Goal: Task Accomplishment & Management: Complete application form

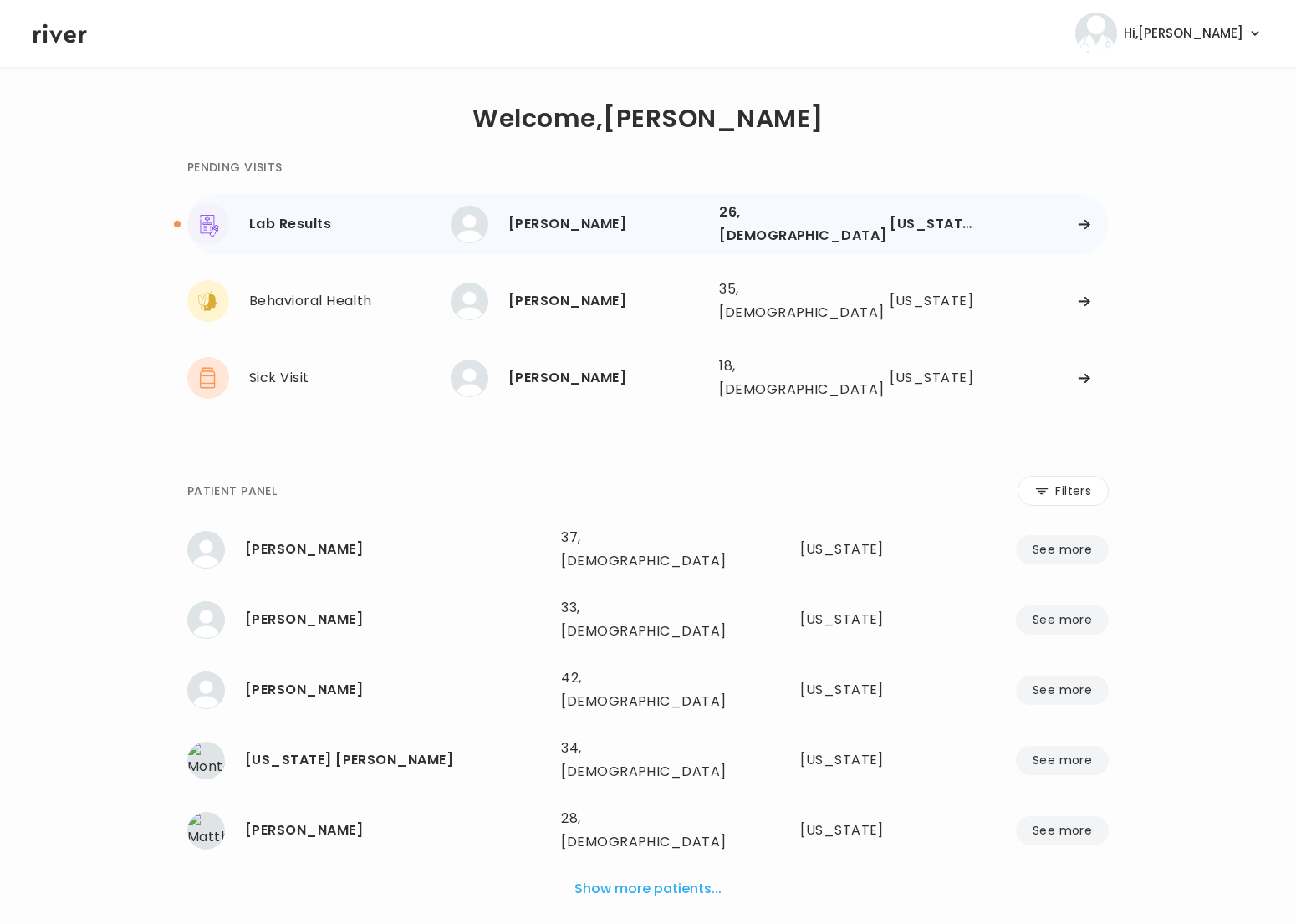
click at [826, 219] on div "26, Female" at bounding box center [779, 224] width 121 height 47
click at [716, 218] on div "Savannah McClaugherty 26, Female See more 26, Female North Carolina" at bounding box center [779, 224] width 659 height 54
click at [1091, 219] on div at bounding box center [1048, 224] width 121 height 13
click at [999, 238] on div "Savannah McClaugherty 26, Female See more 26, Female North Carolina" at bounding box center [779, 224] width 659 height 54
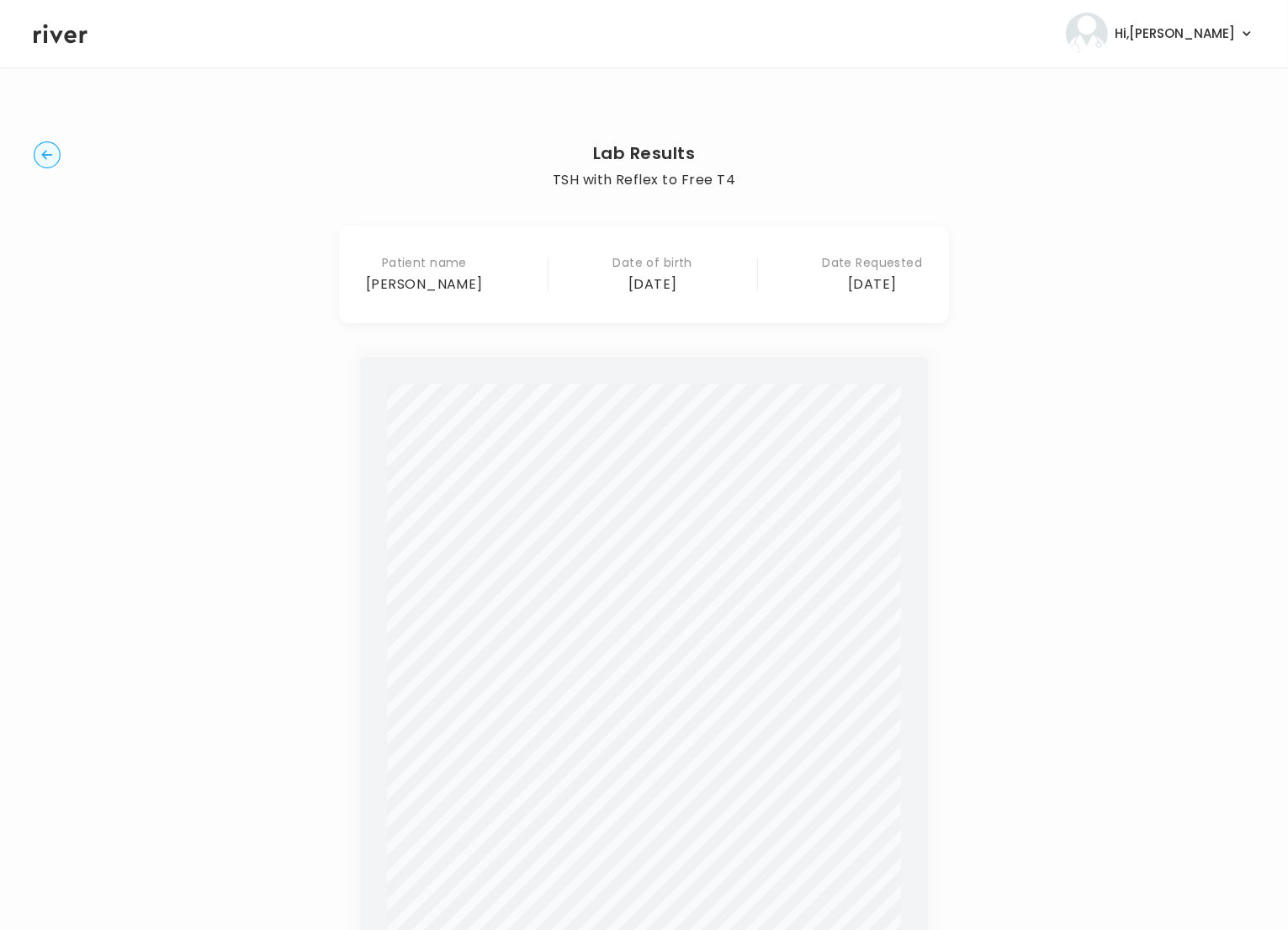
click at [44, 156] on icon "button" at bounding box center [46, 154] width 11 height 9
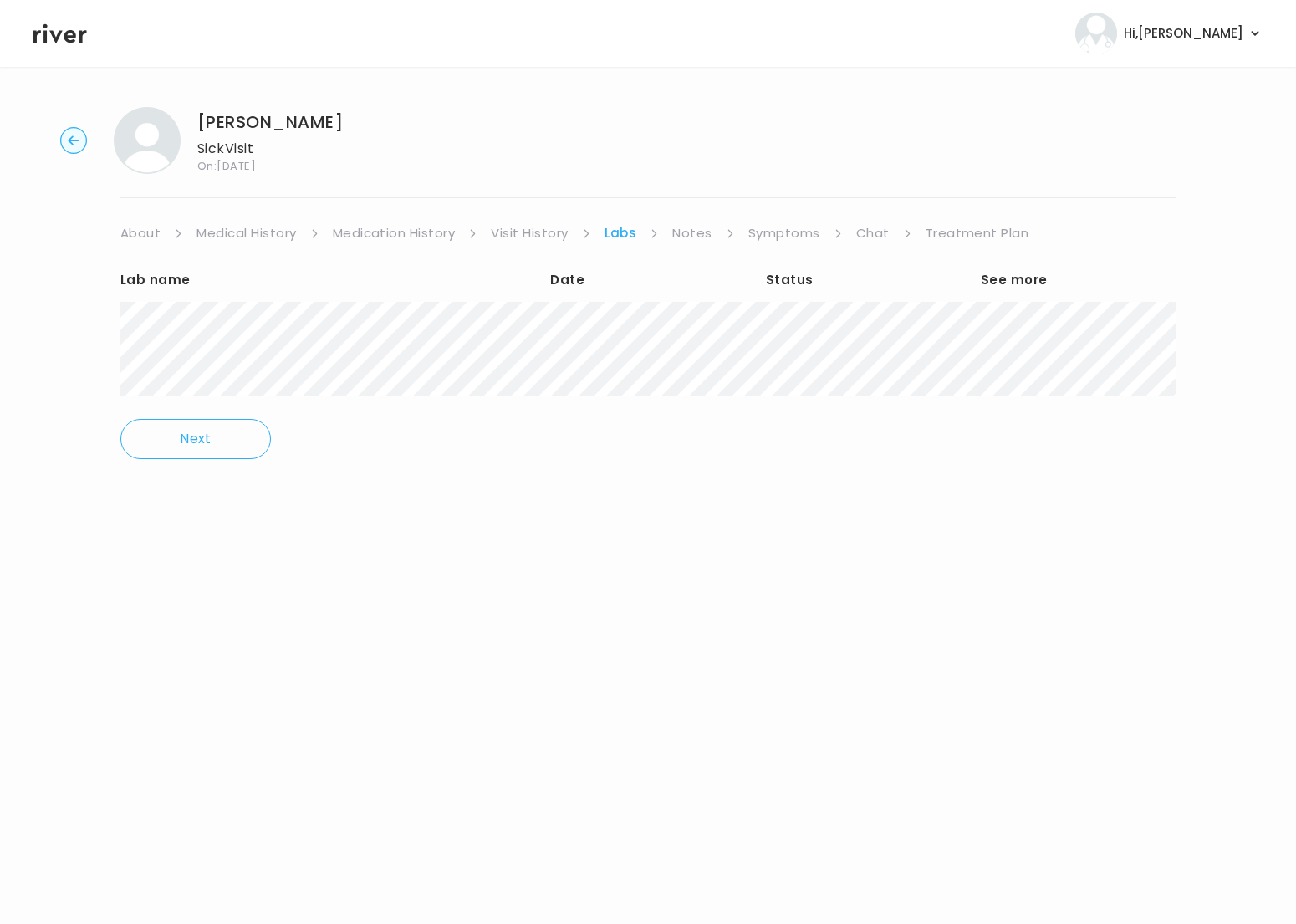
click at [960, 233] on link "Treatment Plan" at bounding box center [978, 234] width 104 height 23
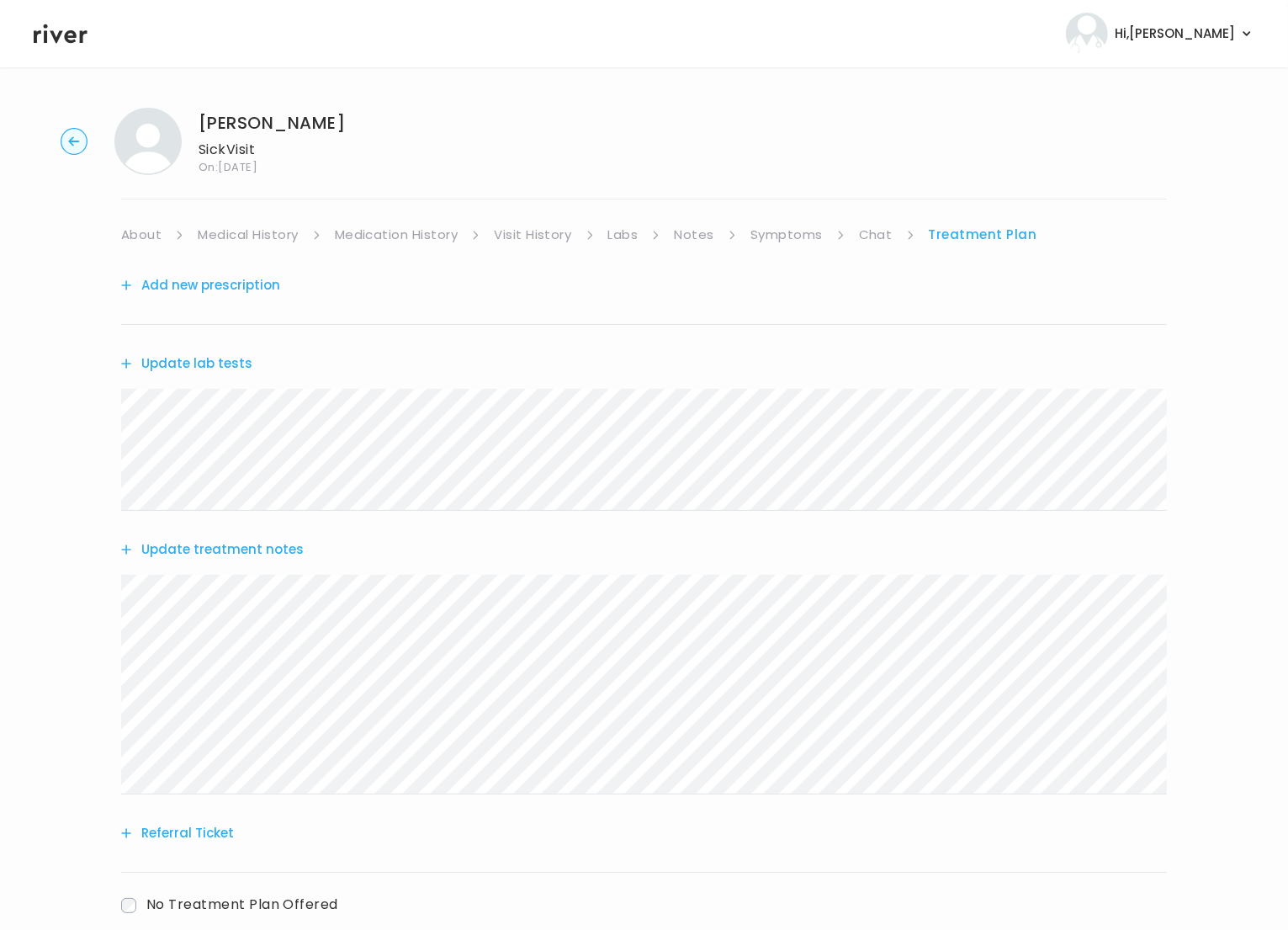
click at [229, 549] on button "Update treatment notes" at bounding box center [212, 549] width 183 height 24
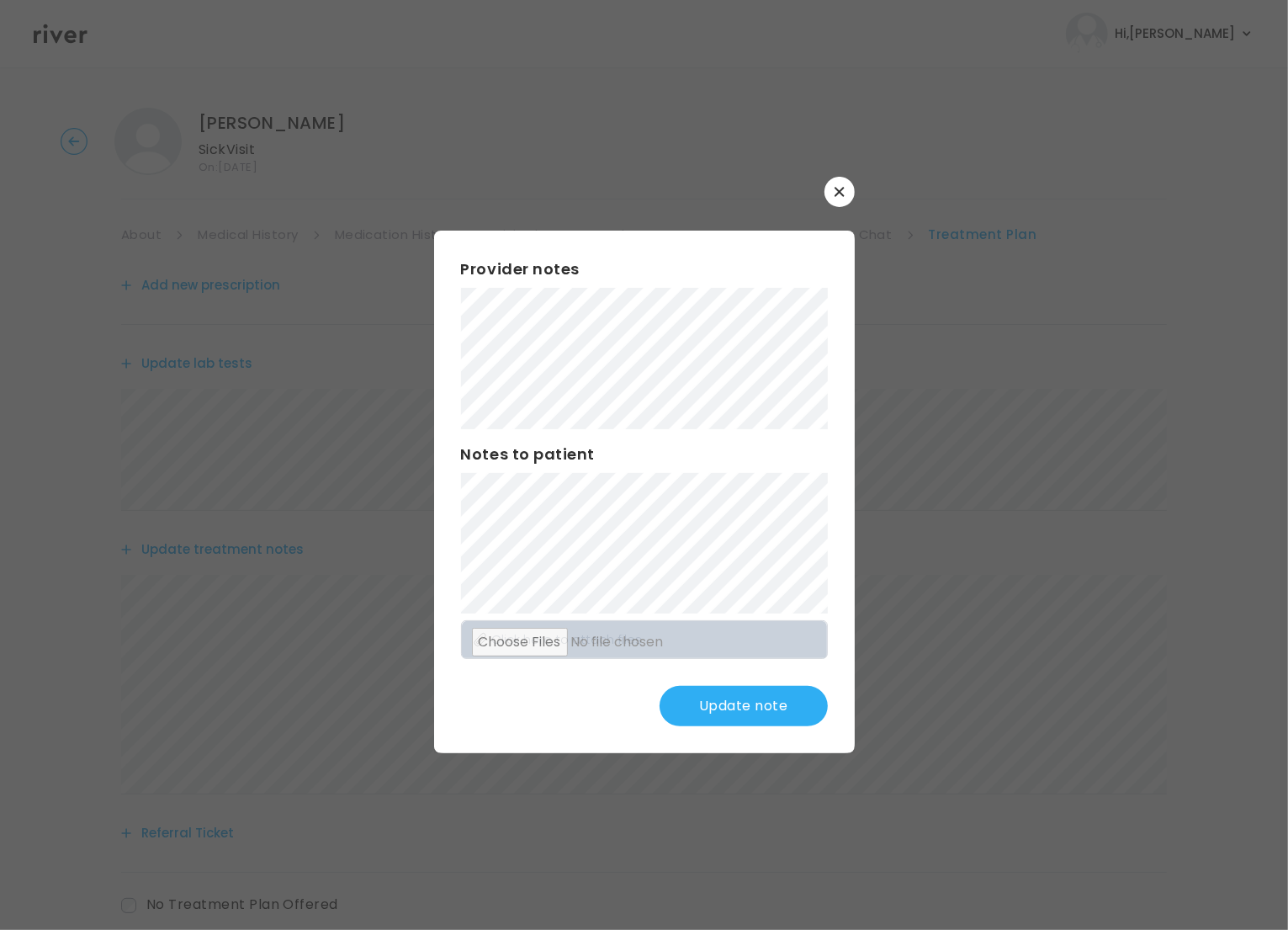
click at [456, 332] on div "Provider notes Notes to patient Click here to attach files Update note" at bounding box center [644, 492] width 420 height 522
click at [454, 513] on div "Provider notes Notes to patient Click here to attach files Update note" at bounding box center [644, 492] width 420 height 522
click at [748, 714] on button "Update note" at bounding box center [744, 706] width 168 height 40
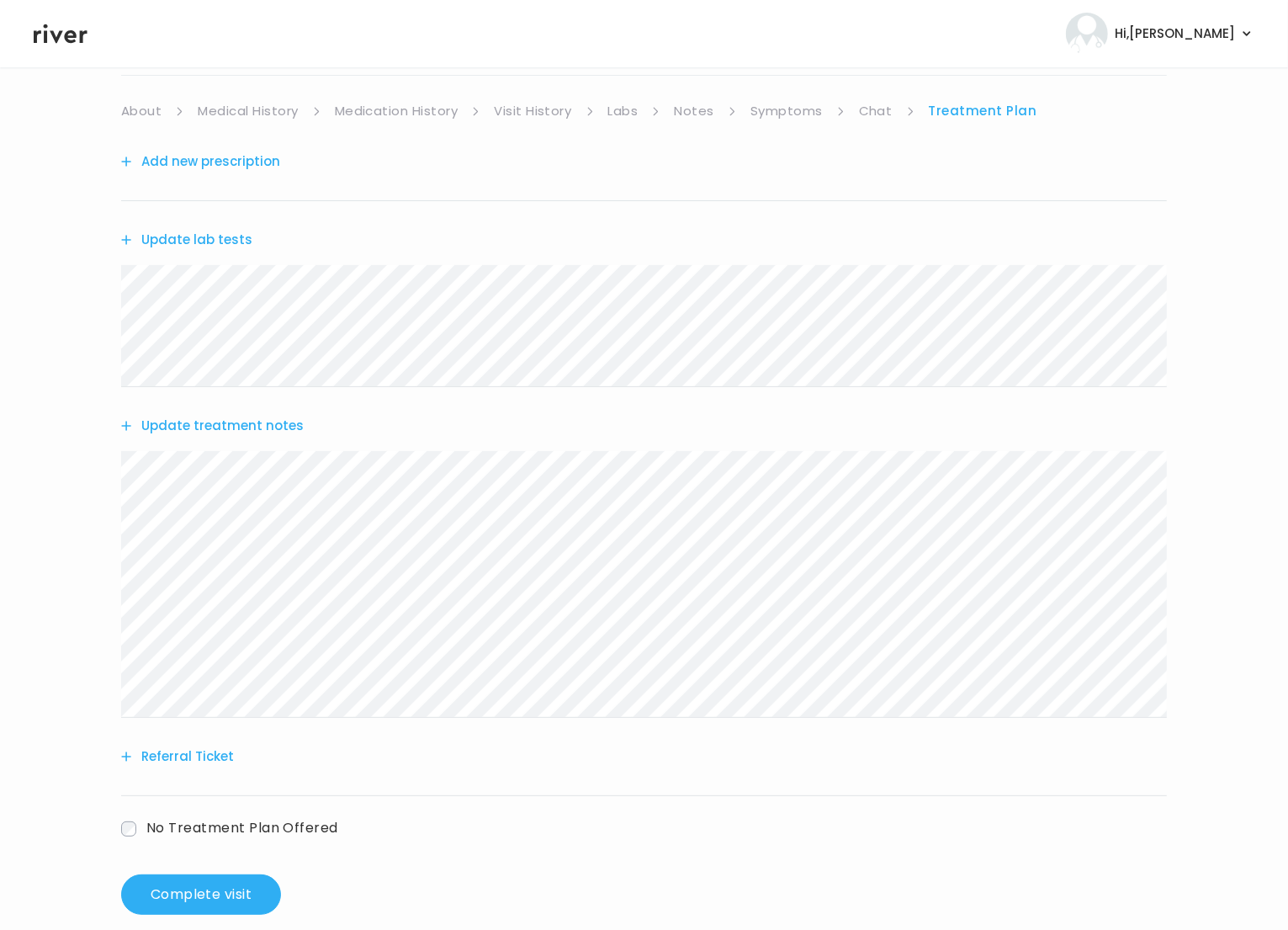
scroll to position [149, 0]
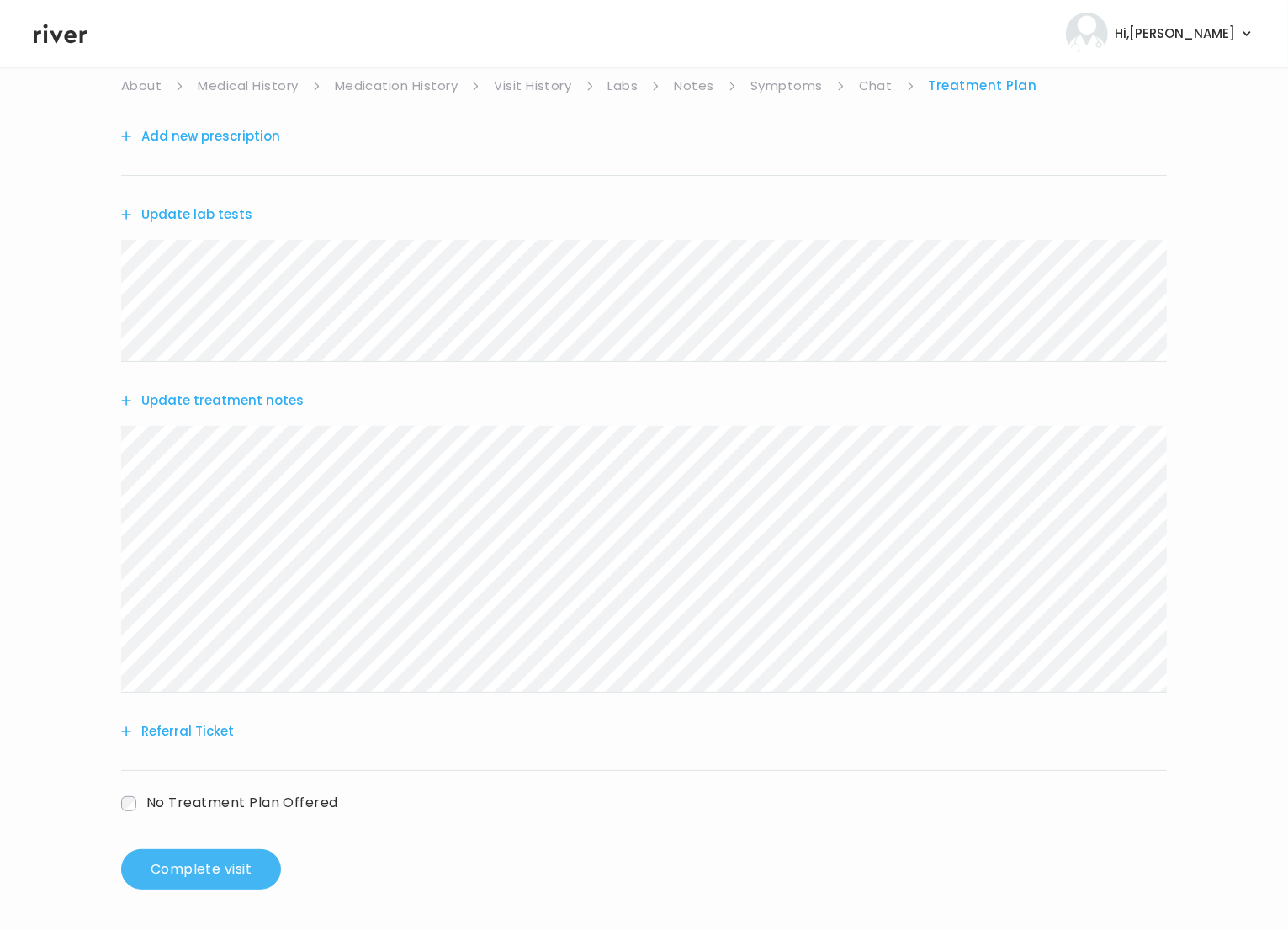
click at [261, 869] on button "Complete visit" at bounding box center [201, 869] width 160 height 40
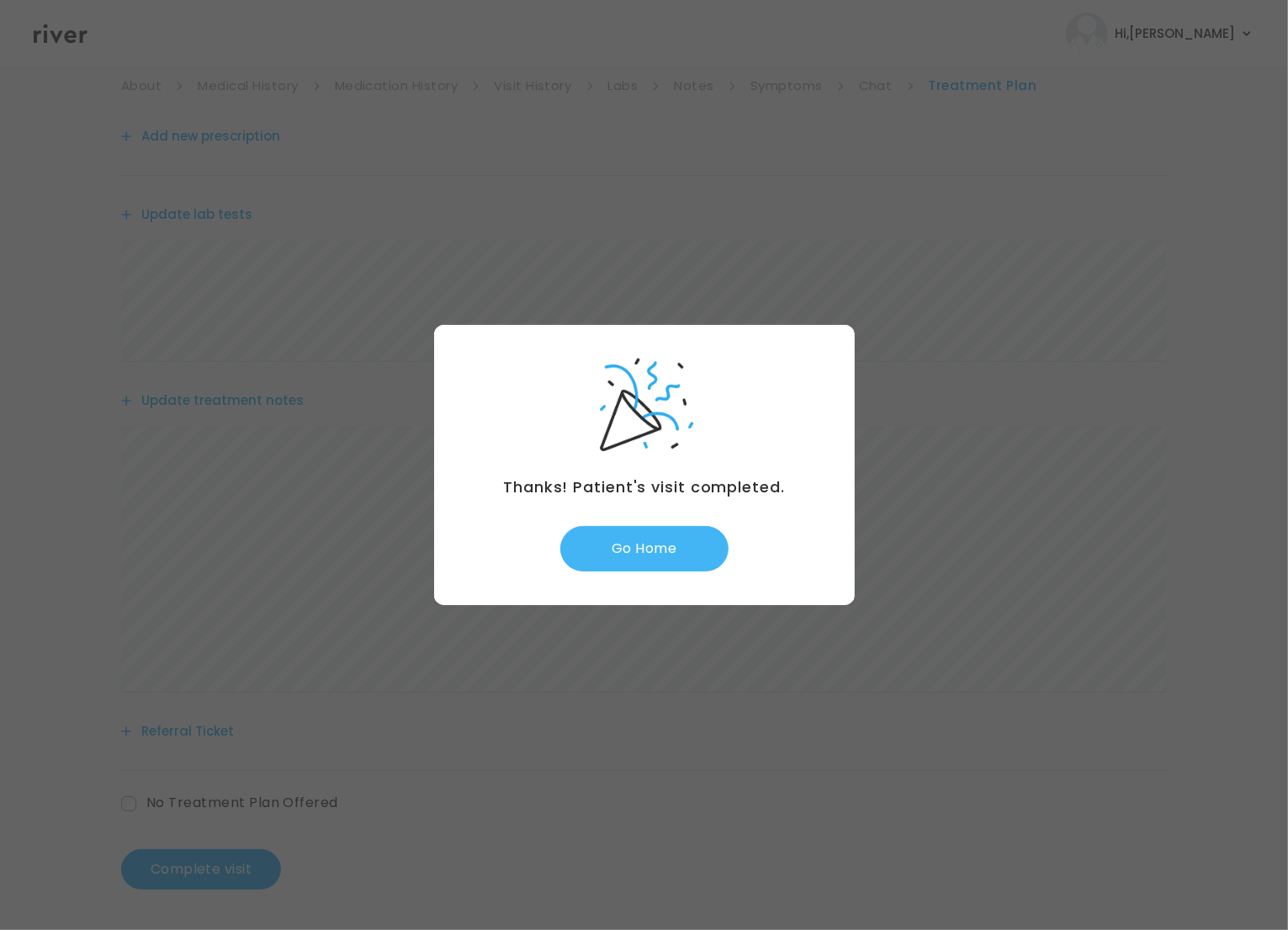
click at [655, 568] on button "Go Home" at bounding box center [644, 548] width 168 height 45
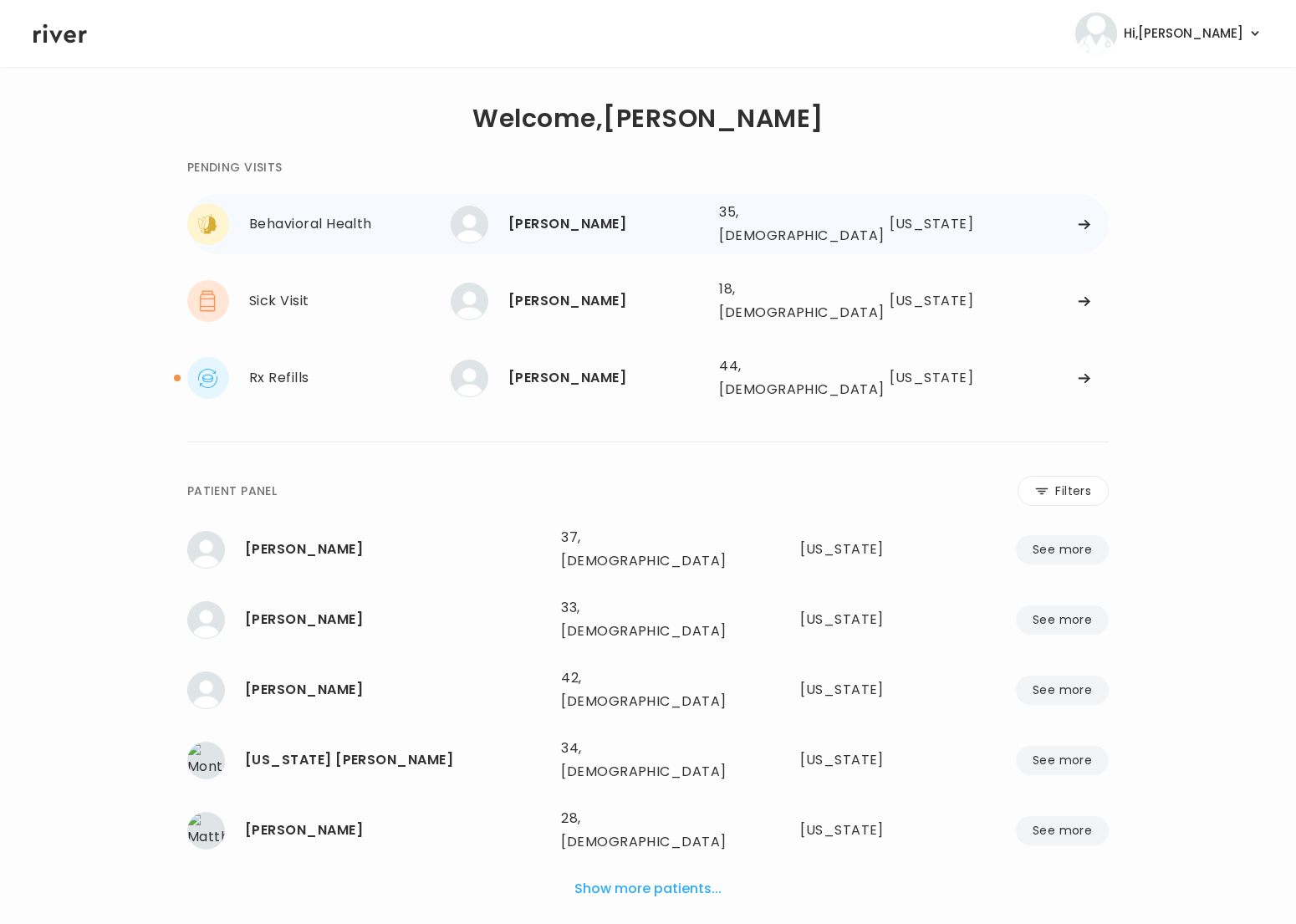
click at [559, 218] on div "[PERSON_NAME]" at bounding box center [607, 224] width 198 height 23
click at [553, 221] on div "[PERSON_NAME]" at bounding box center [607, 224] width 198 height 23
click at [867, 210] on div "DAISY VILCHES 35, Female See more 35, Female California" at bounding box center [779, 224] width 659 height 54
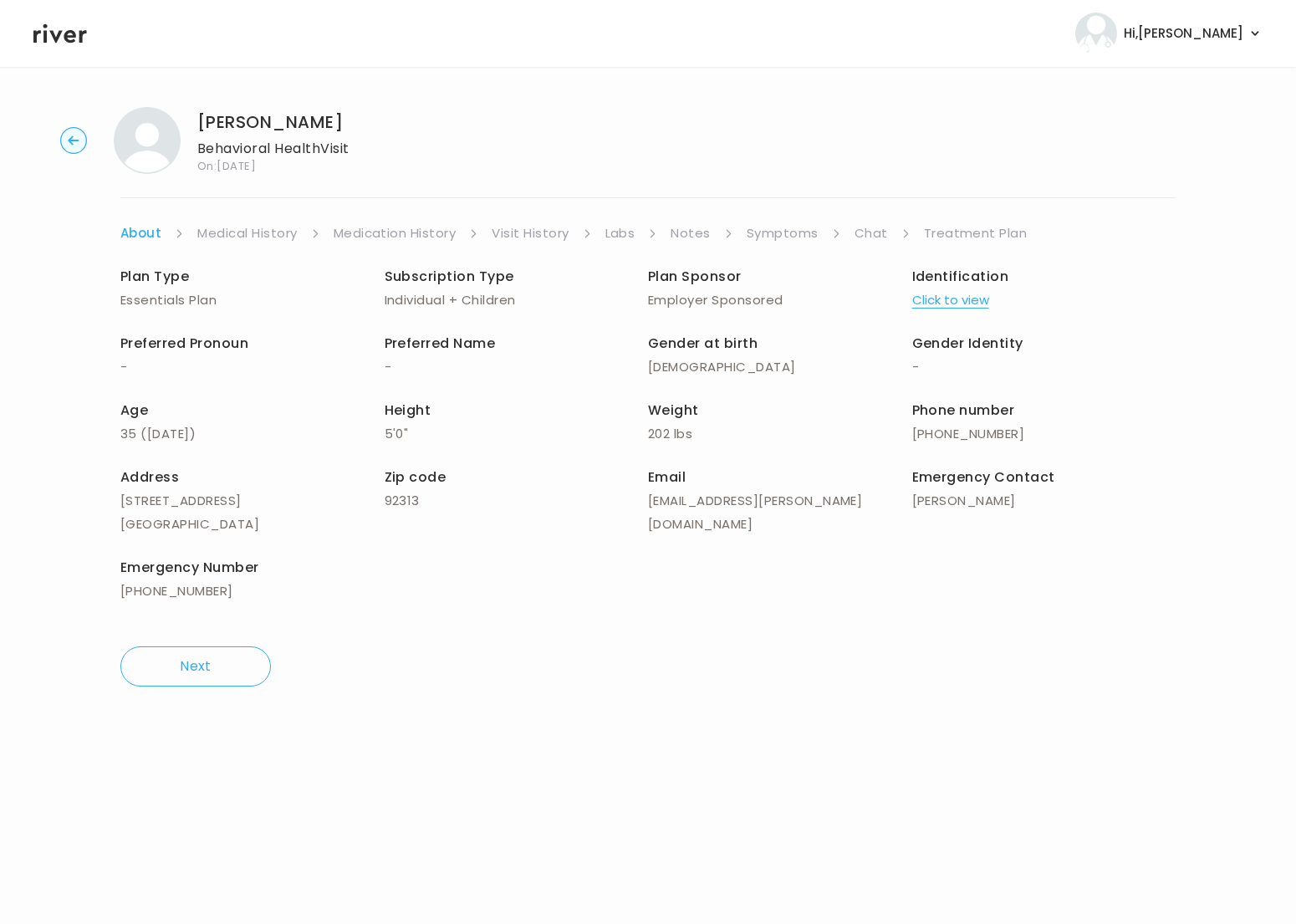
click at [791, 234] on link "Symptoms" at bounding box center [783, 234] width 72 height 23
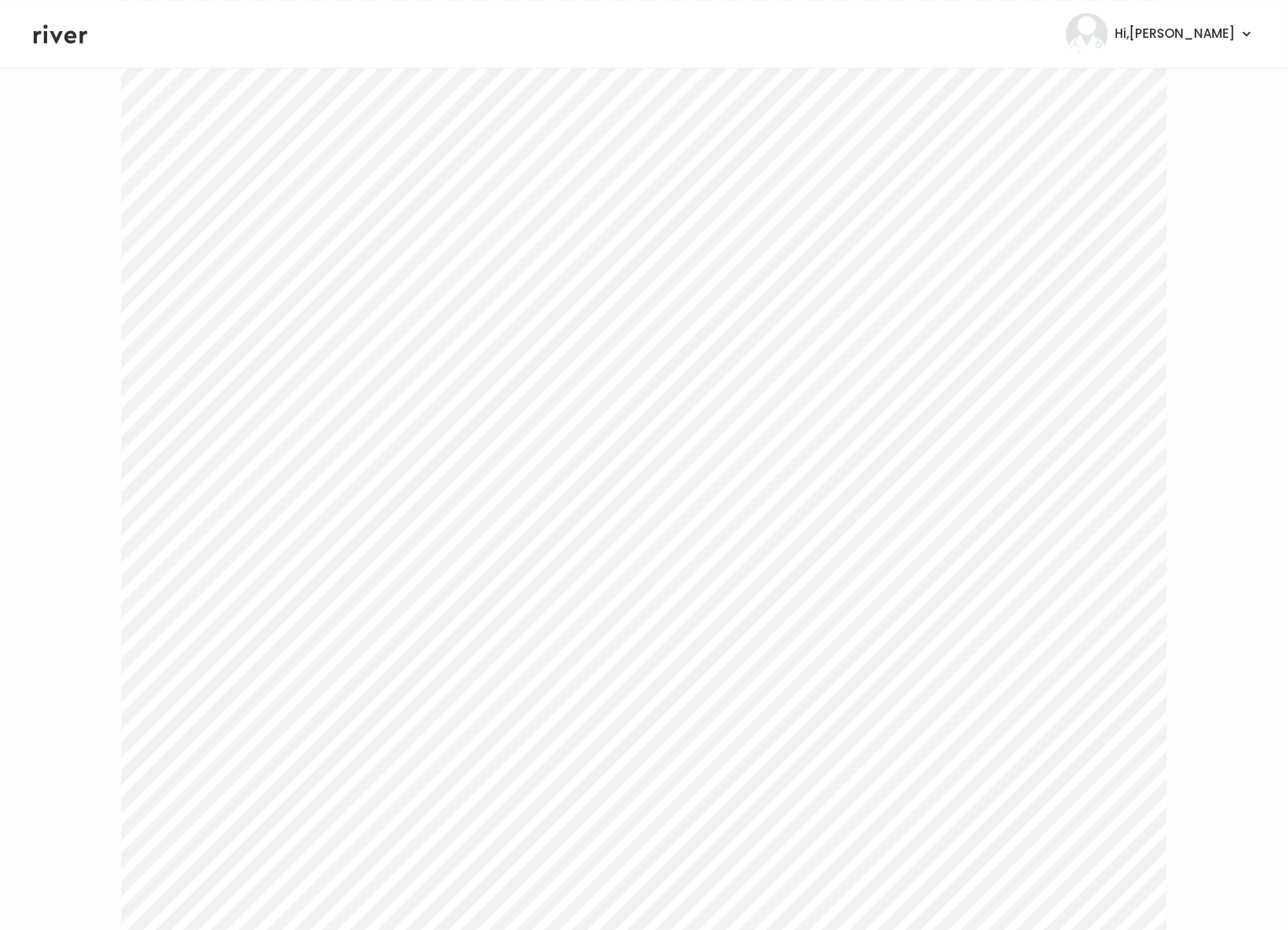
scroll to position [2978, 0]
click at [940, 211] on link "Treatment Plan" at bounding box center [985, 211] width 104 height 24
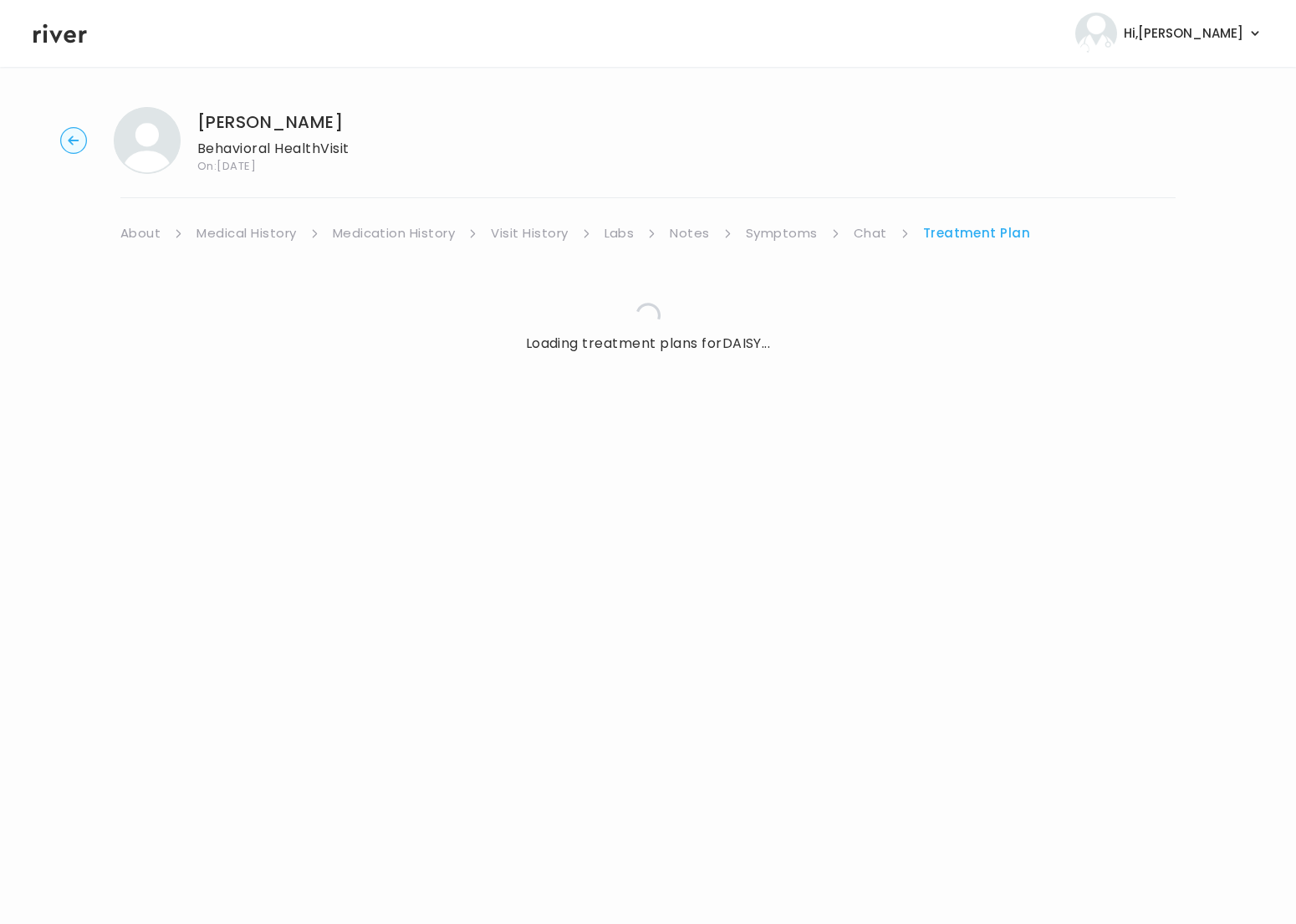
click at [934, 209] on div "DAISY VILCHES Behavioral Health Visit On: 04 Sep 2025 About Medical History Med…" at bounding box center [648, 243] width 1296 height 299
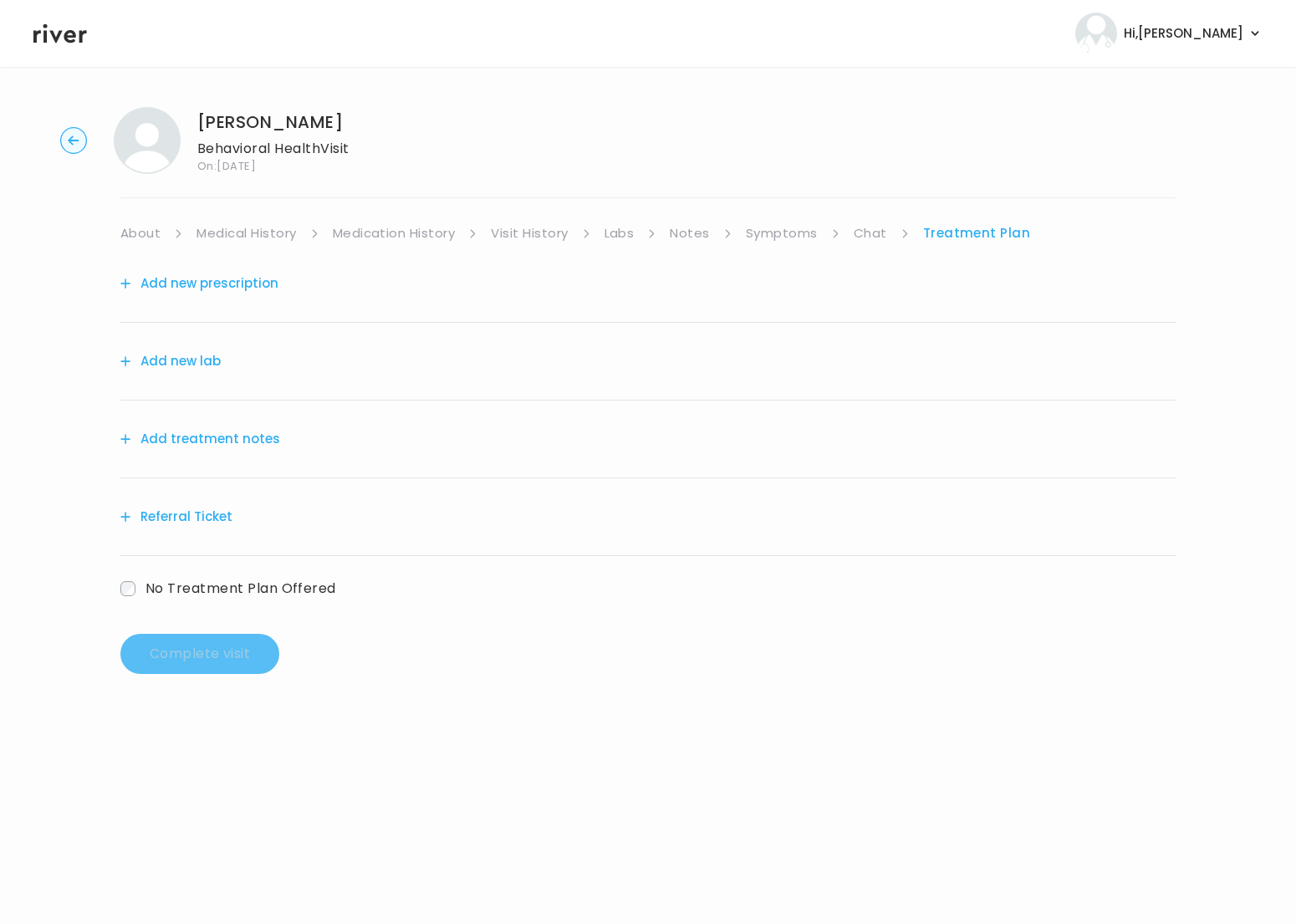
click at [228, 436] on button "Add treatment notes" at bounding box center [200, 439] width 160 height 23
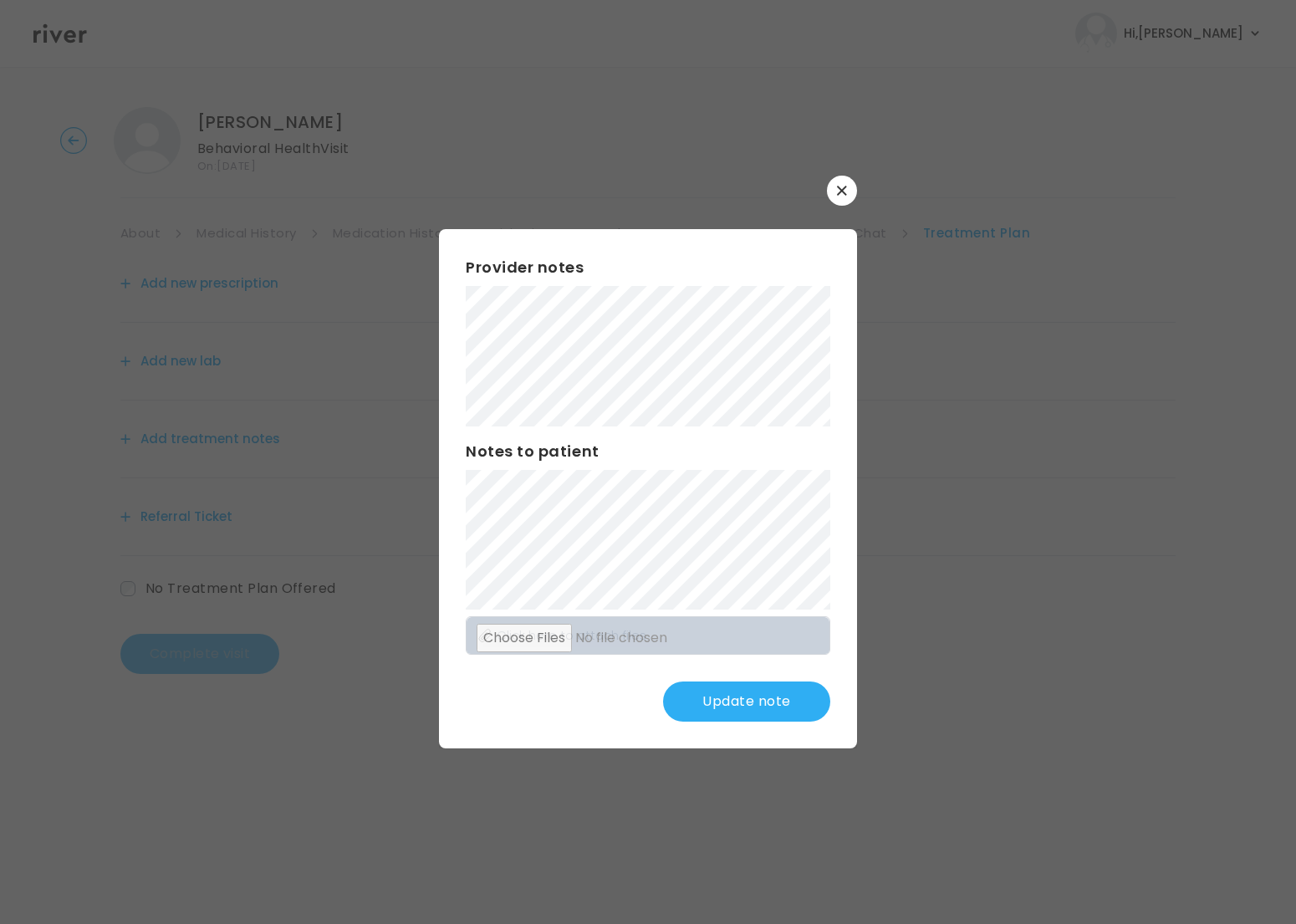
click at [728, 679] on div "Provider notes Notes to patient Click here to attach files Update note" at bounding box center [647, 489] width 418 height 519
click at [767, 705] on button "Update note" at bounding box center [747, 701] width 167 height 40
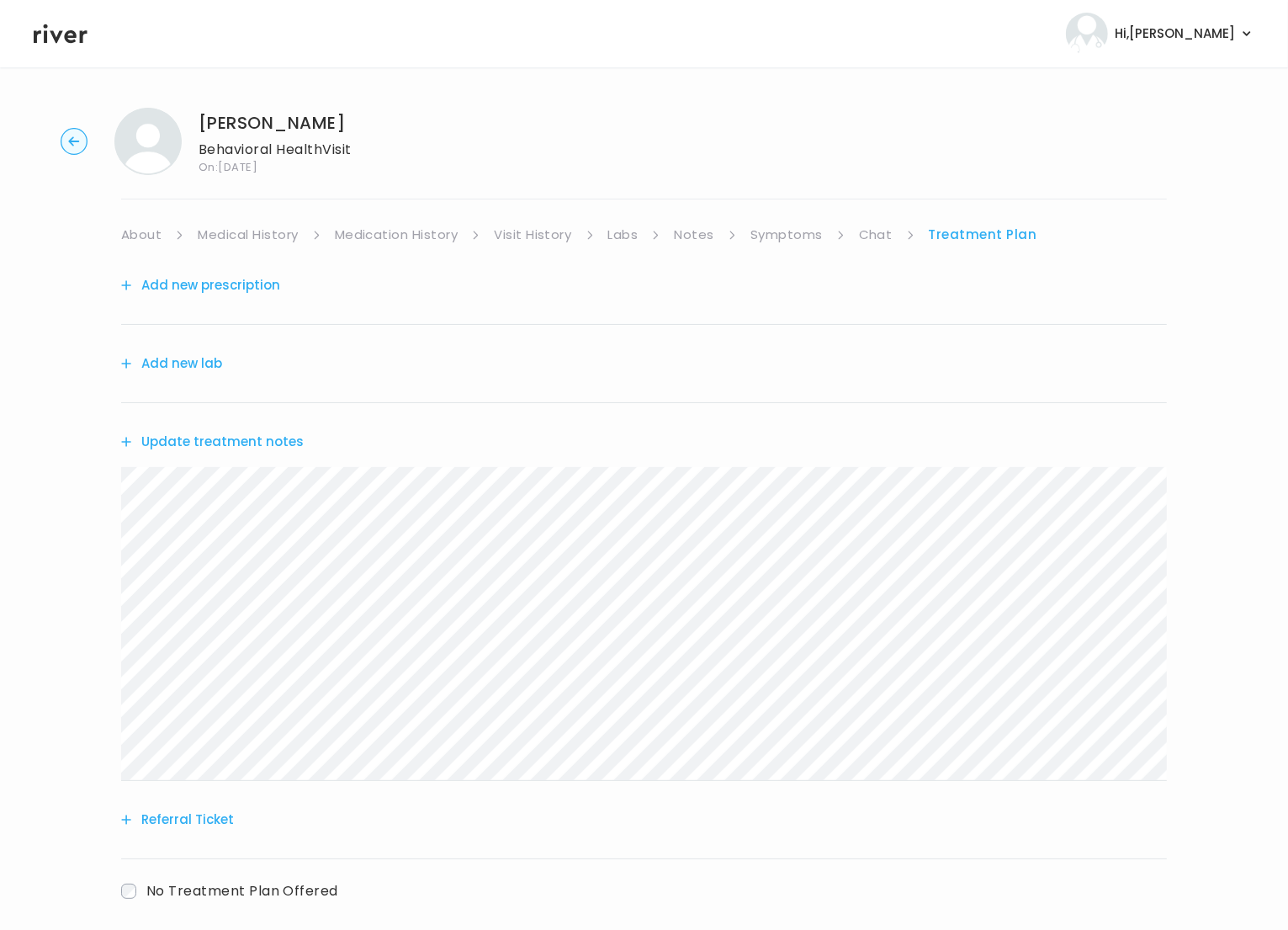
click at [133, 233] on link "About" at bounding box center [142, 235] width 40 height 24
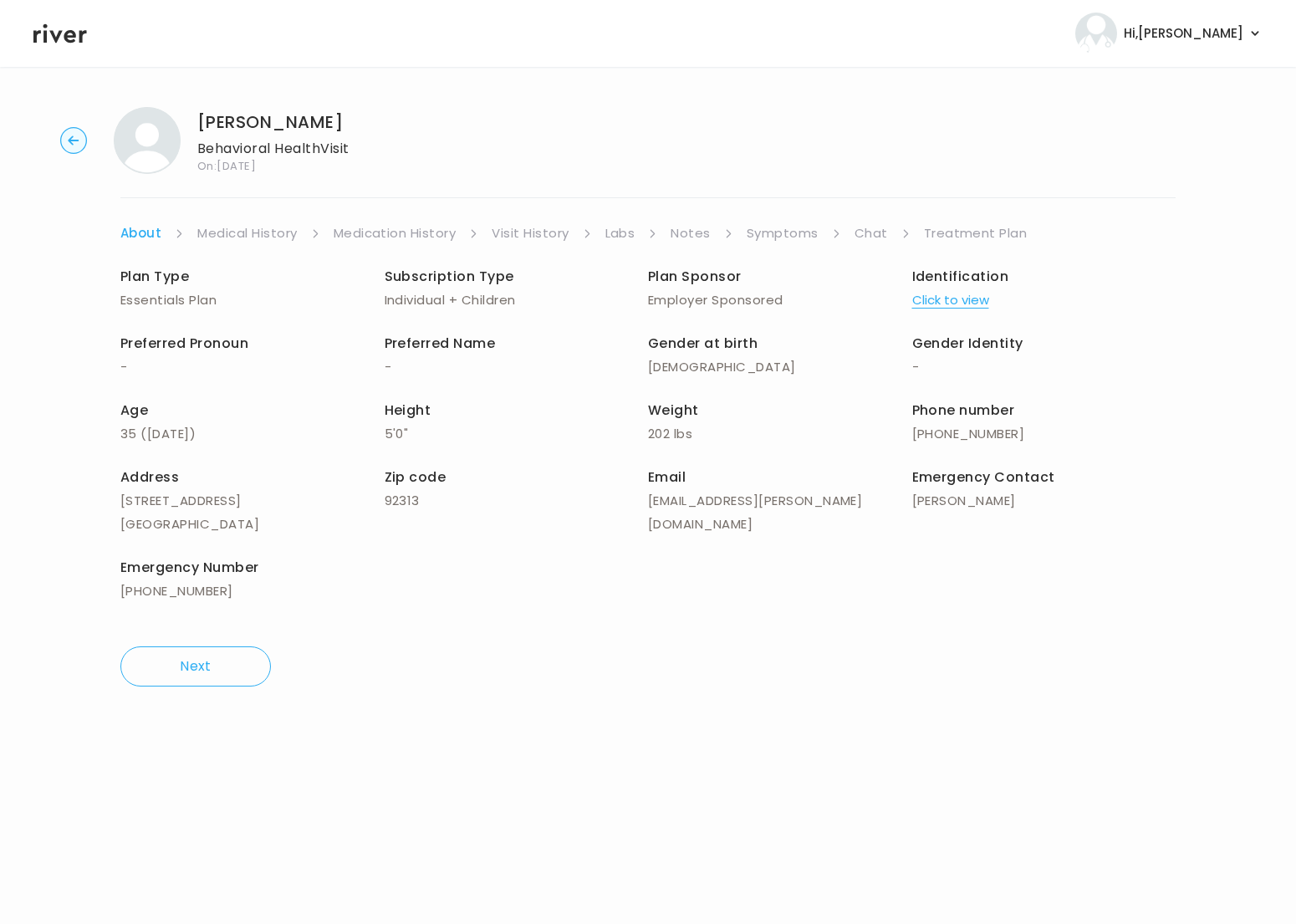
click at [964, 234] on link "Treatment Plan" at bounding box center [976, 234] width 104 height 23
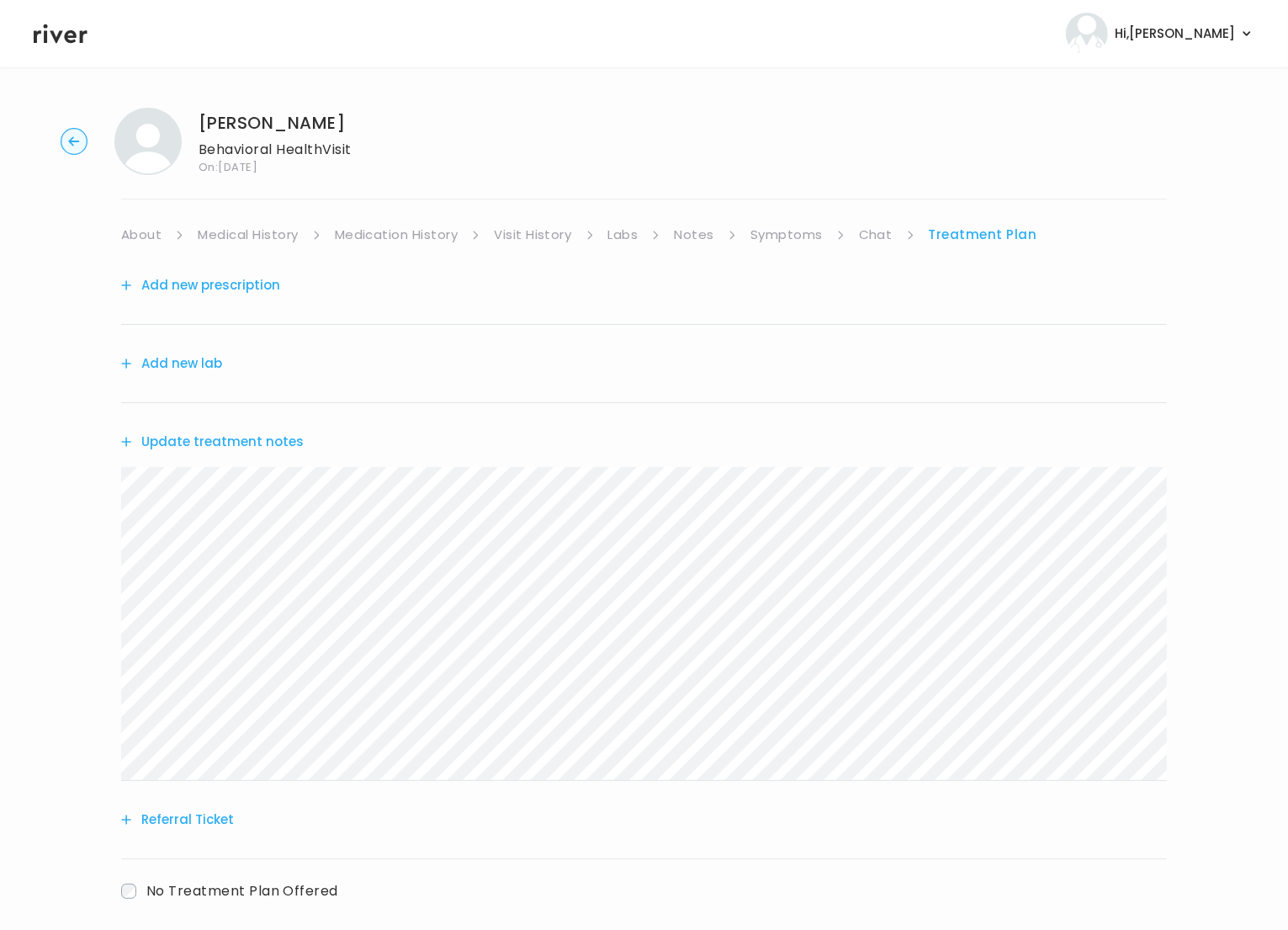
drag, startPoint x: 188, startPoint y: 818, endPoint x: 224, endPoint y: 810, distance: 36.9
click at [188, 818] on button "Referral Ticket" at bounding box center [178, 820] width 113 height 24
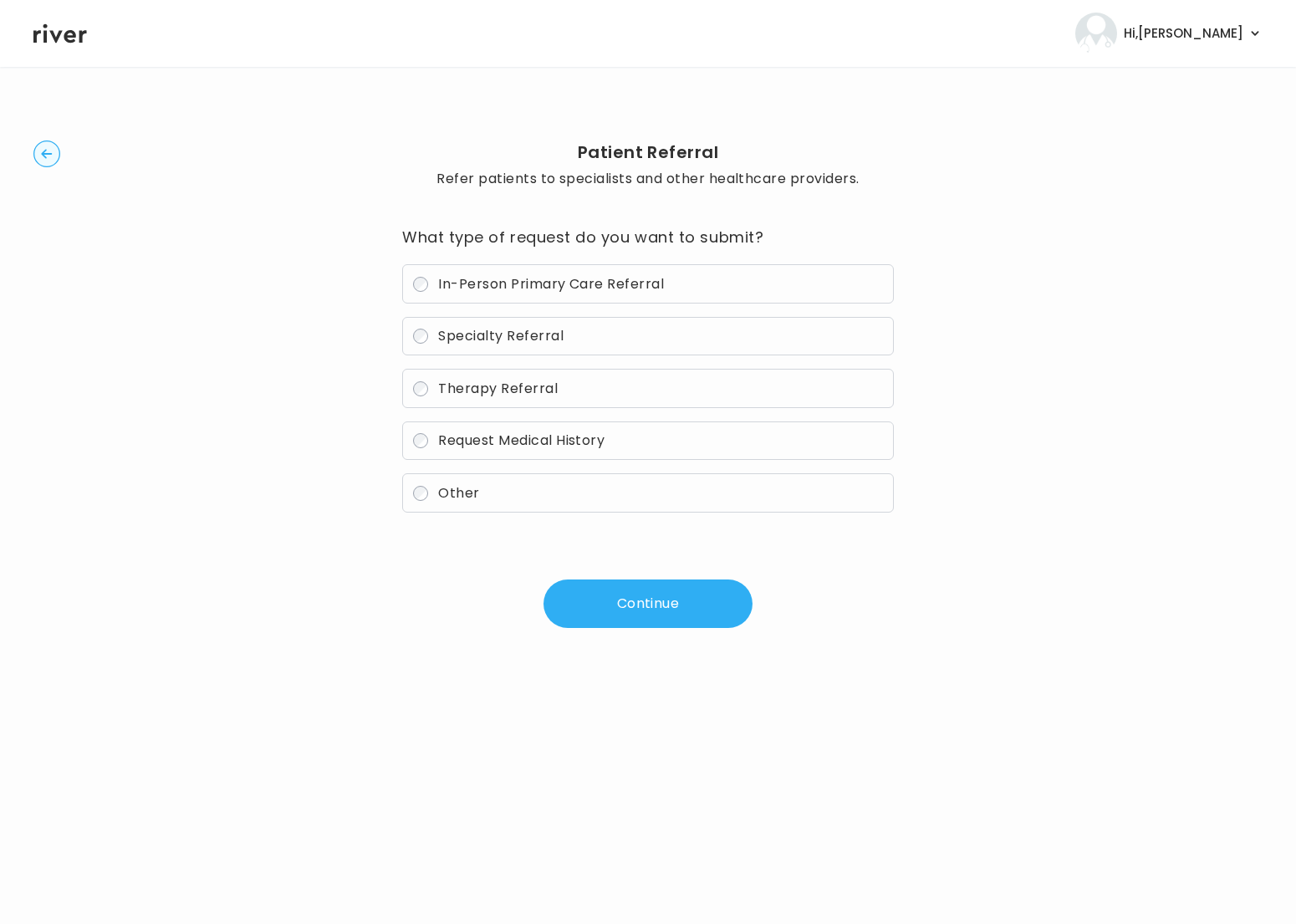
click at [594, 621] on button "Continue" at bounding box center [648, 603] width 209 height 49
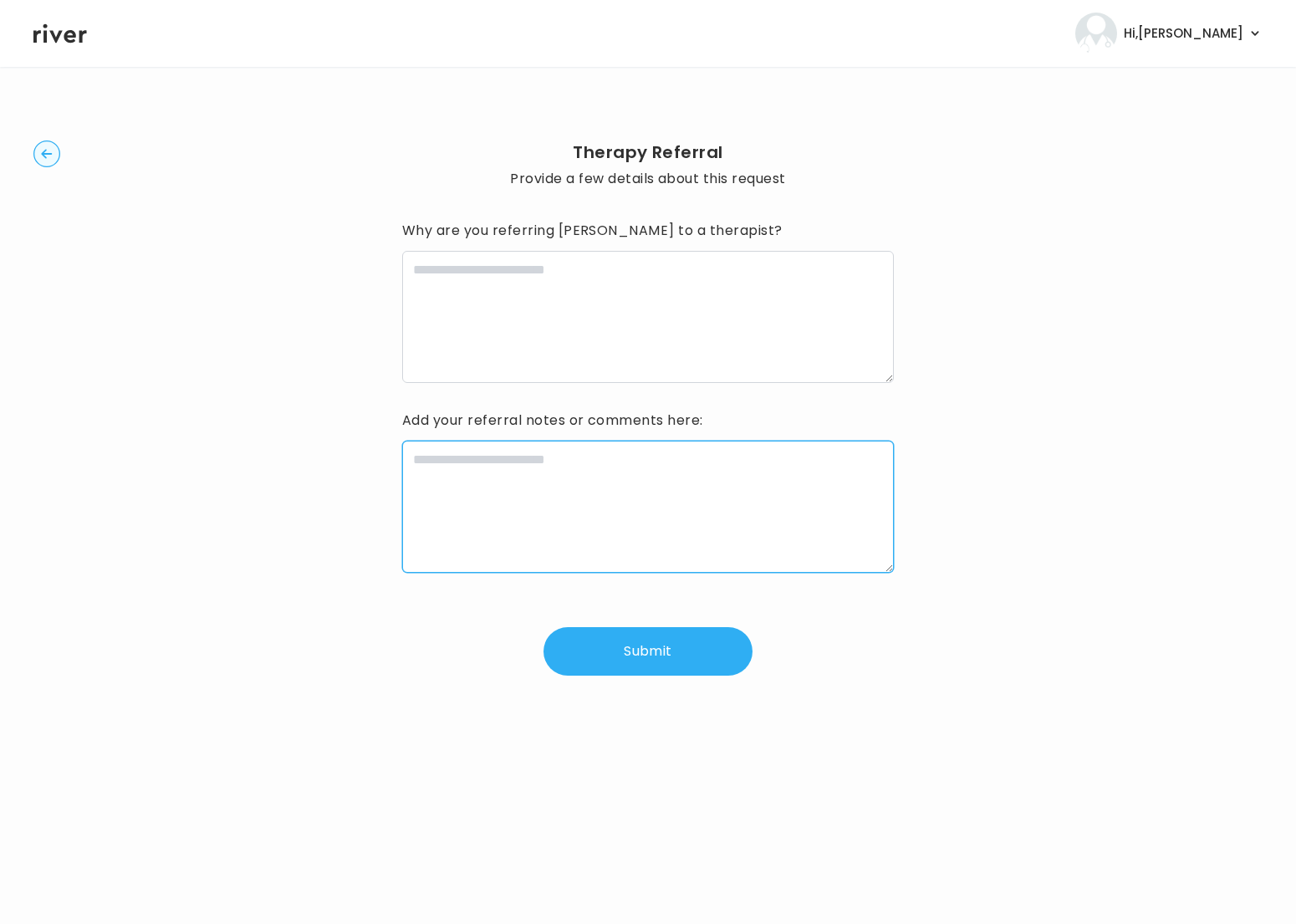
click at [738, 505] on textarea at bounding box center [647, 506] width 491 height 132
paste textarea "**********"
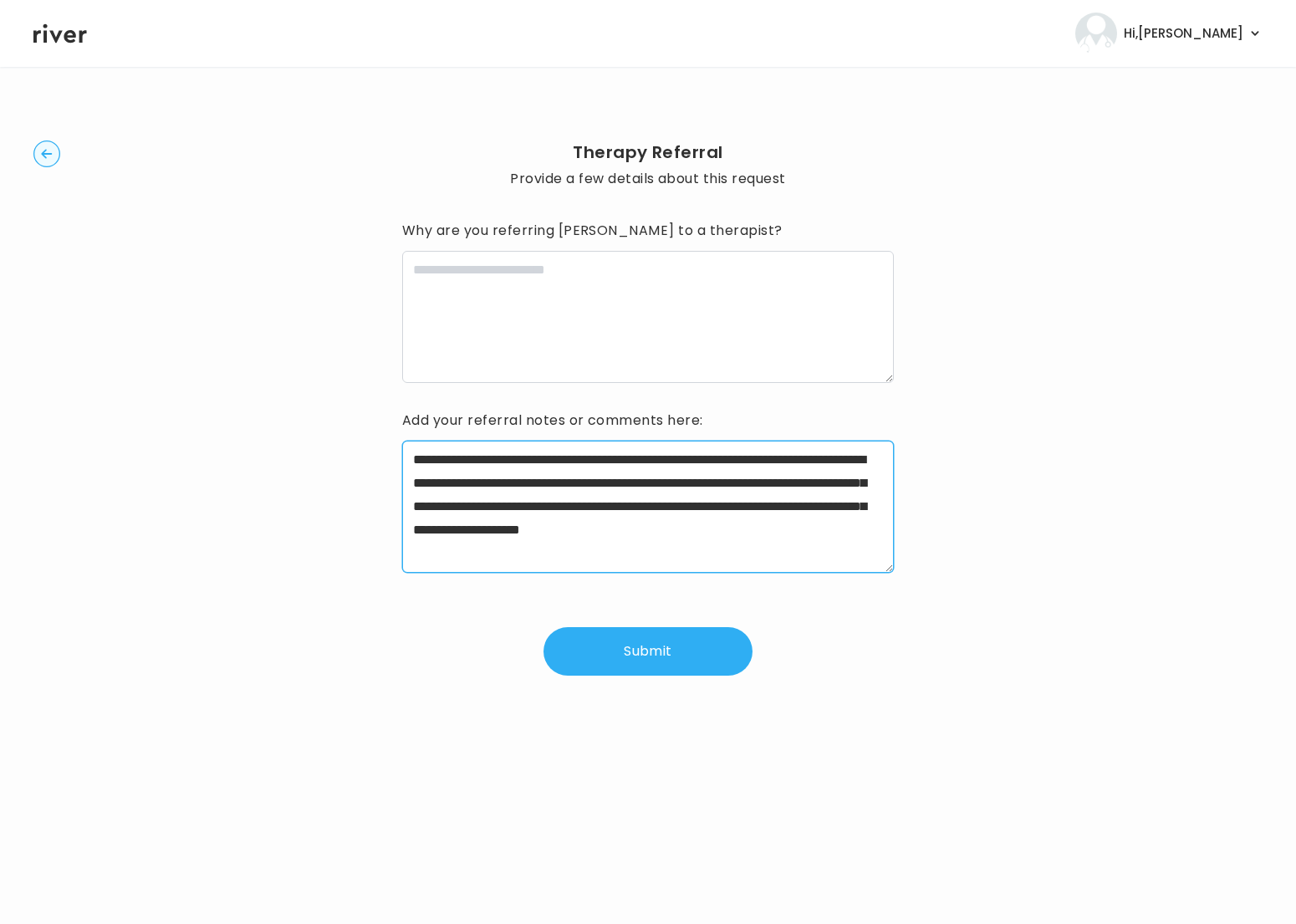
paste textarea "**********"
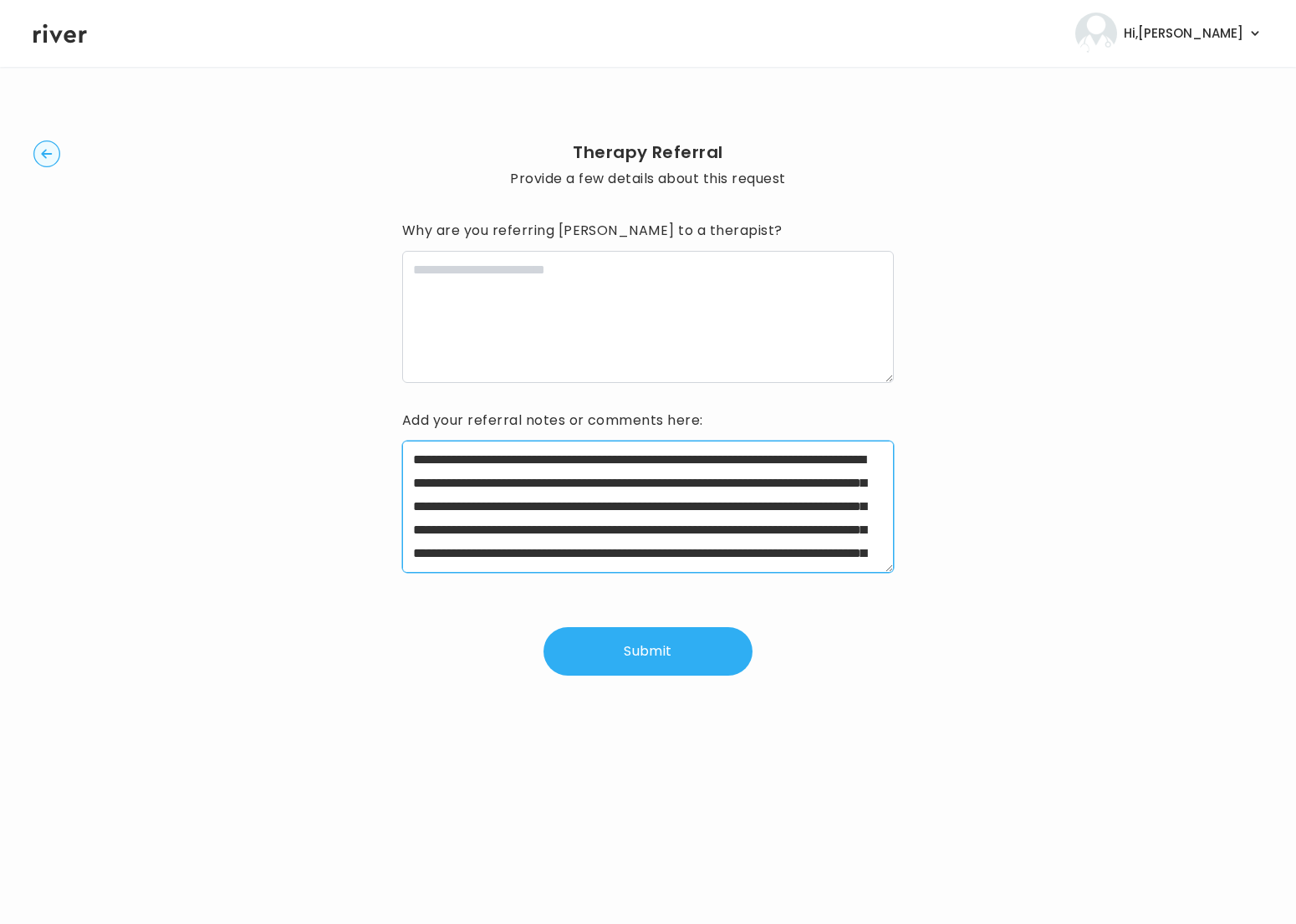
scroll to position [84, 0]
type textarea "**********"
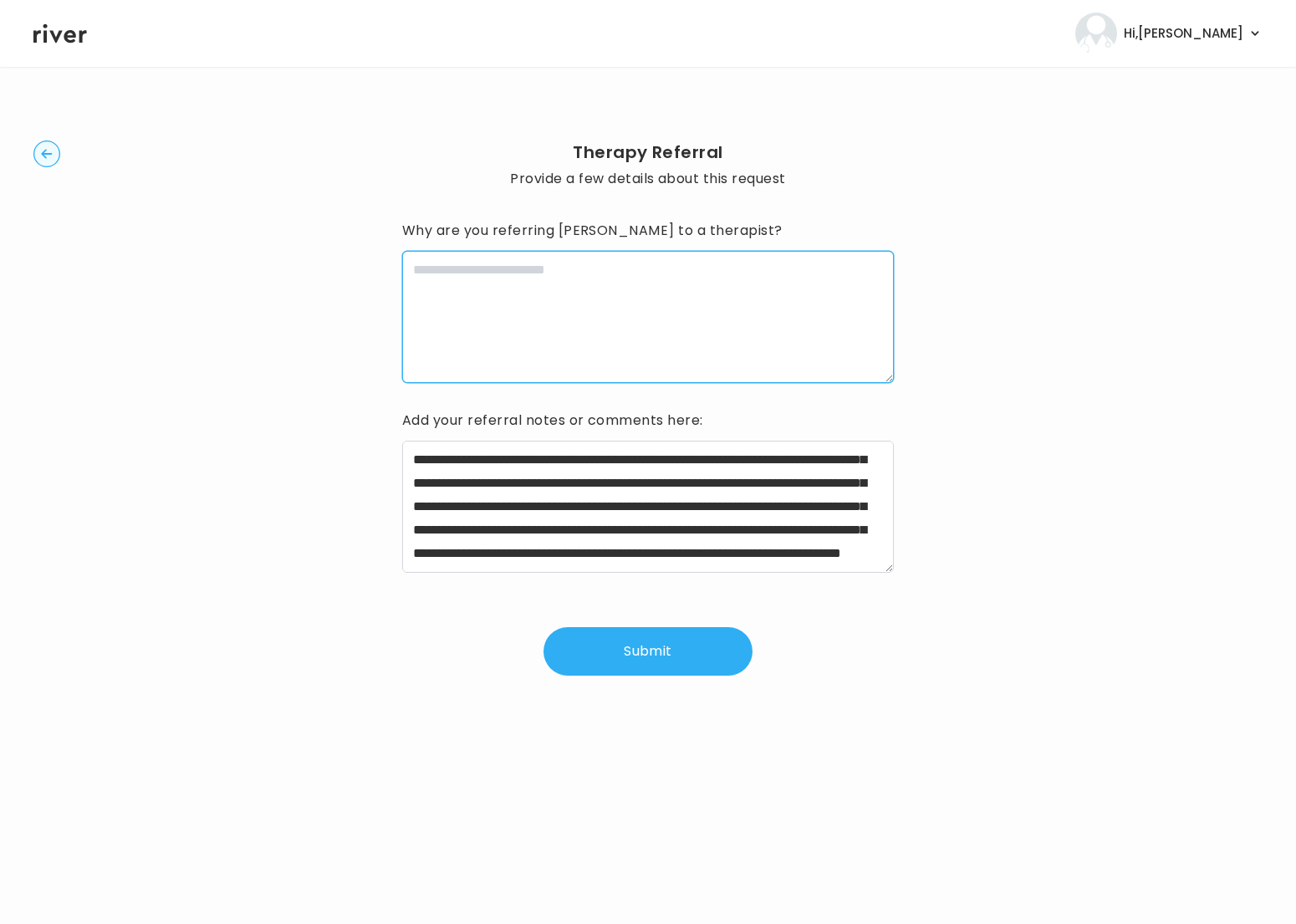
click at [710, 318] on textarea at bounding box center [647, 317] width 491 height 132
paste textarea "**********"
type textarea "**********"
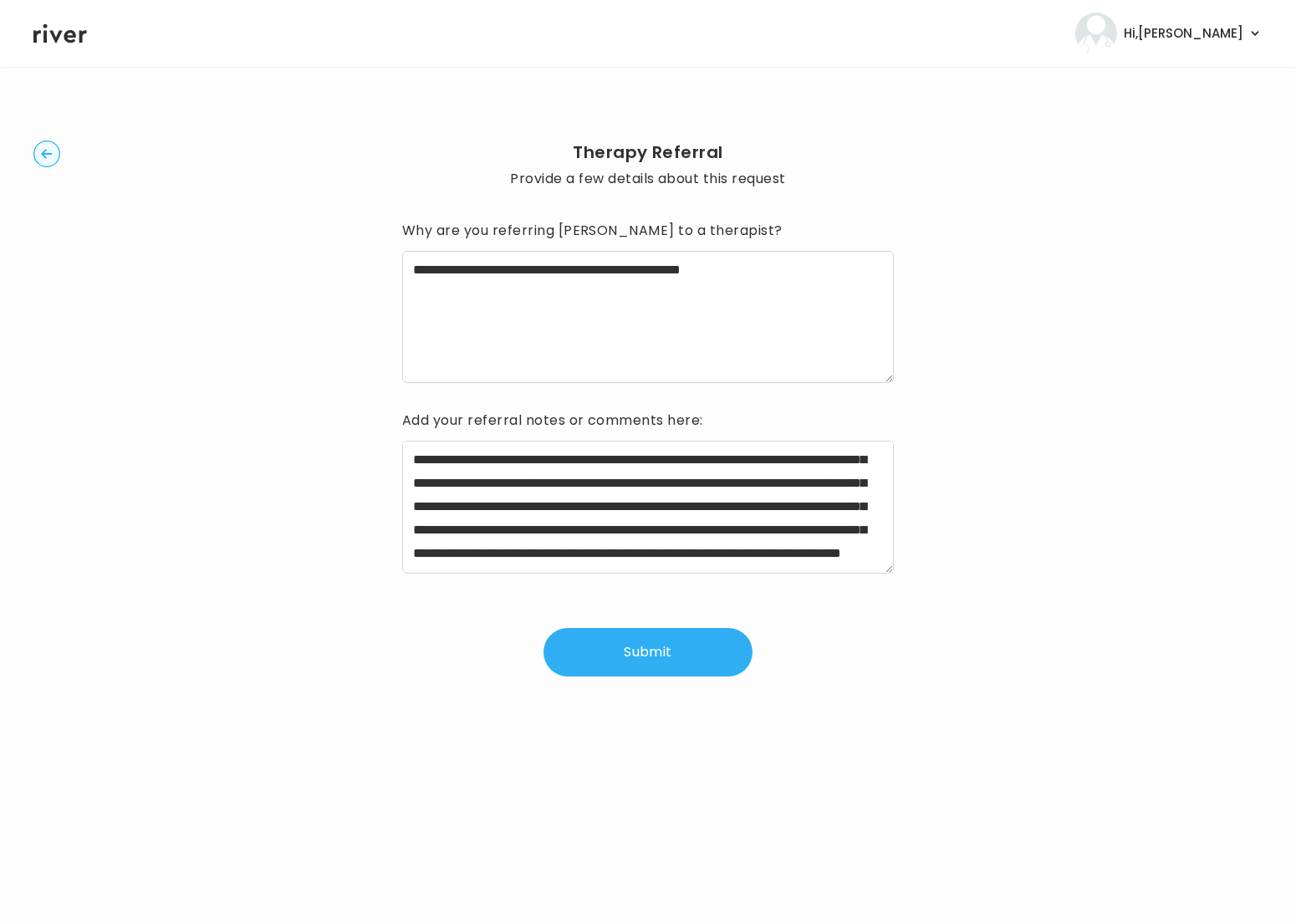
click at [676, 648] on button "Submit" at bounding box center [648, 652] width 209 height 49
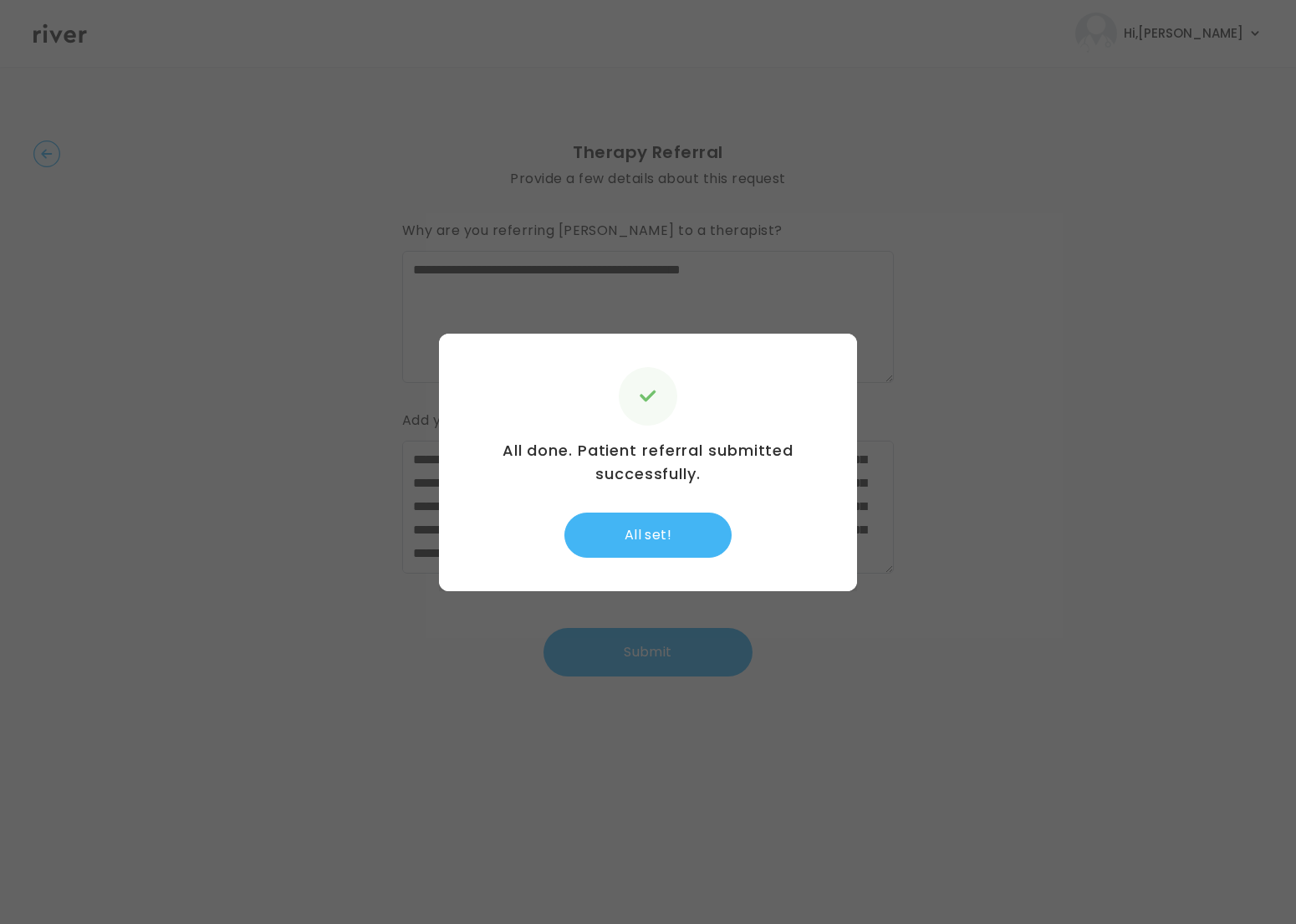
click at [664, 530] on button "All set!" at bounding box center [648, 535] width 167 height 45
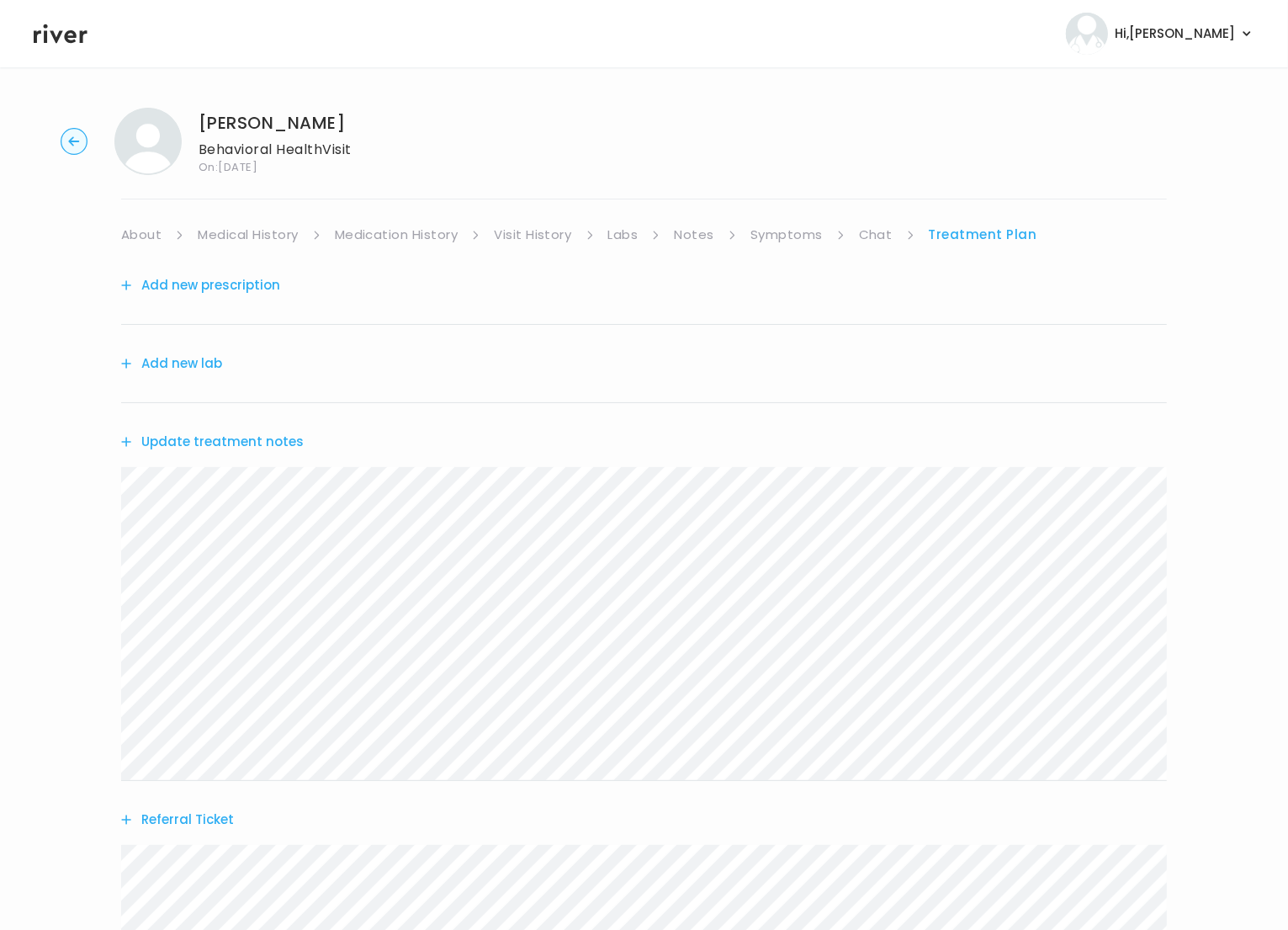
click at [191, 825] on button "Referral Ticket" at bounding box center [178, 820] width 113 height 24
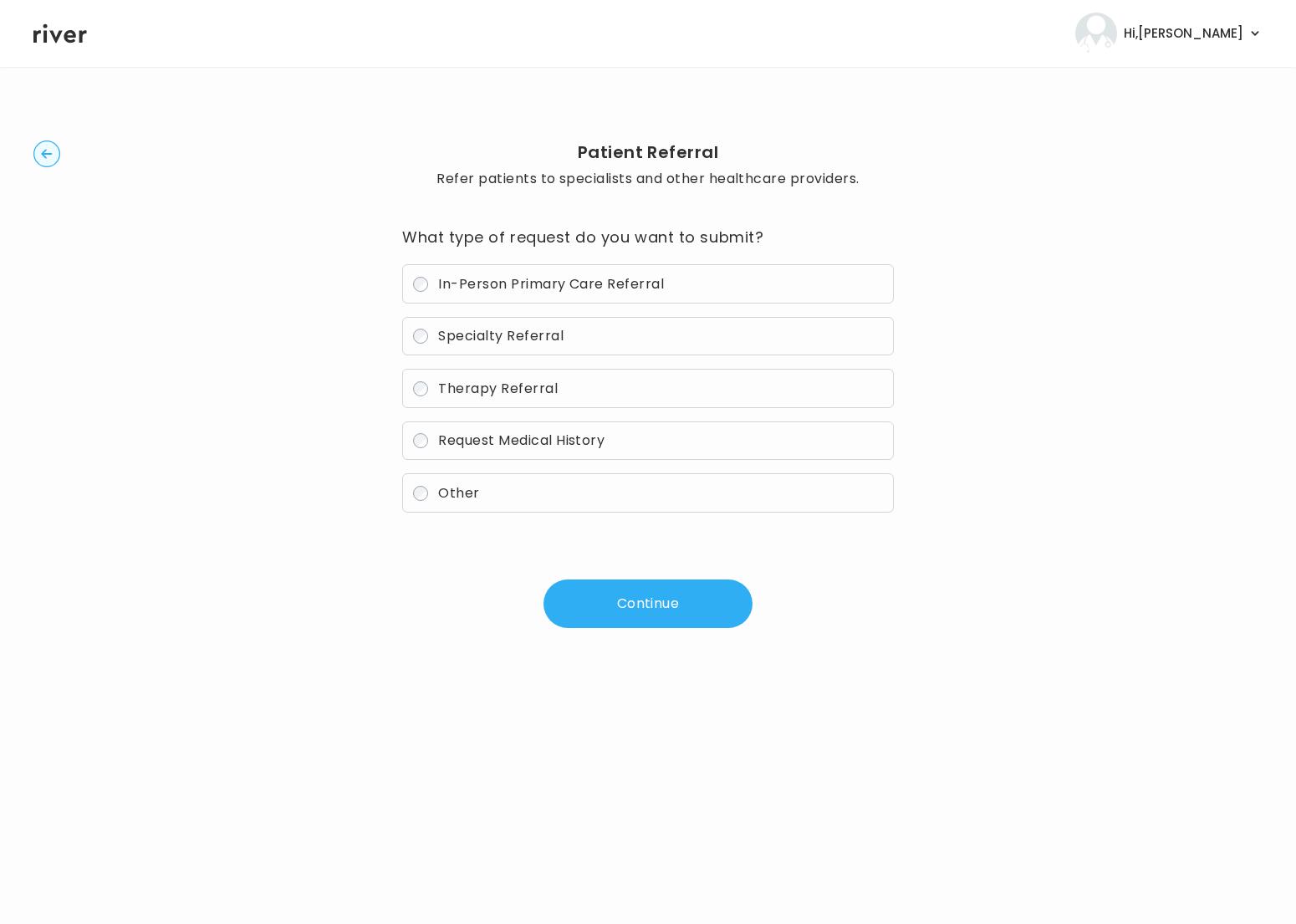
click at [486, 328] on span "Specialty Referral" at bounding box center [501, 335] width 126 height 19
click at [596, 622] on button "Continue" at bounding box center [648, 603] width 209 height 49
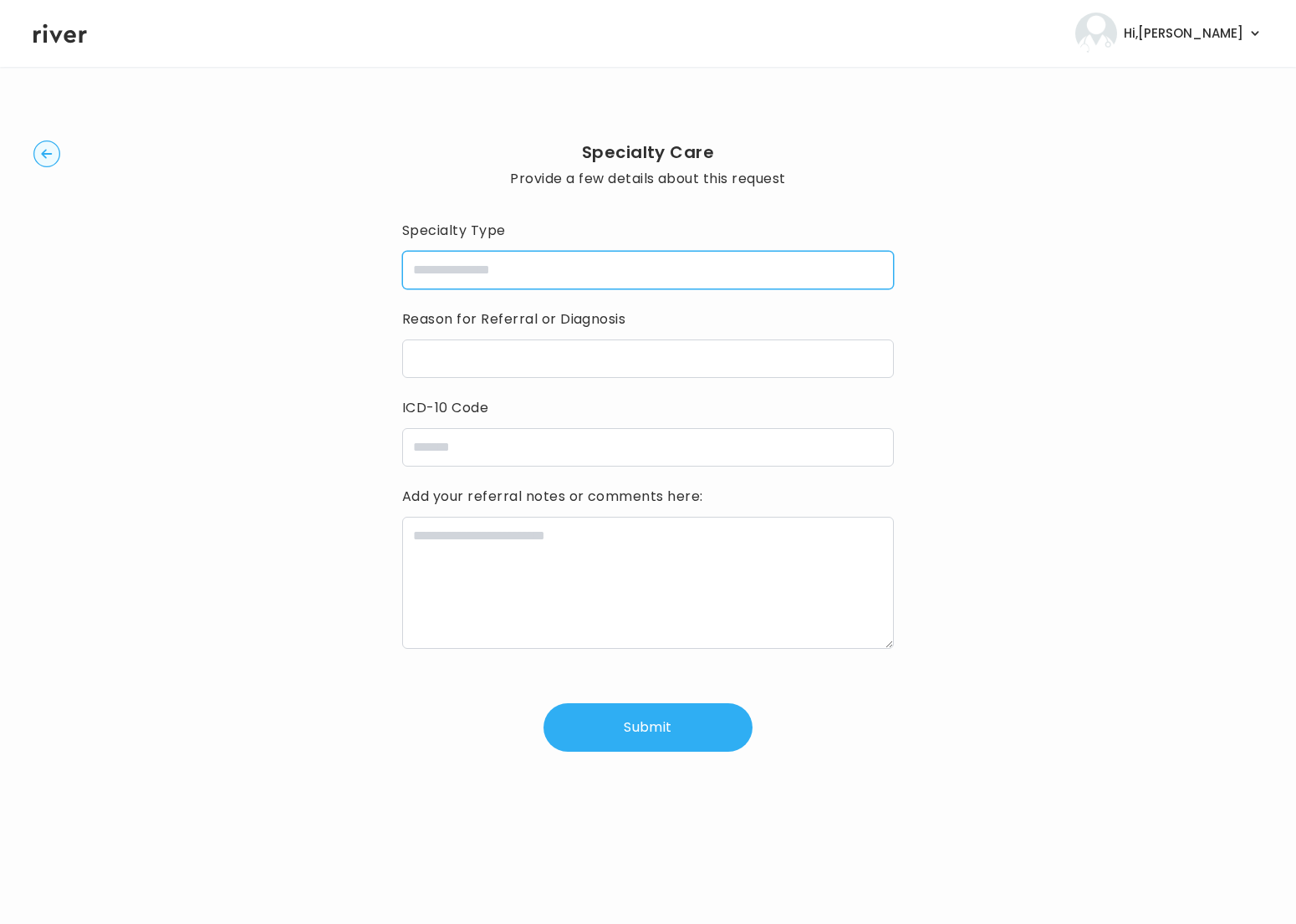
click at [499, 275] on input "specialtyType" at bounding box center [647, 270] width 491 height 38
type input "**********"
click at [599, 455] on input "icdCode" at bounding box center [647, 447] width 491 height 38
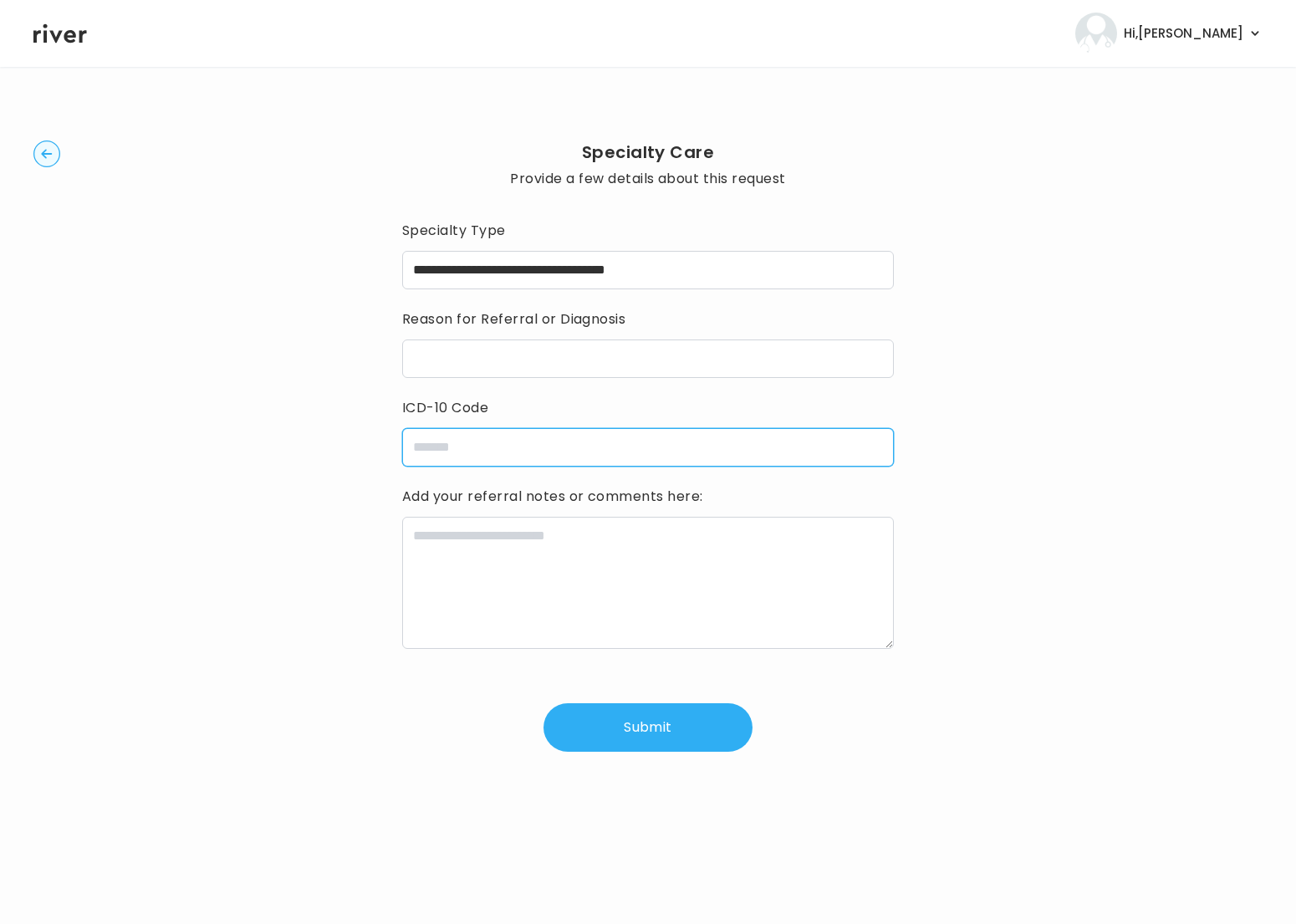
click at [600, 455] on input "icdCode" at bounding box center [647, 447] width 491 height 38
paste input "**********"
type input "**********"
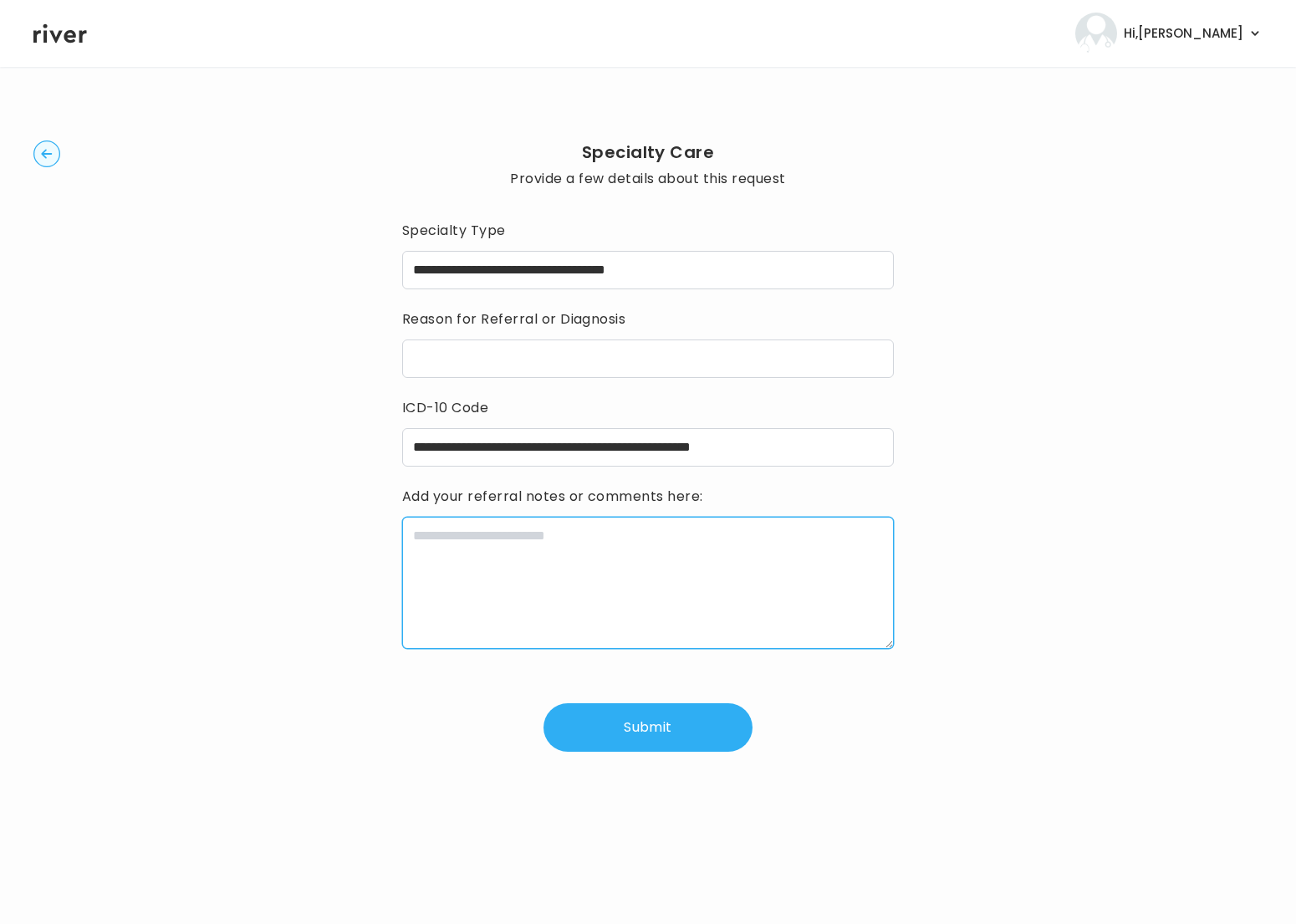
click at [594, 589] on textarea at bounding box center [647, 583] width 491 height 132
paste textarea "**********"
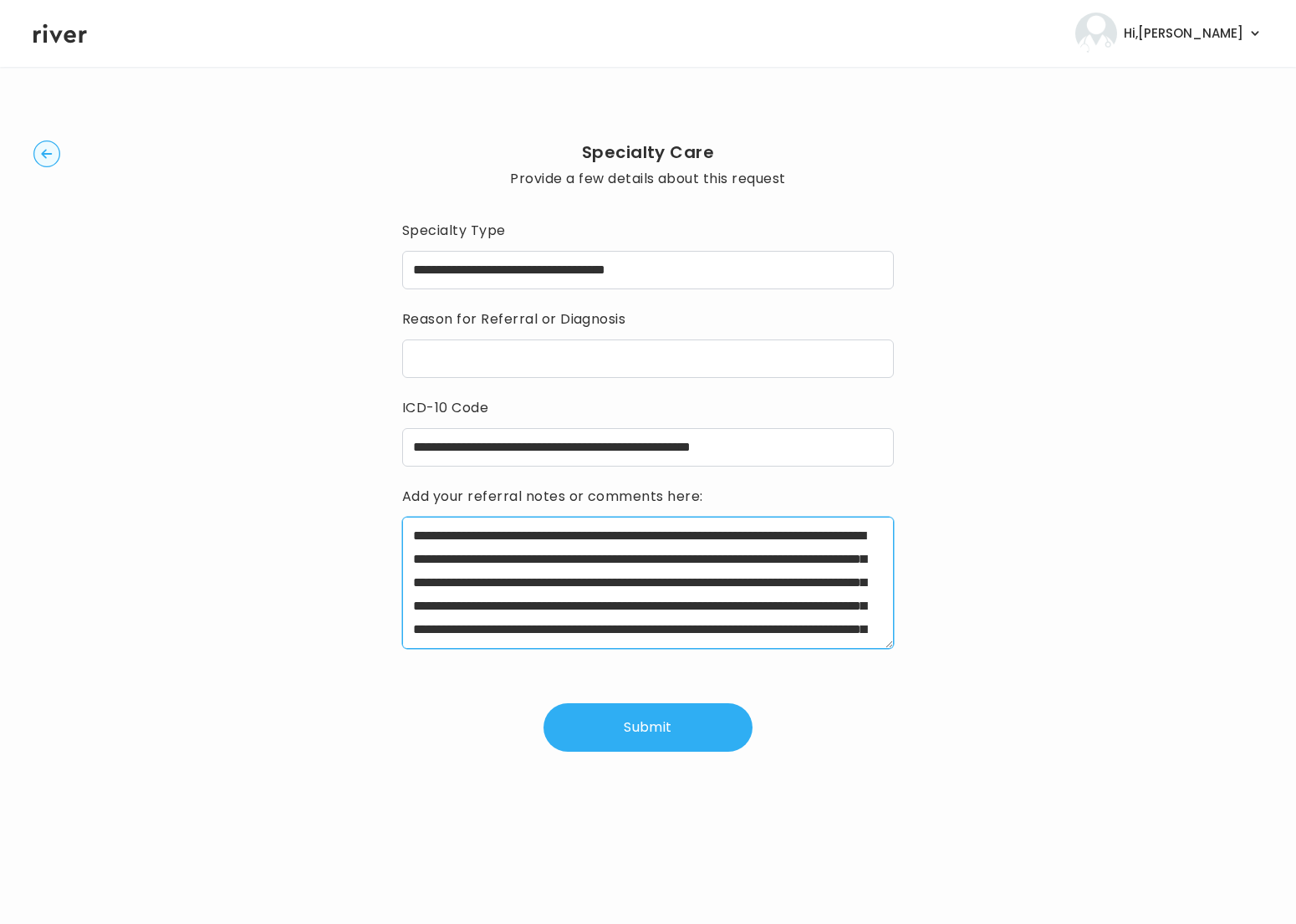
scroll to position [107, 0]
type textarea "**********"
click at [698, 357] on input "reasonForReferral" at bounding box center [647, 358] width 491 height 38
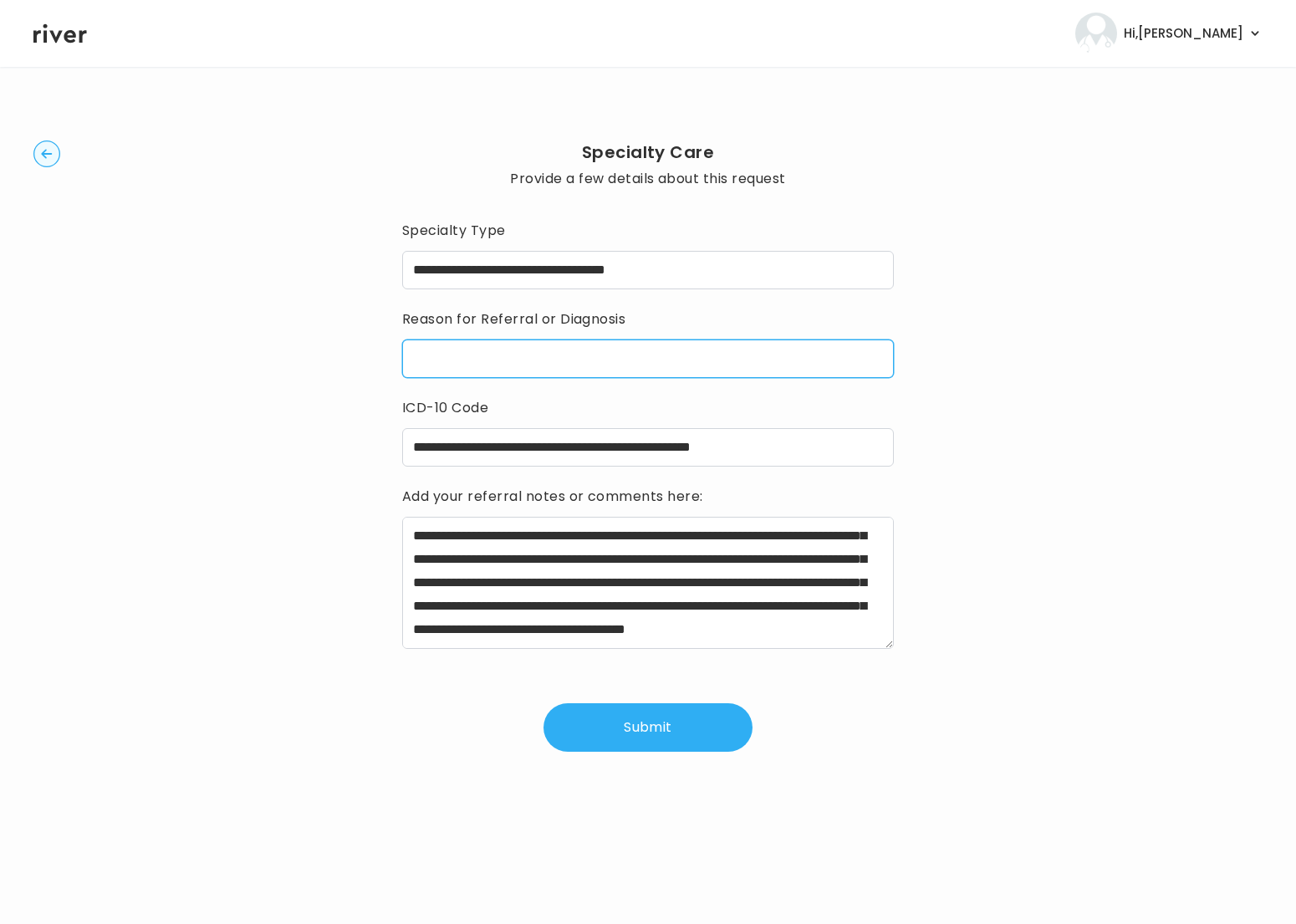
click at [698, 357] on input "reasonForReferral" at bounding box center [647, 358] width 491 height 38
paste input "**********"
type input "**********"
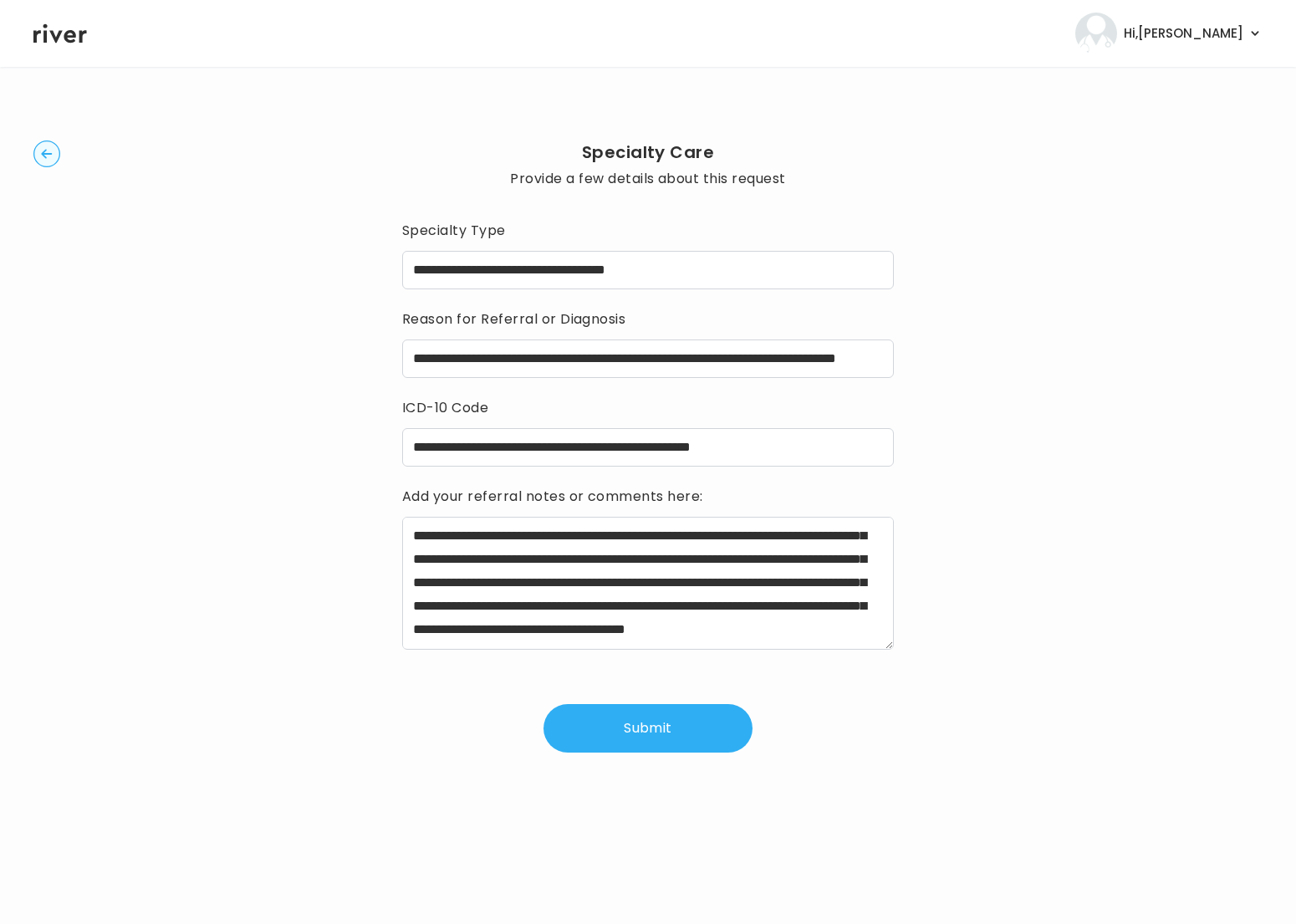
scroll to position [0, 0]
click at [695, 729] on button "Submit" at bounding box center [648, 728] width 209 height 49
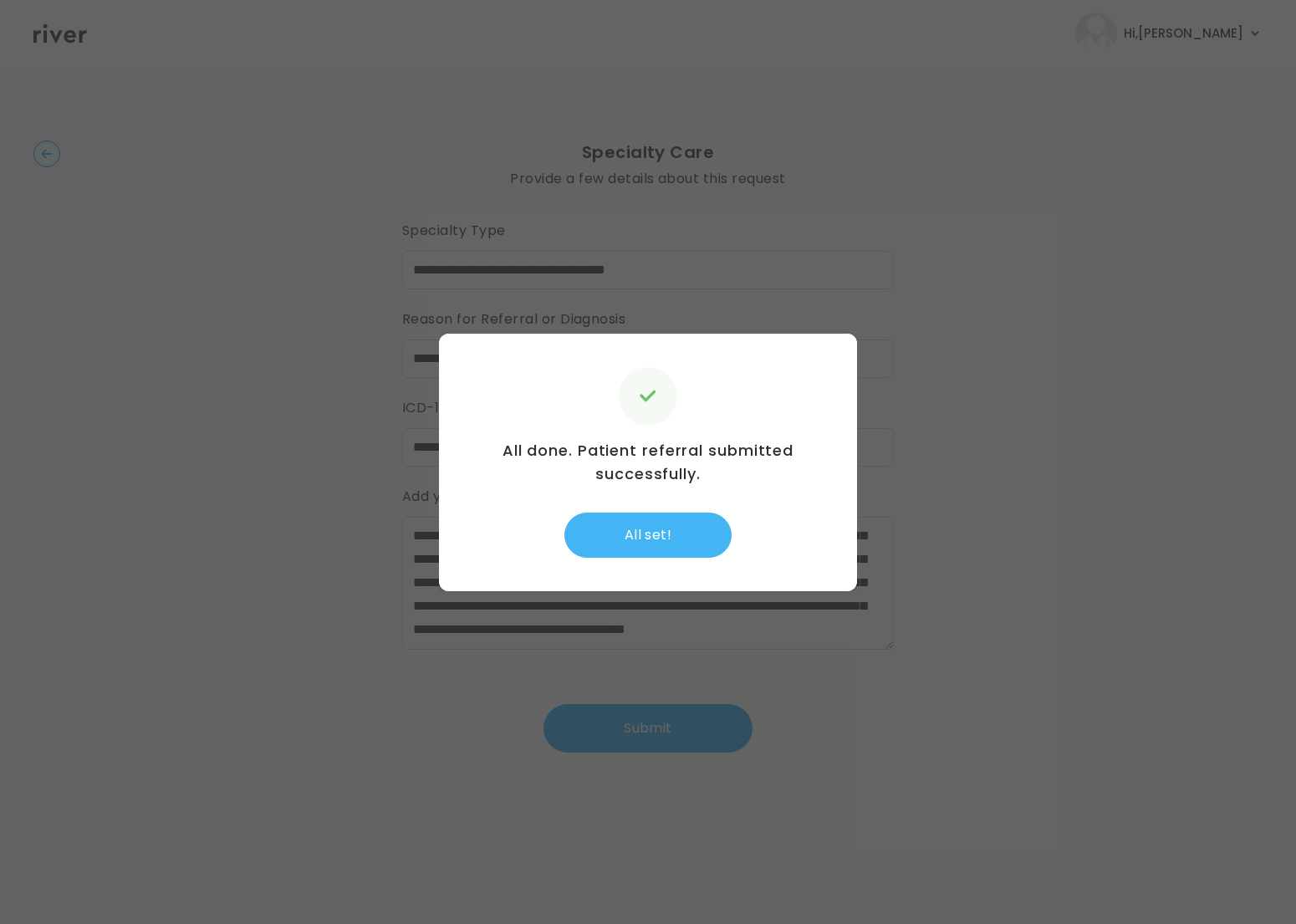
click at [667, 539] on button "All set!" at bounding box center [648, 535] width 167 height 45
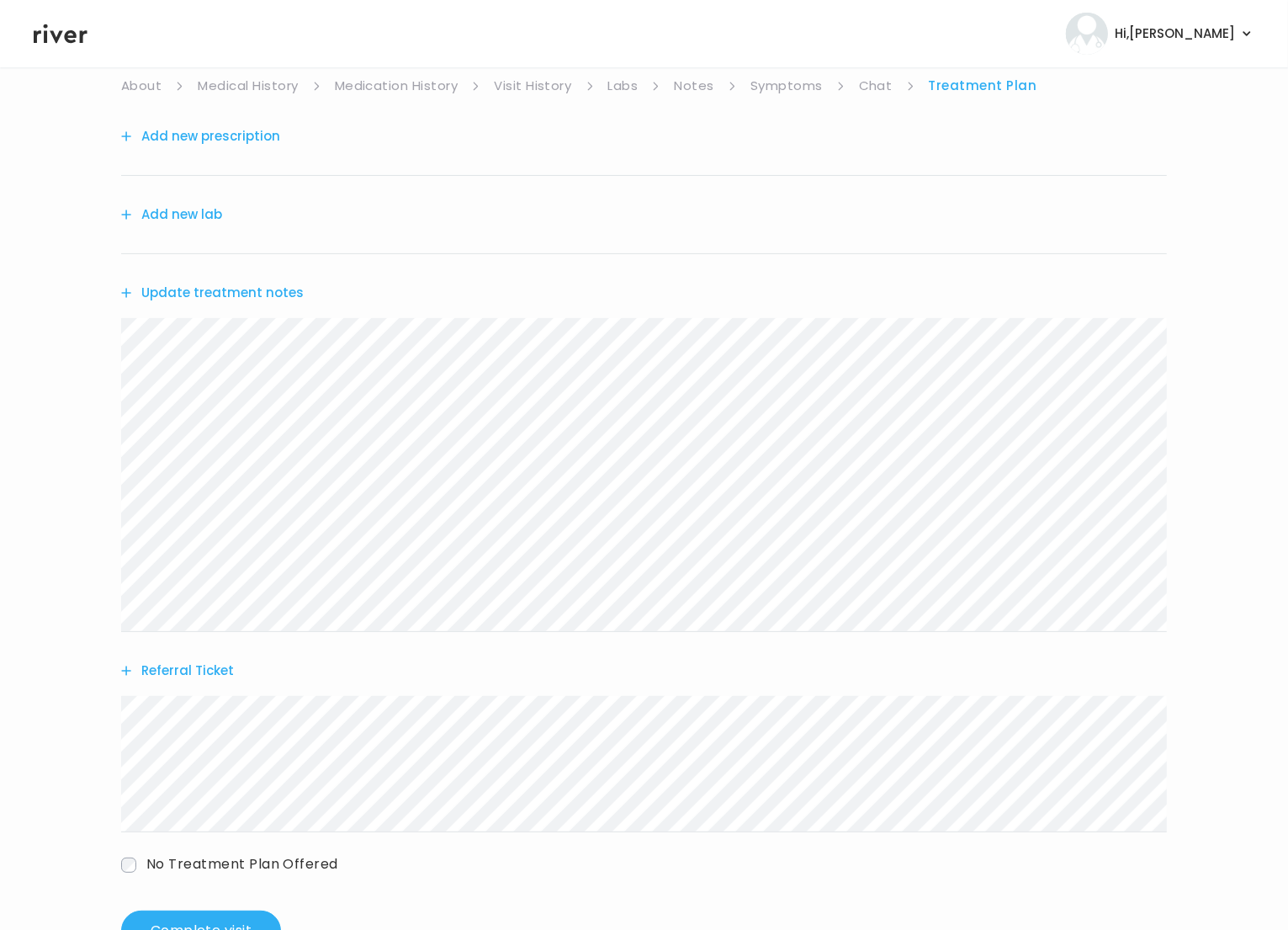
scroll to position [211, 0]
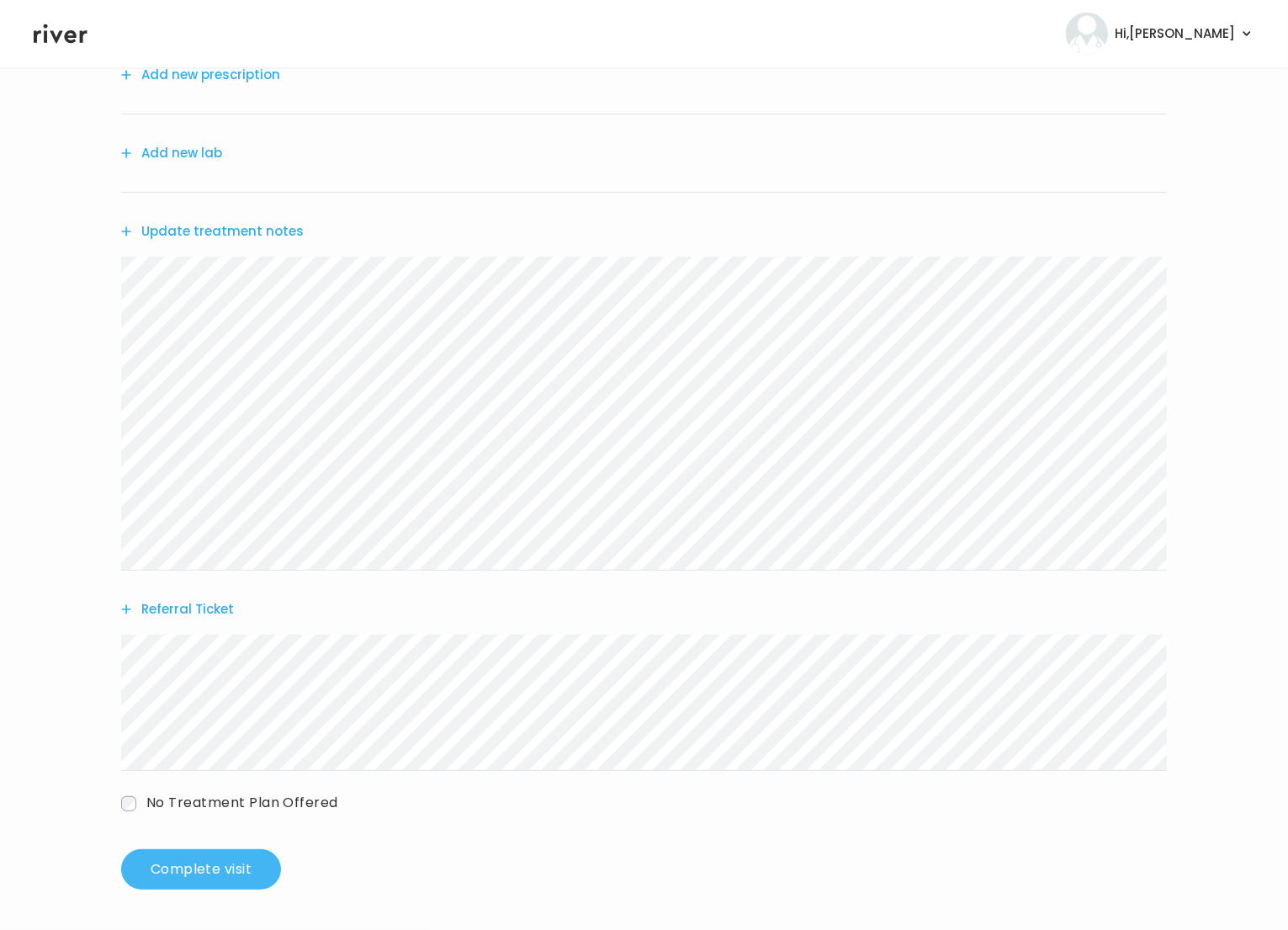
click at [226, 862] on button "Complete visit" at bounding box center [201, 869] width 160 height 40
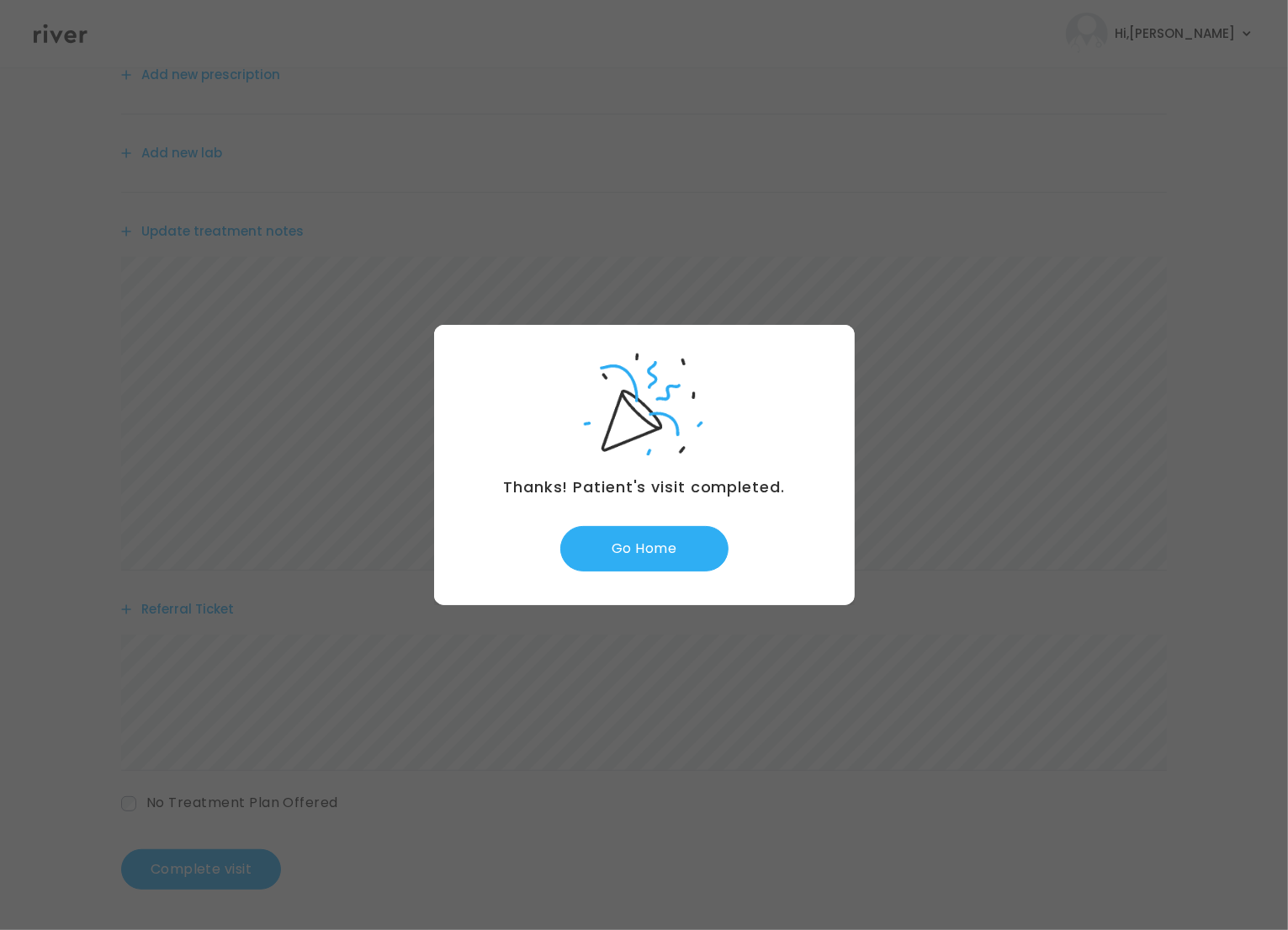
click at [673, 572] on div "Thanks! Patient's visit completed. Go Home" at bounding box center [644, 464] width 420 height 281
click at [676, 542] on button "Go Home" at bounding box center [644, 548] width 168 height 45
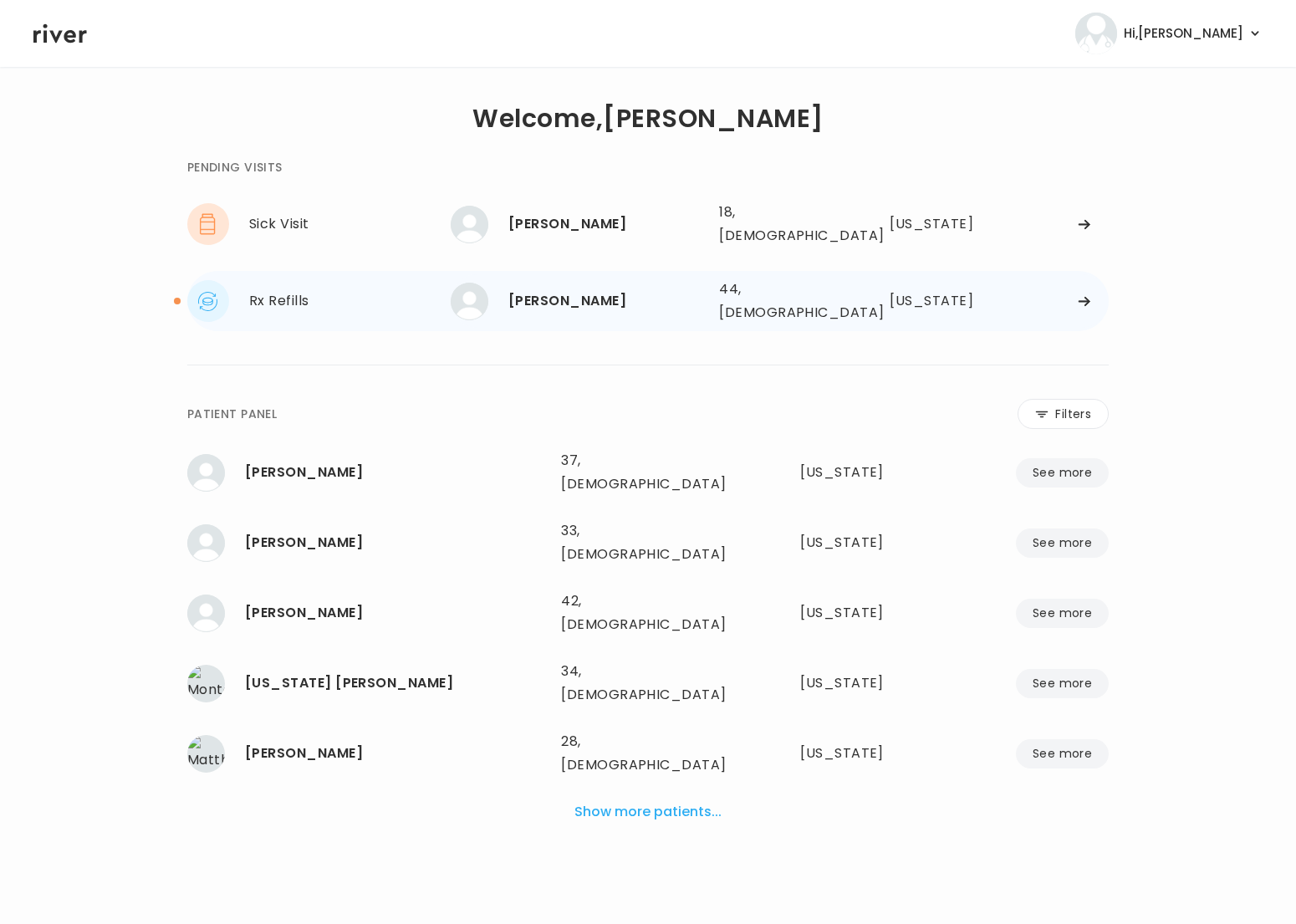
click at [589, 297] on div "[PERSON_NAME]" at bounding box center [607, 301] width 198 height 23
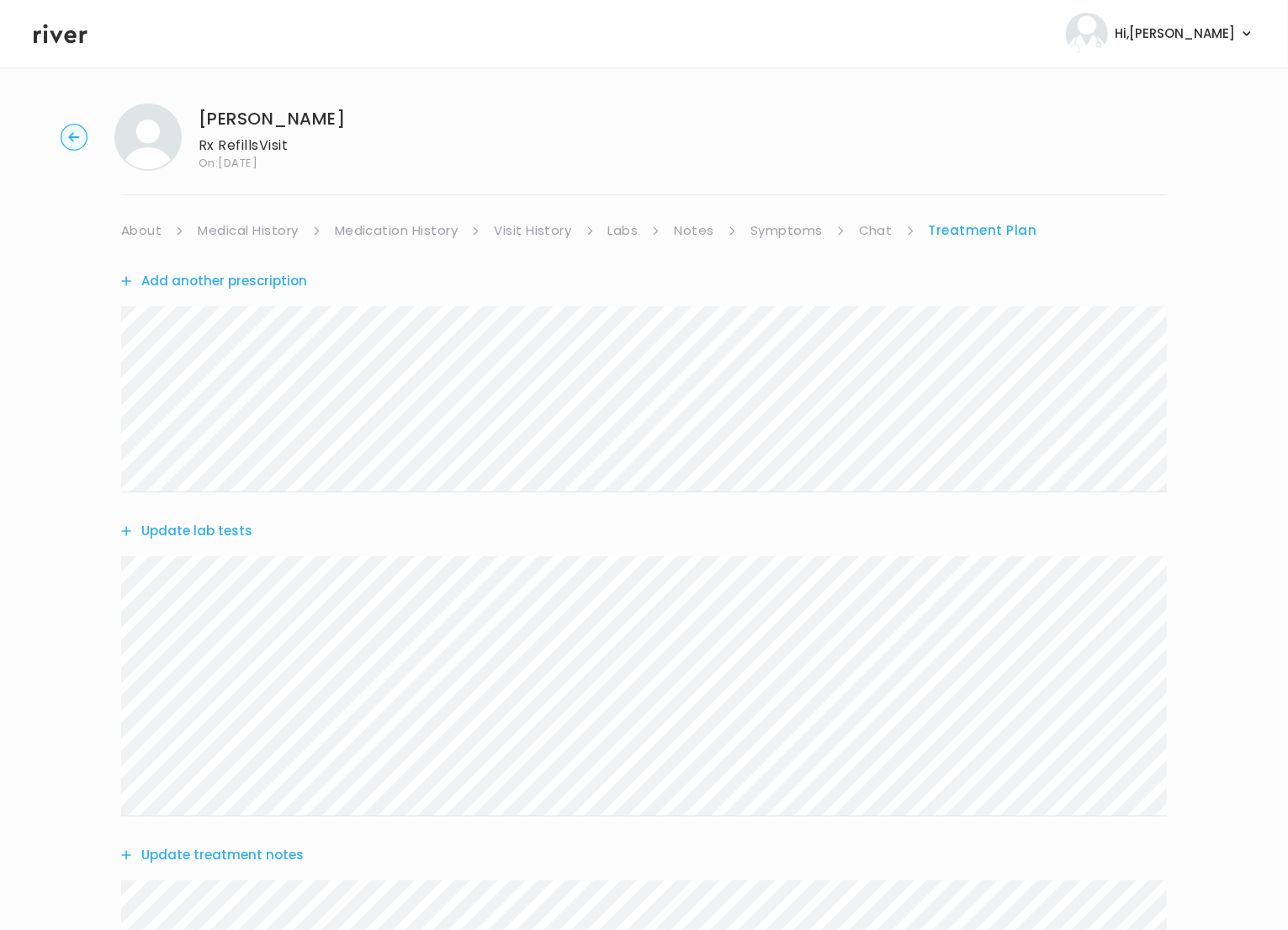
scroll to position [8, 0]
click at [780, 231] on link "Symptoms" at bounding box center [787, 227] width 72 height 24
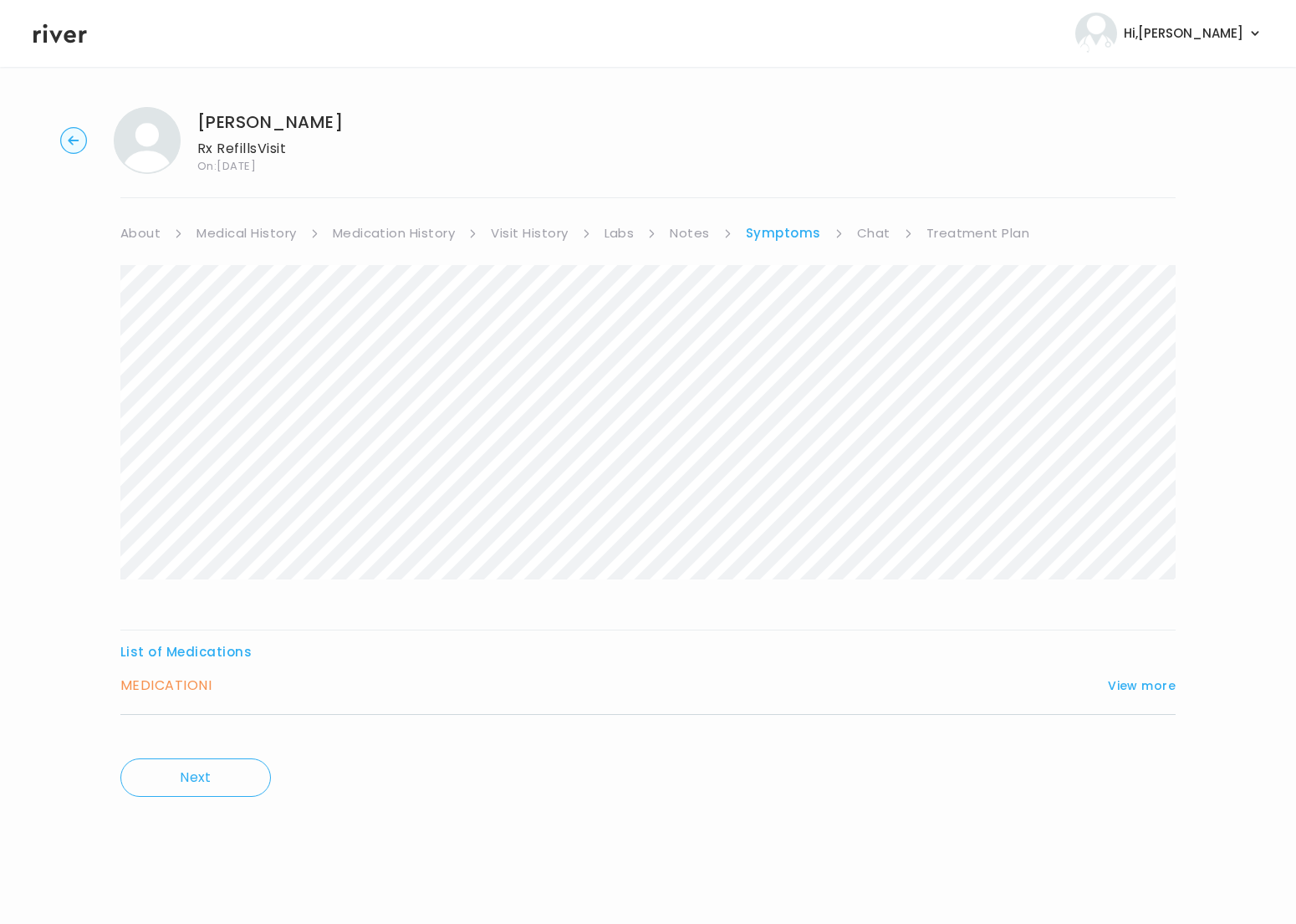
click at [959, 230] on link "Treatment Plan" at bounding box center [979, 234] width 104 height 23
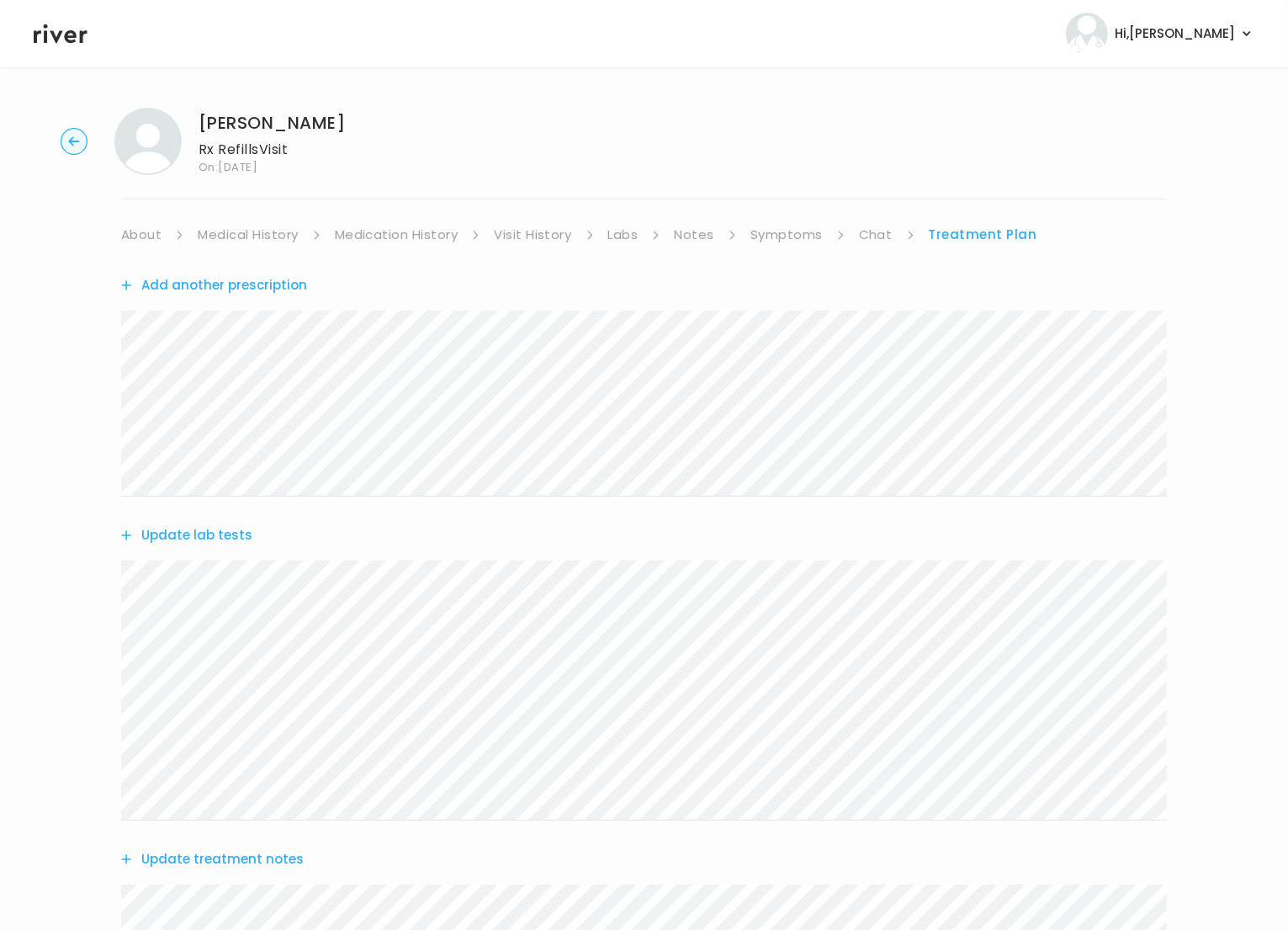
click at [220, 286] on button "Add another prescription" at bounding box center [214, 286] width 186 height 24
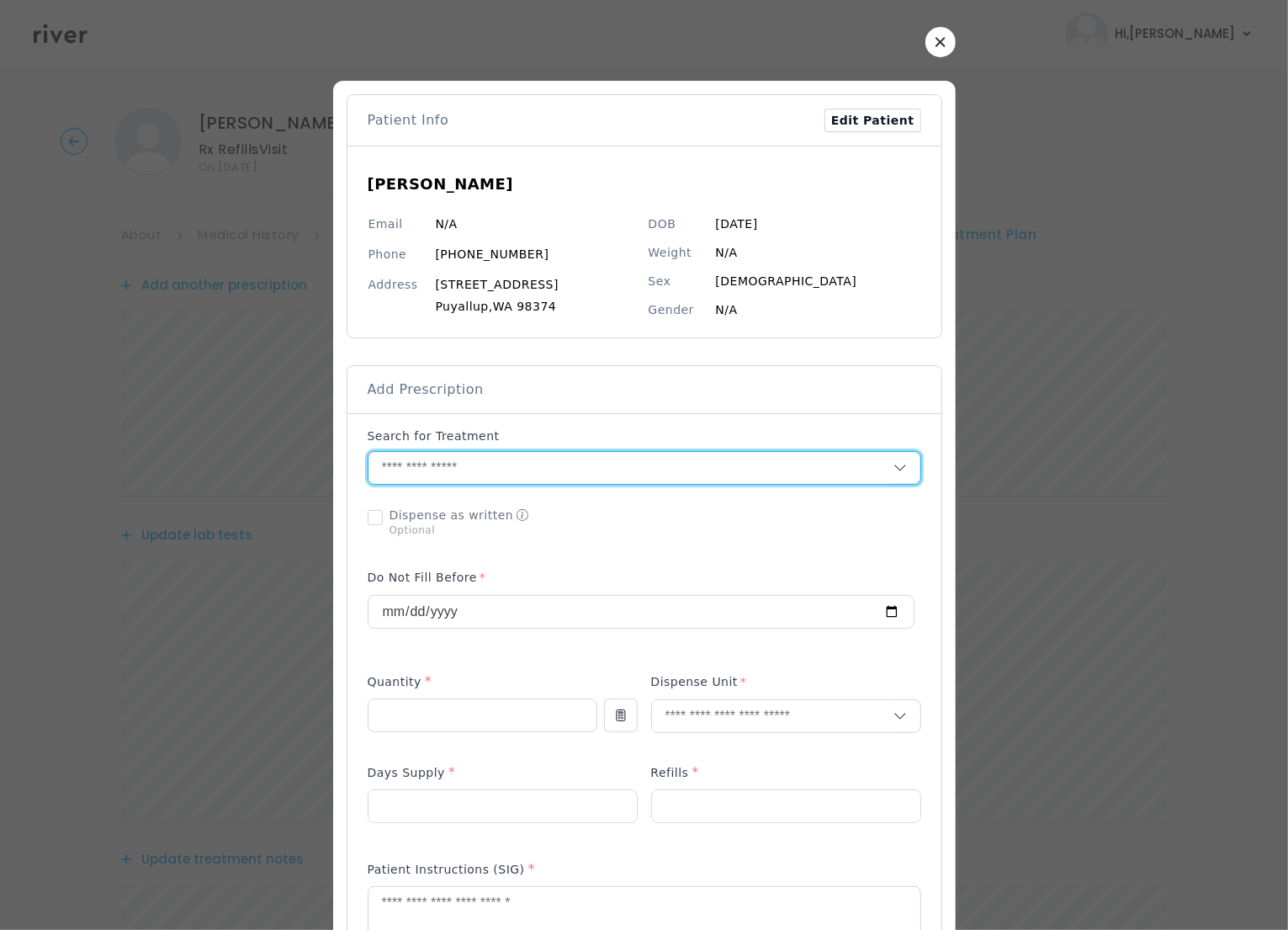
click at [476, 470] on input "text" at bounding box center [630, 468] width 525 height 32
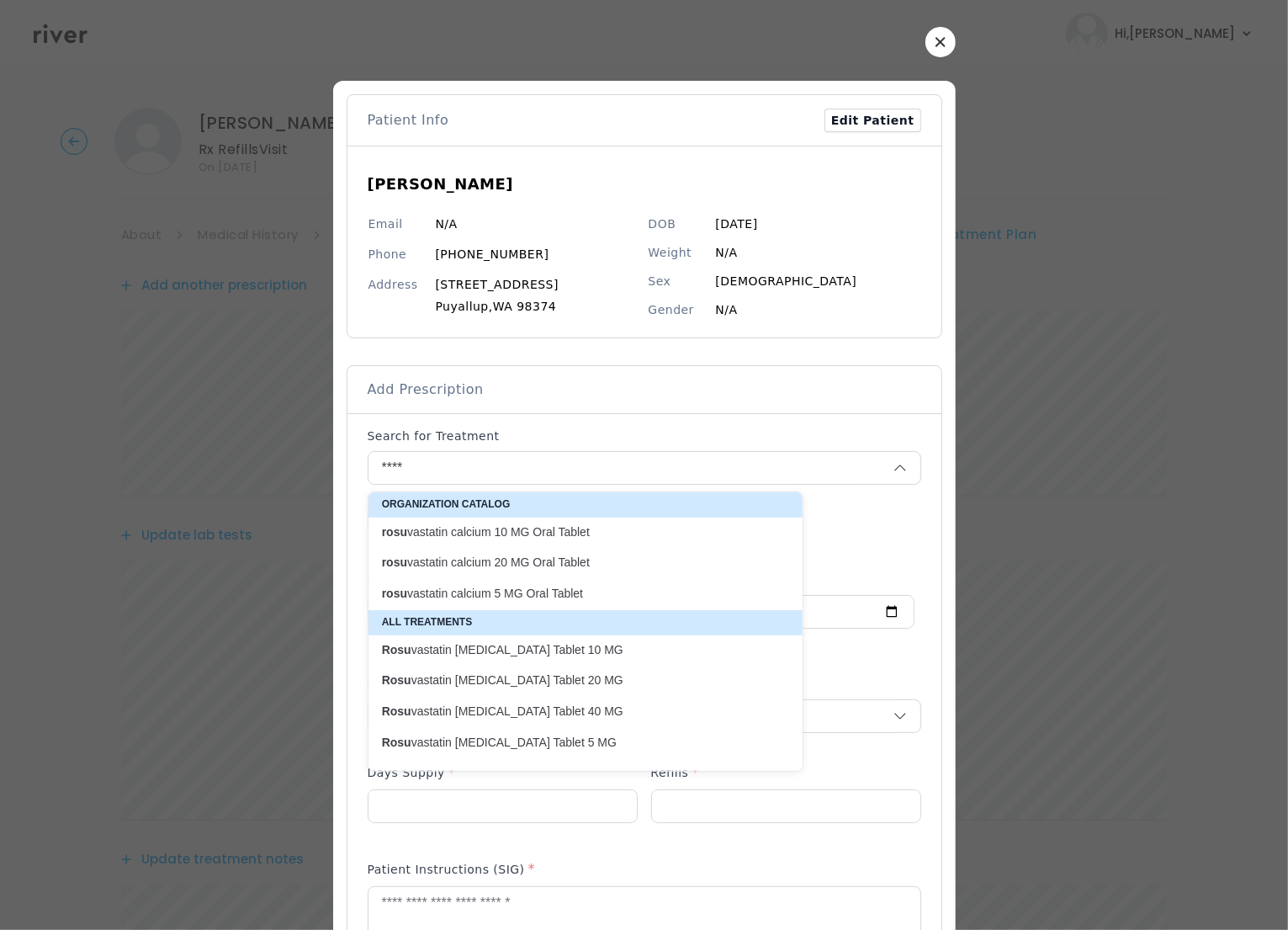
click at [473, 575] on div "rosu vastatin calcium 20 MG Oral Tablet" at bounding box center [585, 562] width 434 height 29
type input "**********"
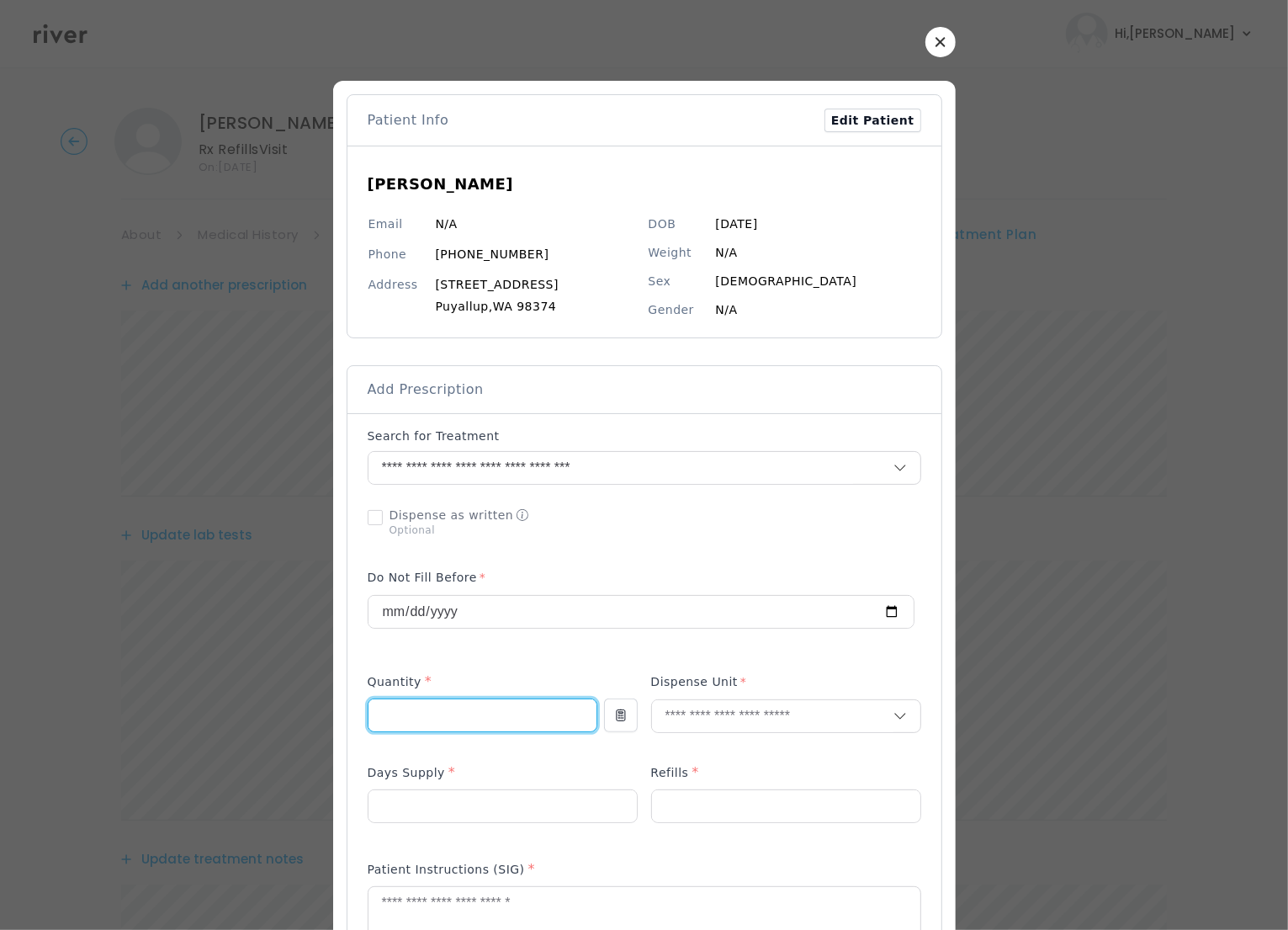
click at [435, 714] on input "number" at bounding box center [482, 715] width 228 height 32
type input "**"
click at [691, 716] on input "text" at bounding box center [772, 716] width 242 height 32
click at [749, 756] on p "Each" at bounding box center [785, 754] width 222 height 24
click at [457, 813] on input "number" at bounding box center [502, 806] width 269 height 32
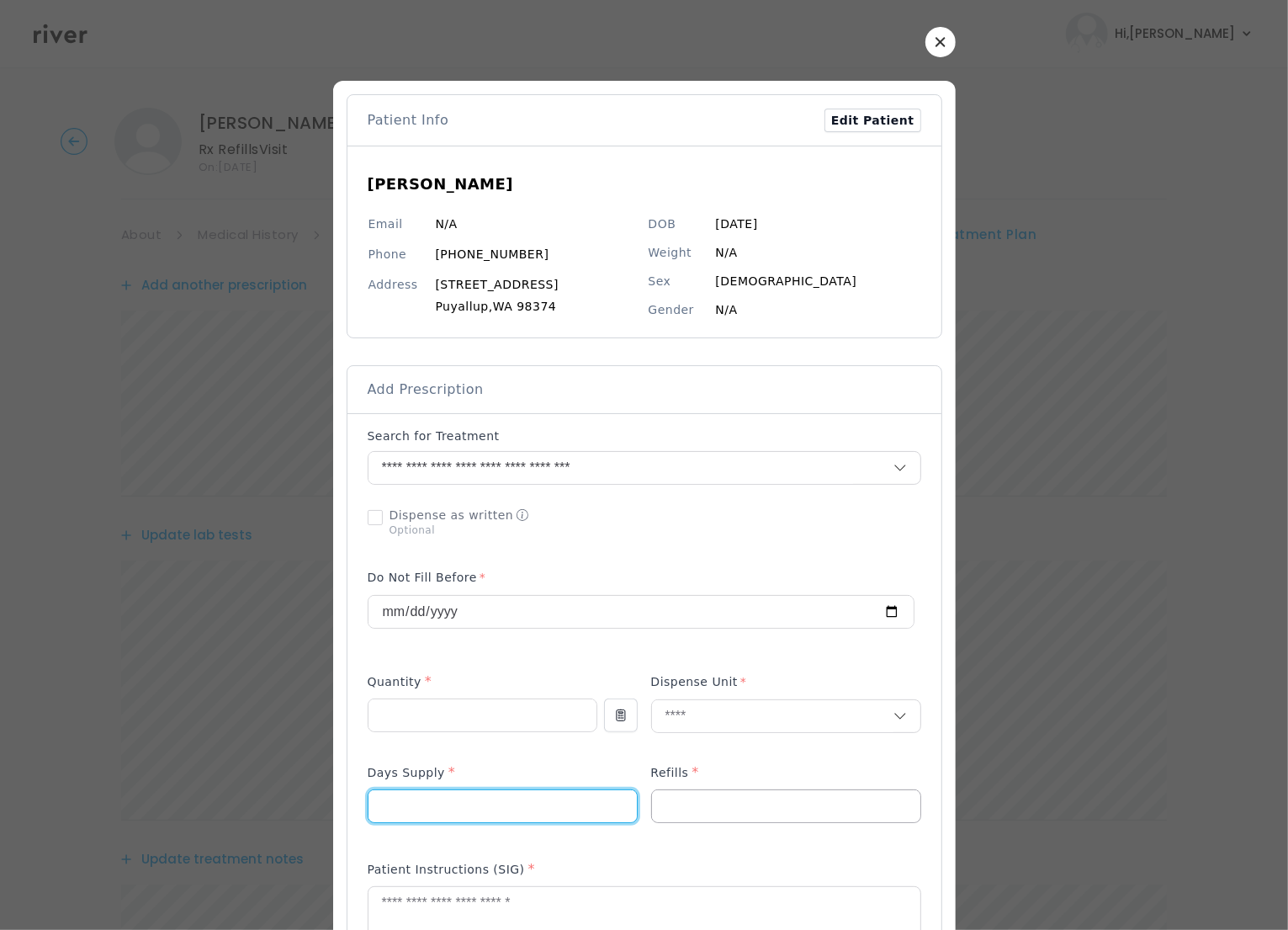
type input "**"
click at [719, 809] on input "number" at bounding box center [786, 806] width 269 height 32
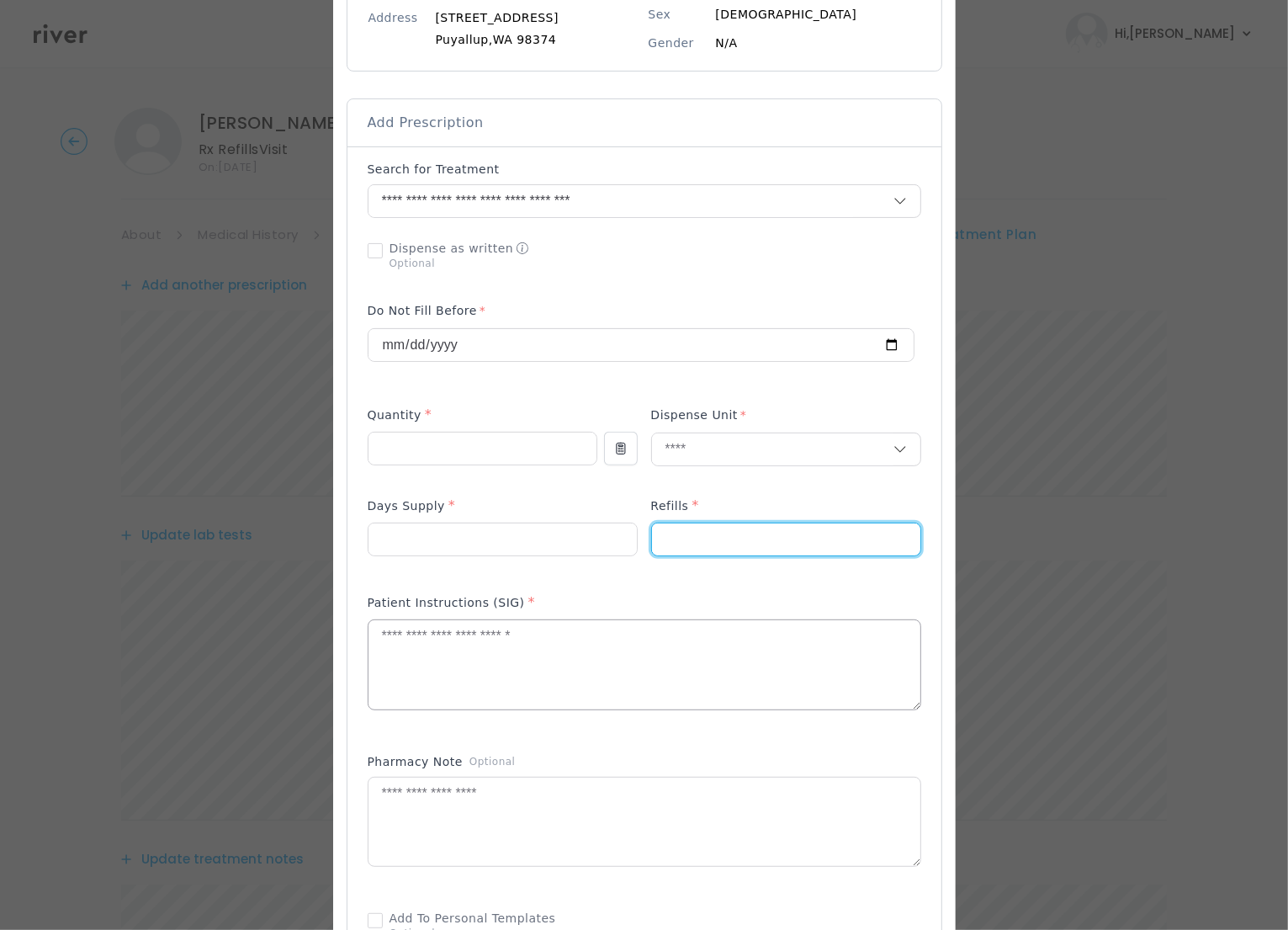
scroll to position [268, 0]
type input "*"
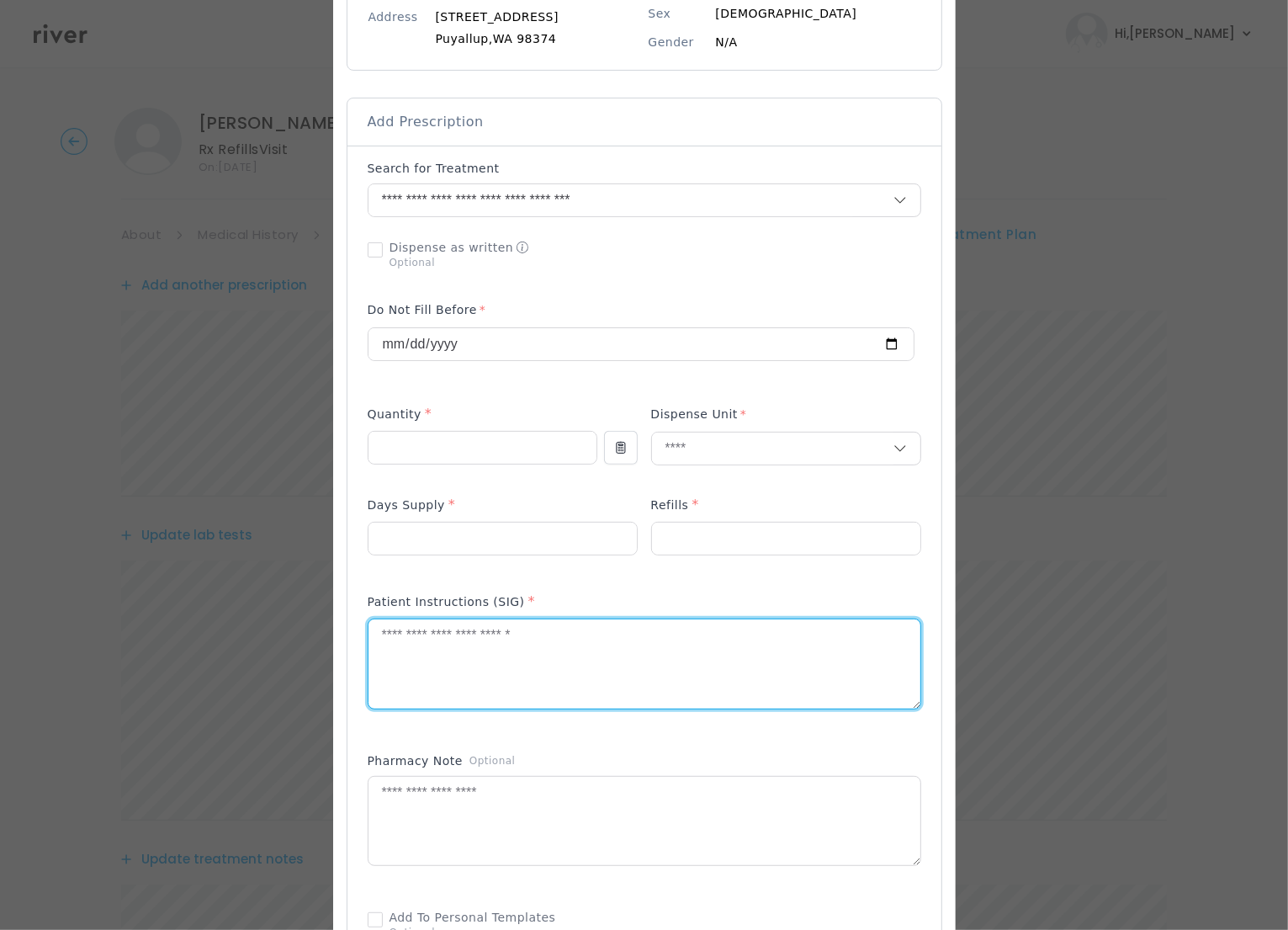
click at [488, 649] on textarea at bounding box center [644, 664] width 552 height 89
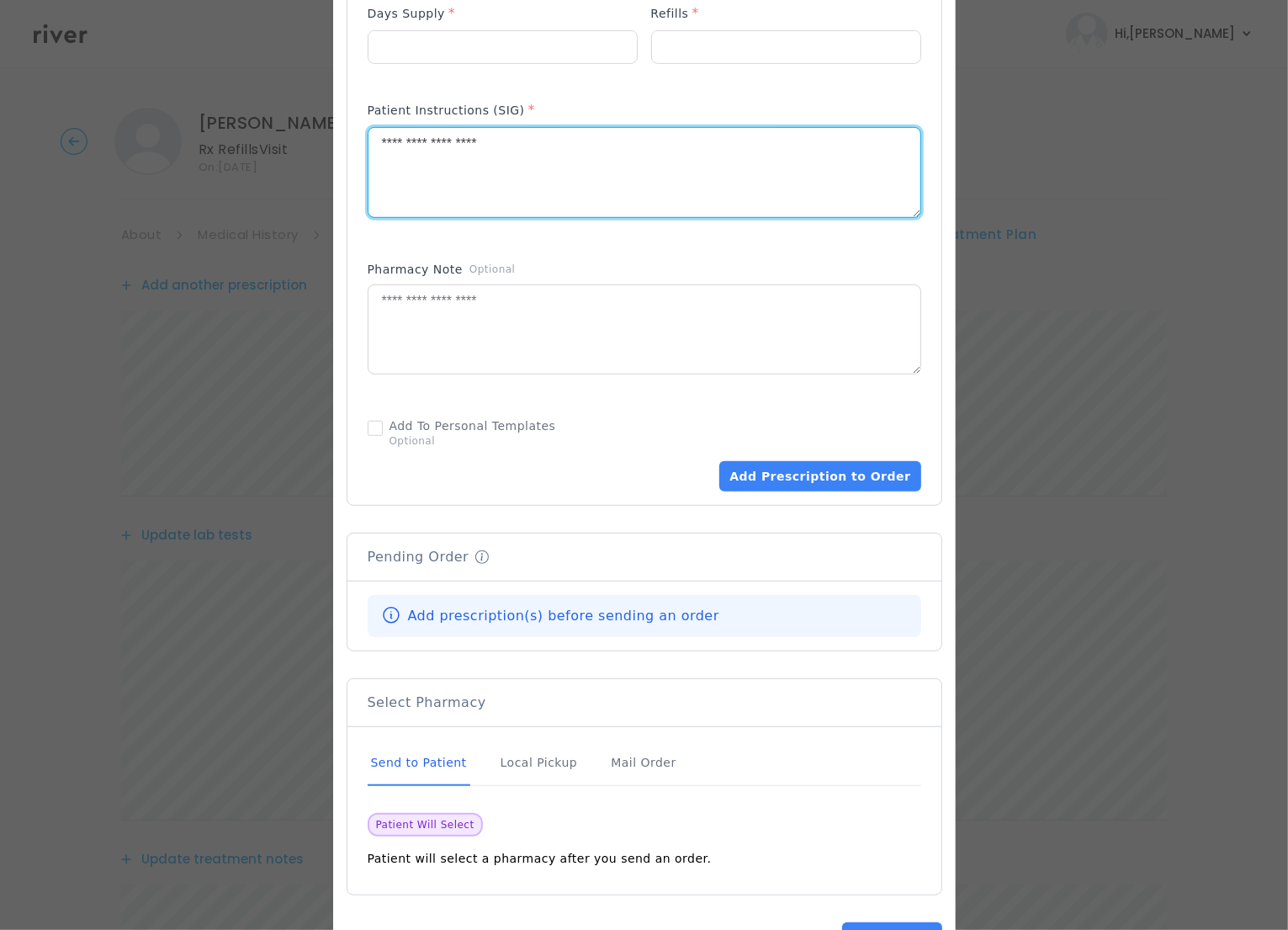
scroll to position [764, 0]
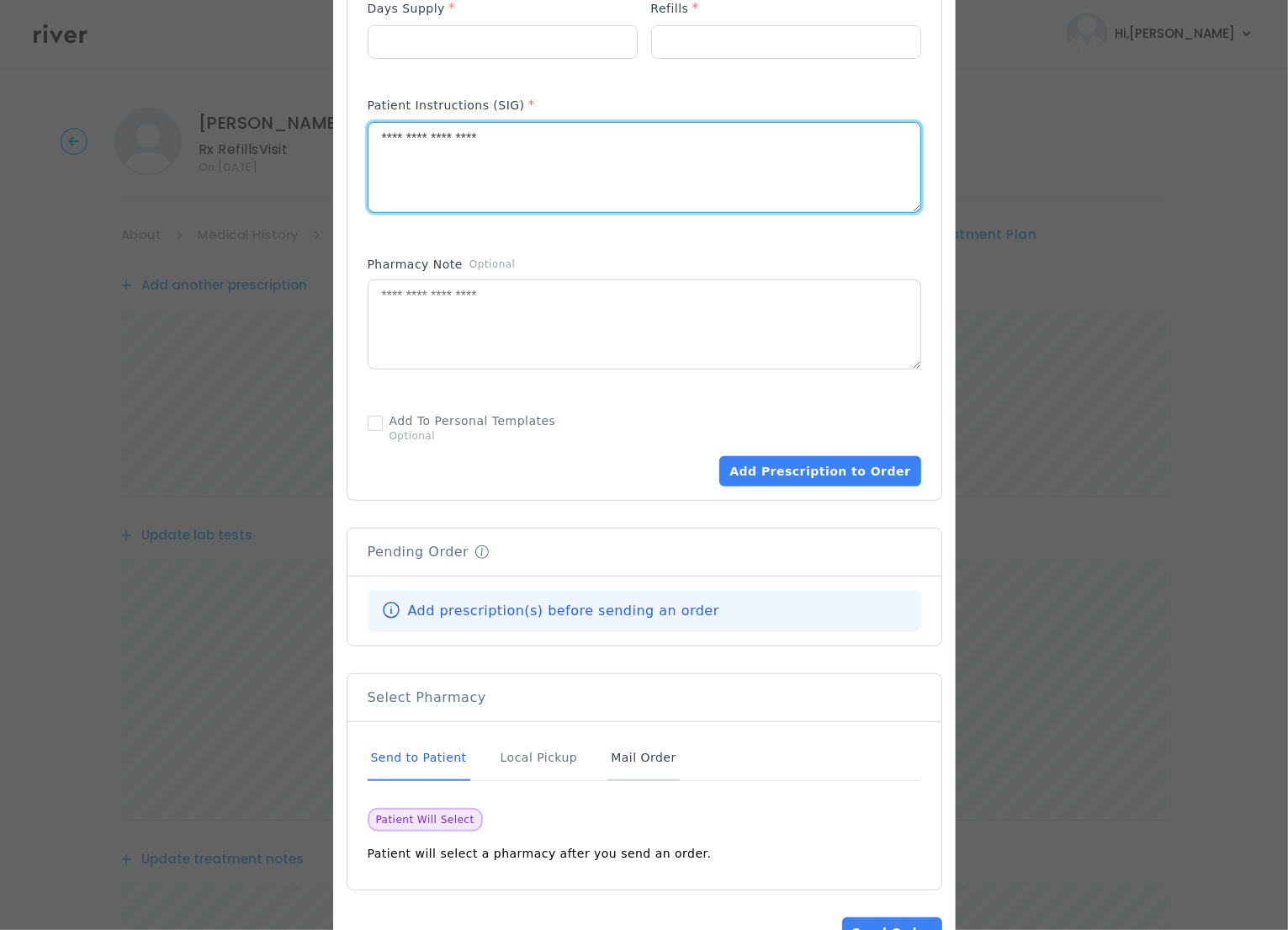
type textarea "**********"
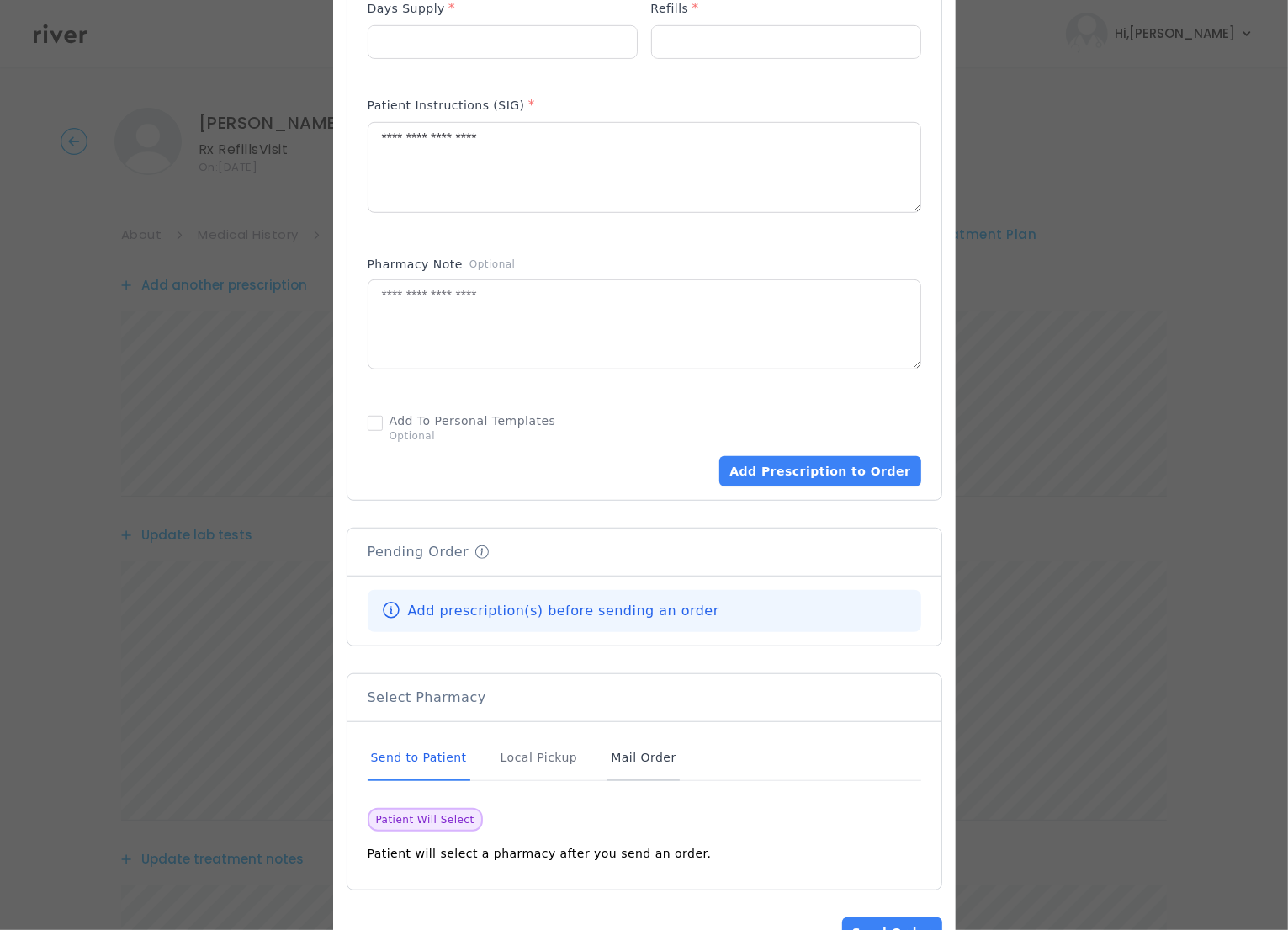
click at [616, 748] on div "Mail Order" at bounding box center [643, 758] width 72 height 45
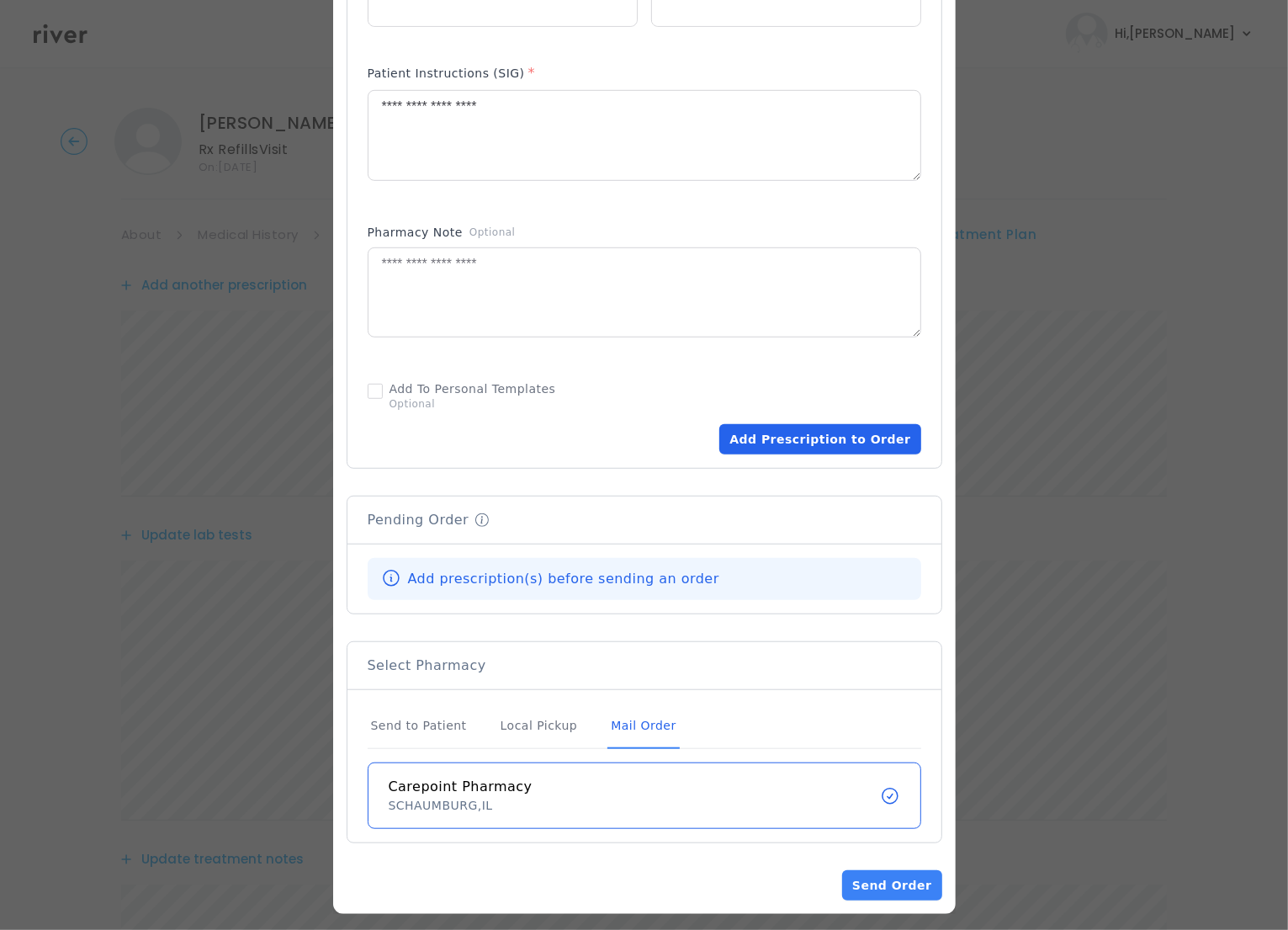
scroll to position [797, 0]
click at [876, 443] on button "Add Prescription to Order" at bounding box center [820, 438] width 201 height 30
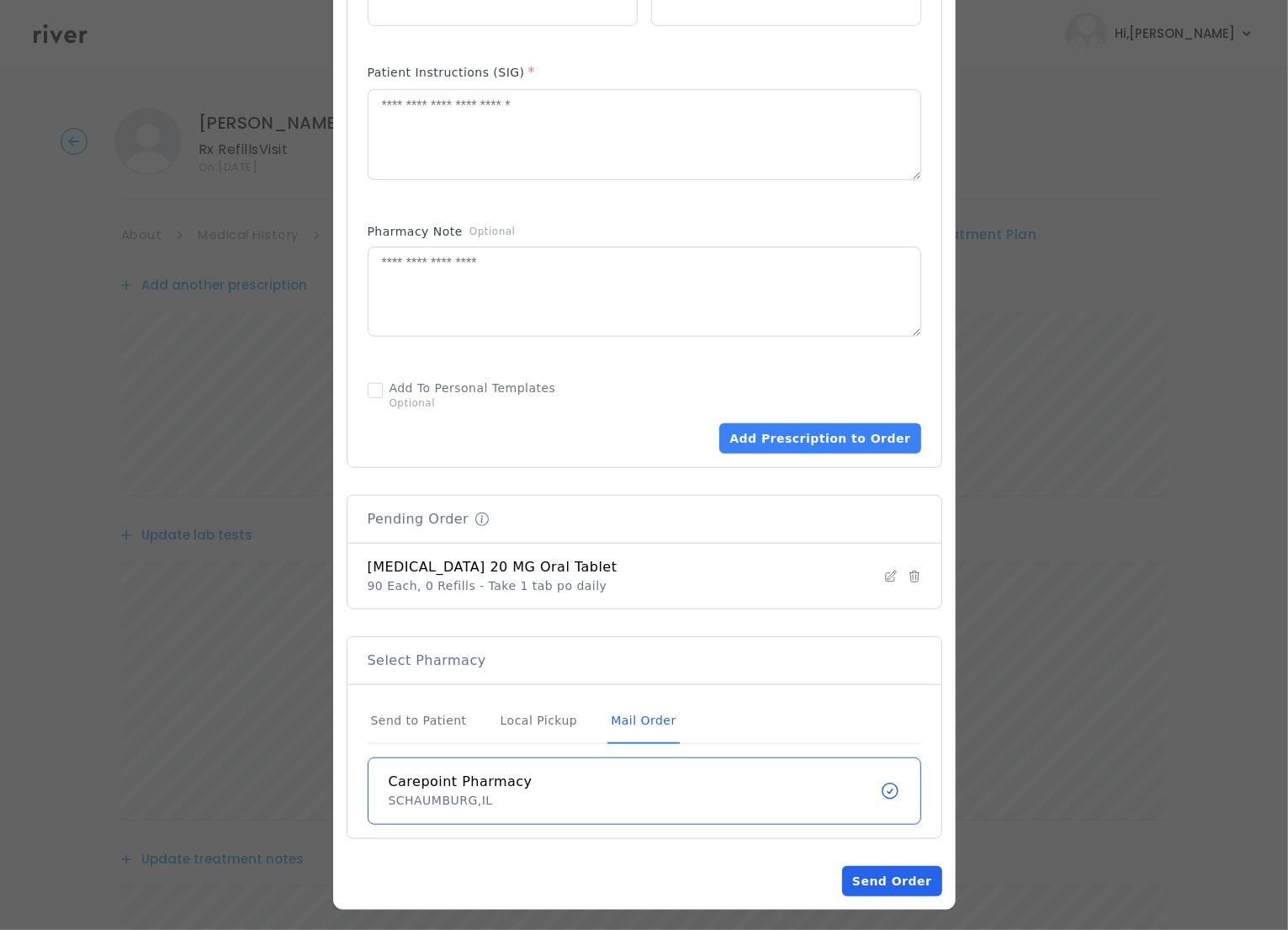
click at [883, 888] on button "Send Order" at bounding box center [892, 881] width 99 height 30
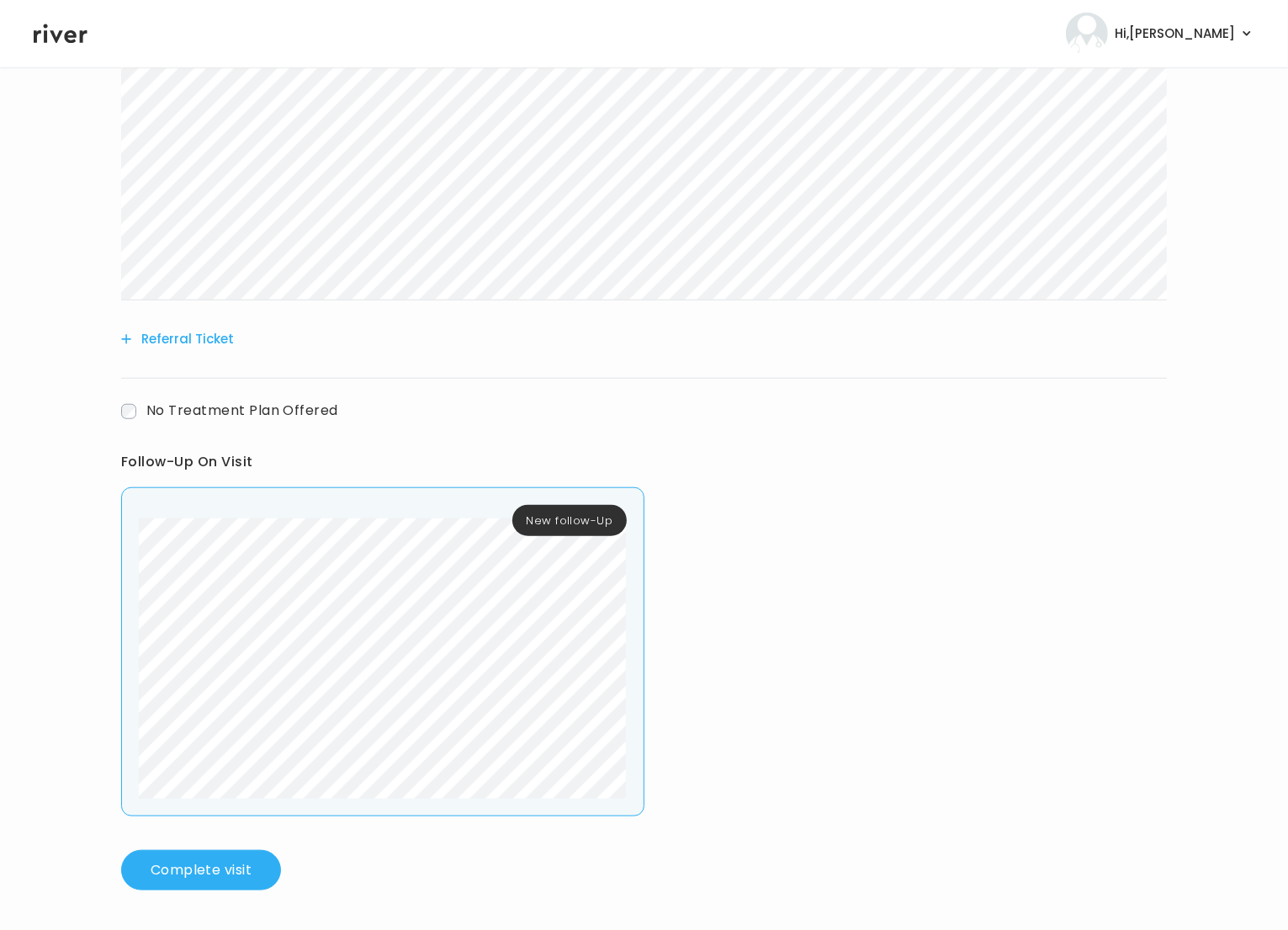
scroll to position [1068, 0]
click at [170, 876] on button "Complete visit" at bounding box center [201, 869] width 160 height 40
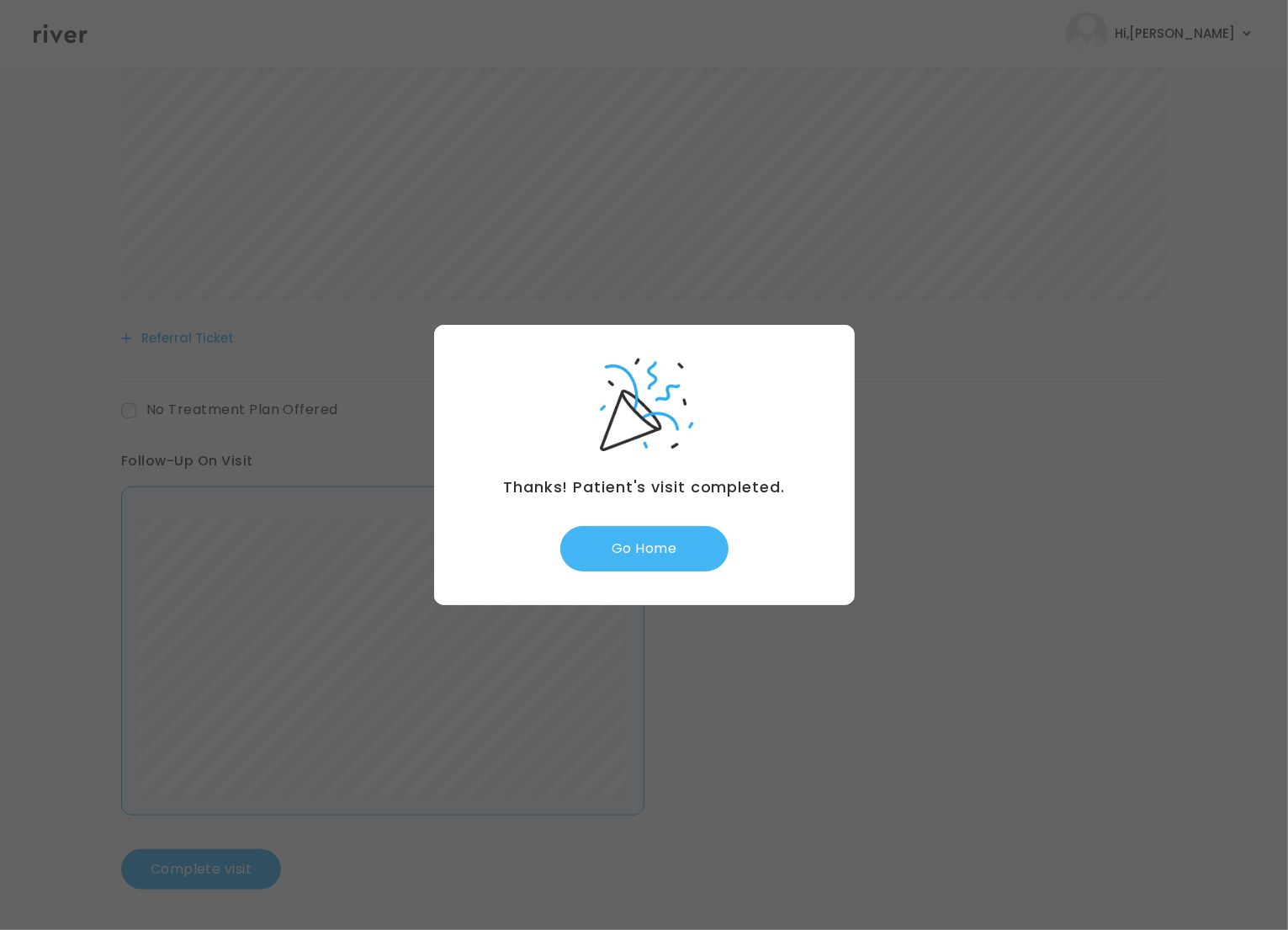
click at [644, 548] on button "Go Home" at bounding box center [644, 548] width 168 height 45
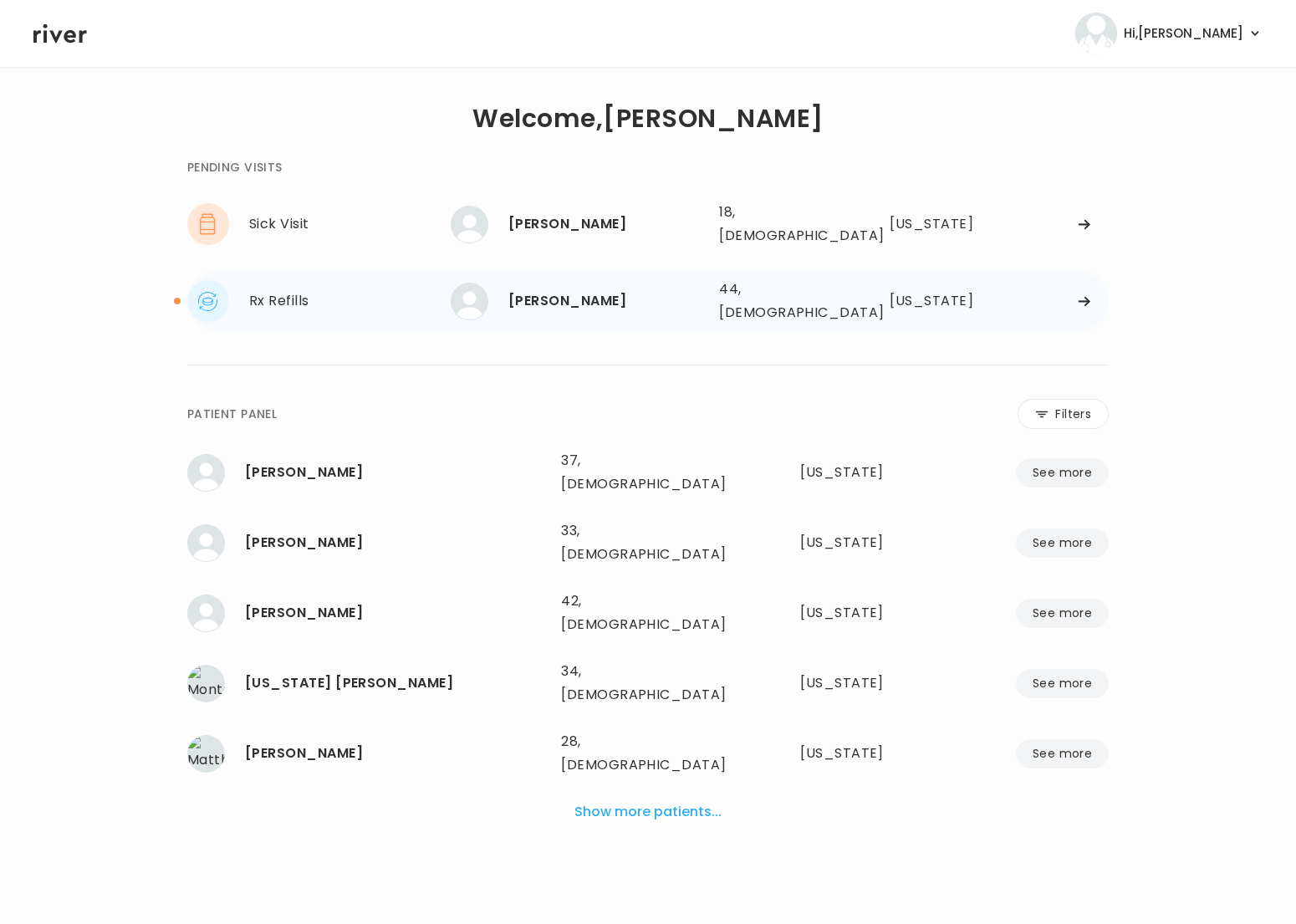
click at [759, 289] on div "44, [DEMOGRAPHIC_DATA]" at bounding box center [779, 301] width 121 height 47
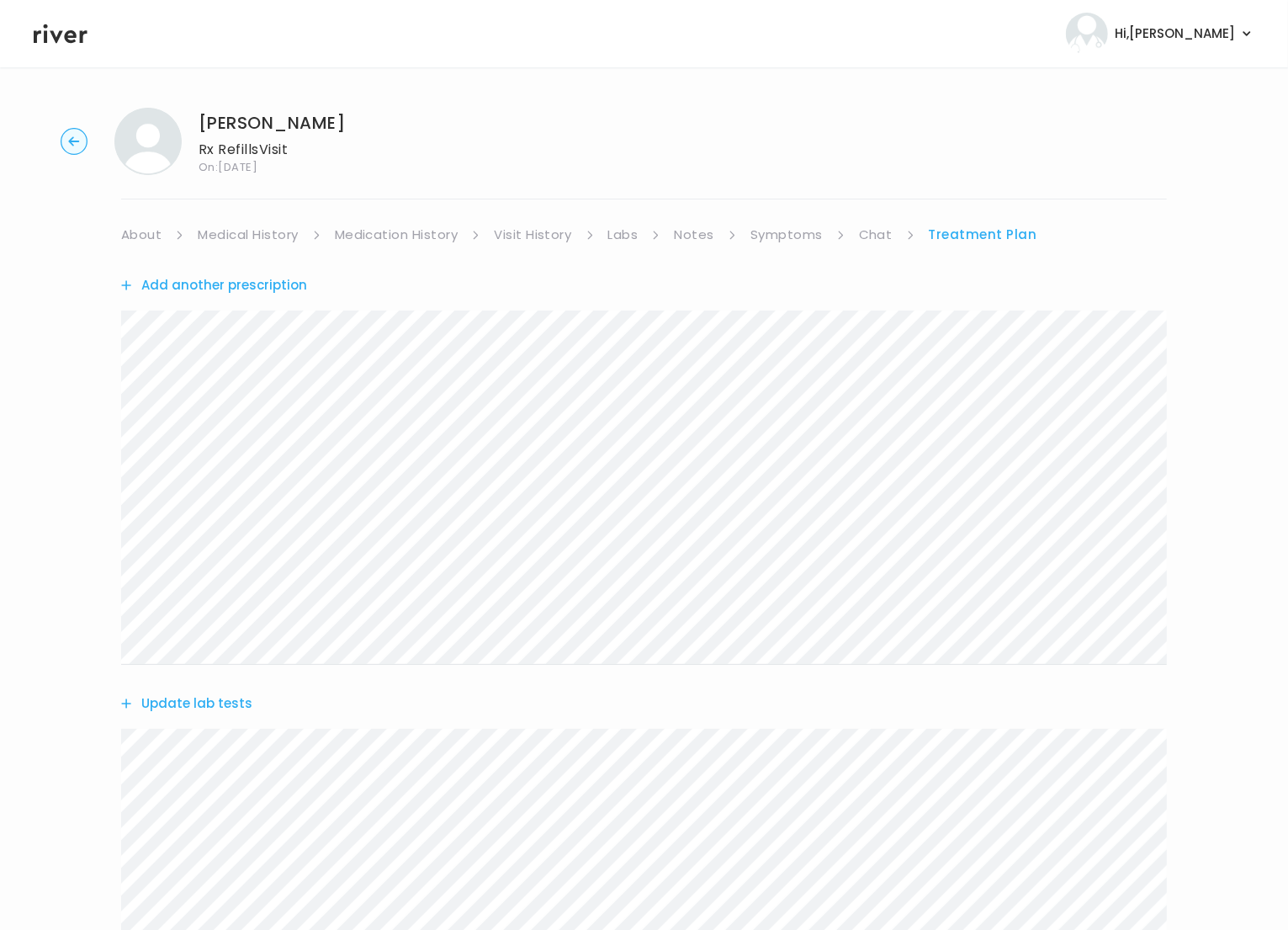
click at [69, 139] on circle "button" at bounding box center [74, 142] width 26 height 26
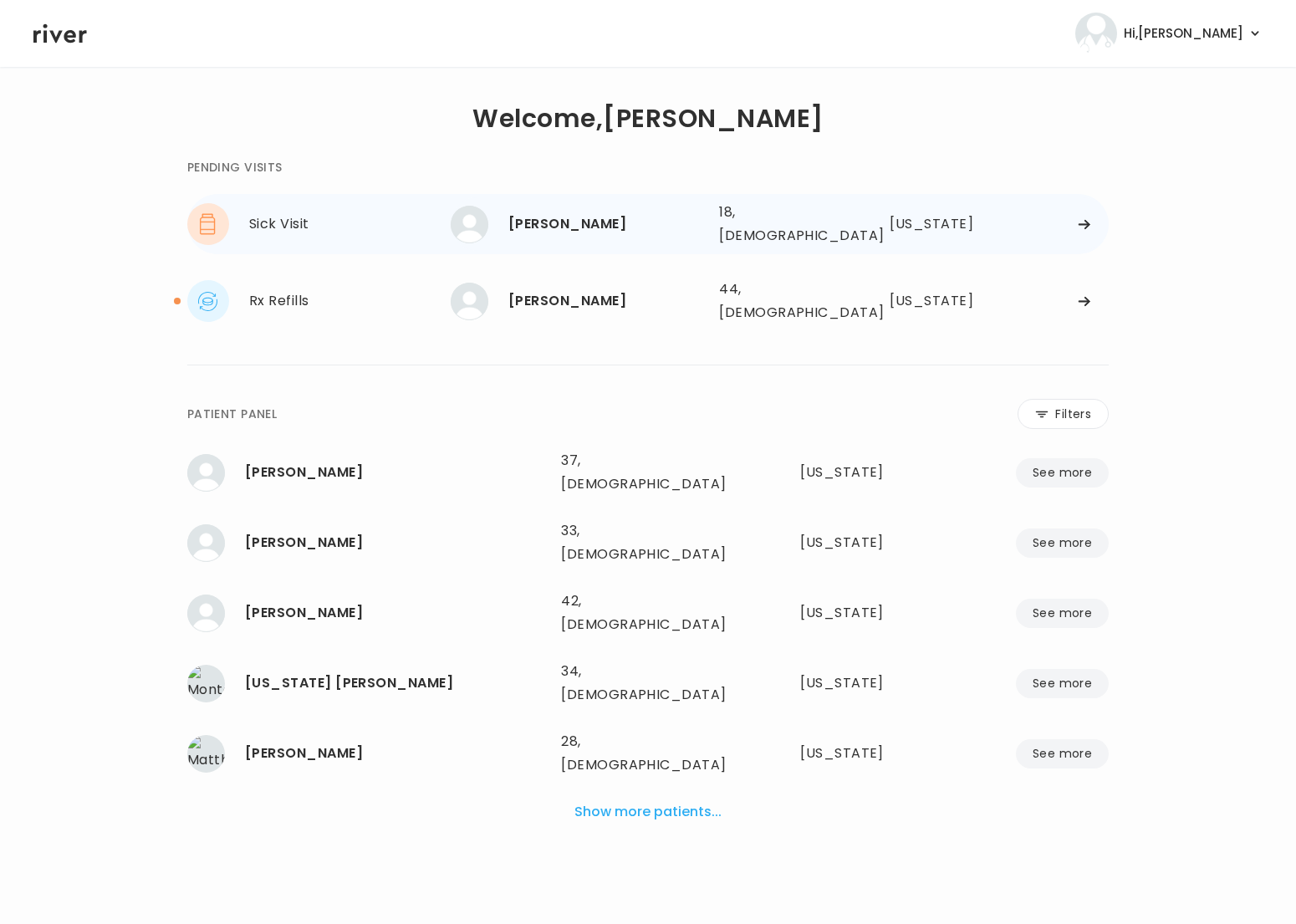
click at [813, 221] on div "18, Female" at bounding box center [779, 224] width 121 height 47
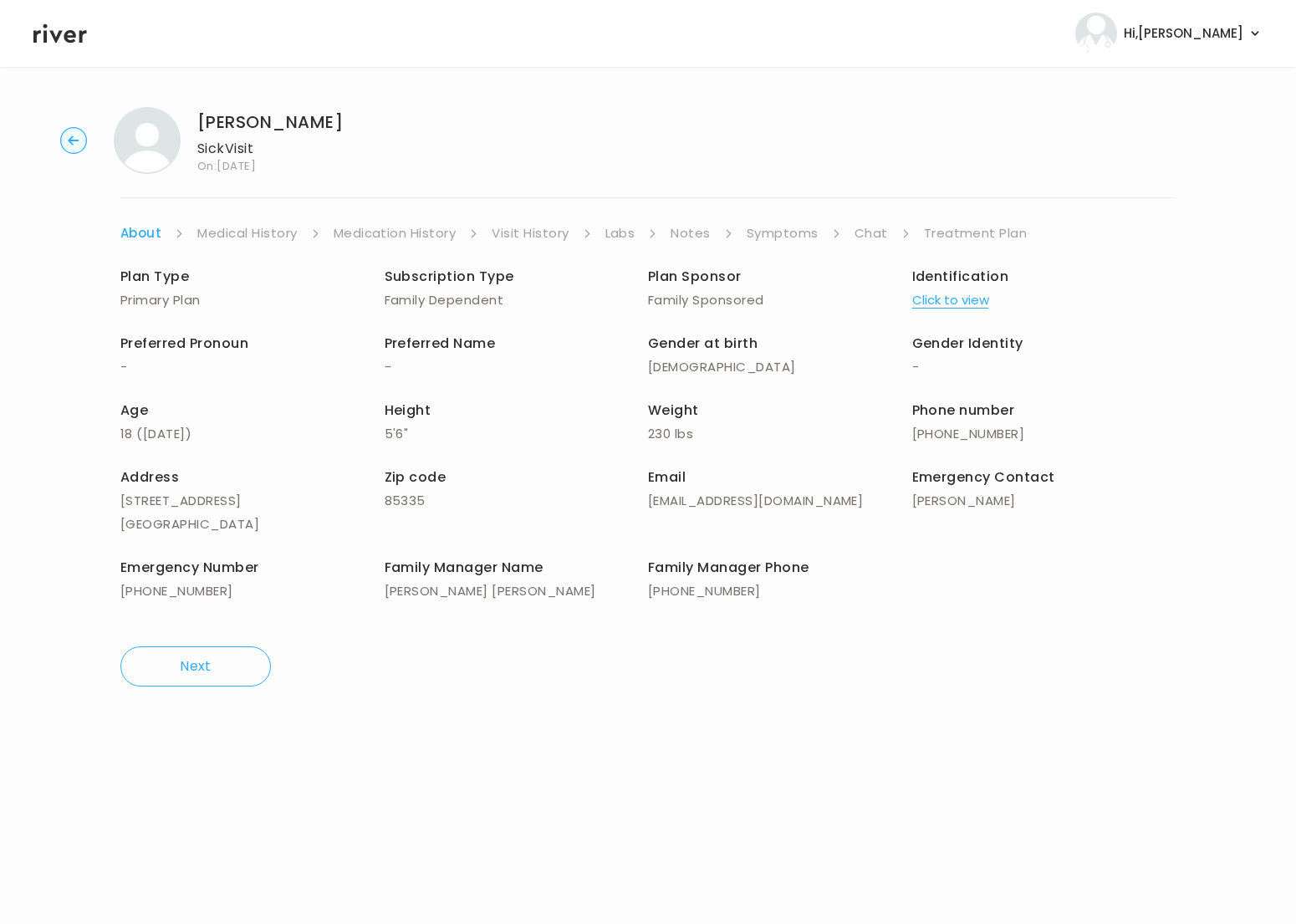
click at [806, 229] on link "Symptoms" at bounding box center [783, 234] width 72 height 23
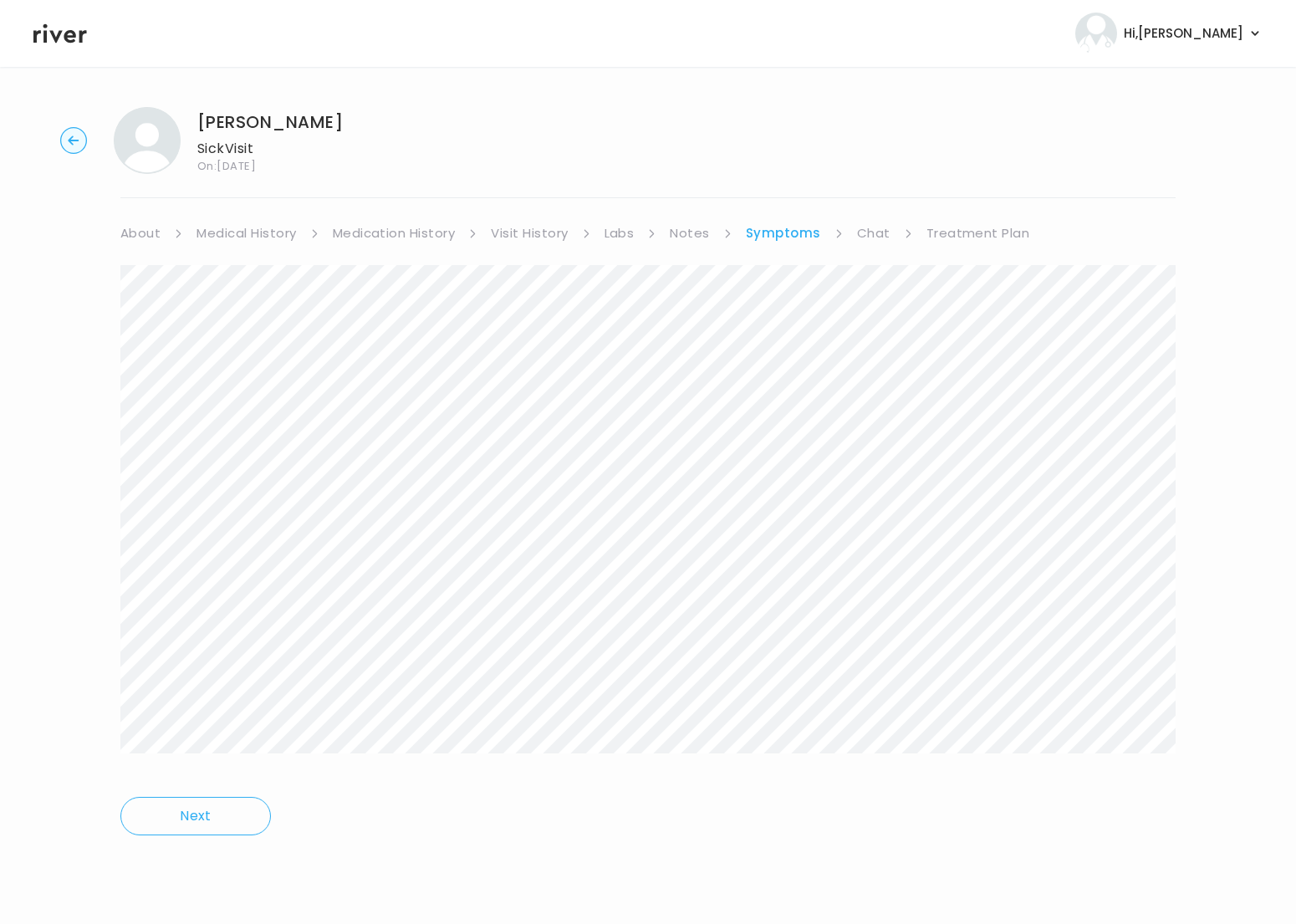
click at [1042, 135] on div "Arianna Saldana Sick Visit On: 03 Sep 2025" at bounding box center [648, 141] width 1242 height 67
click at [931, 232] on link "Treatment Plan" at bounding box center [979, 234] width 104 height 23
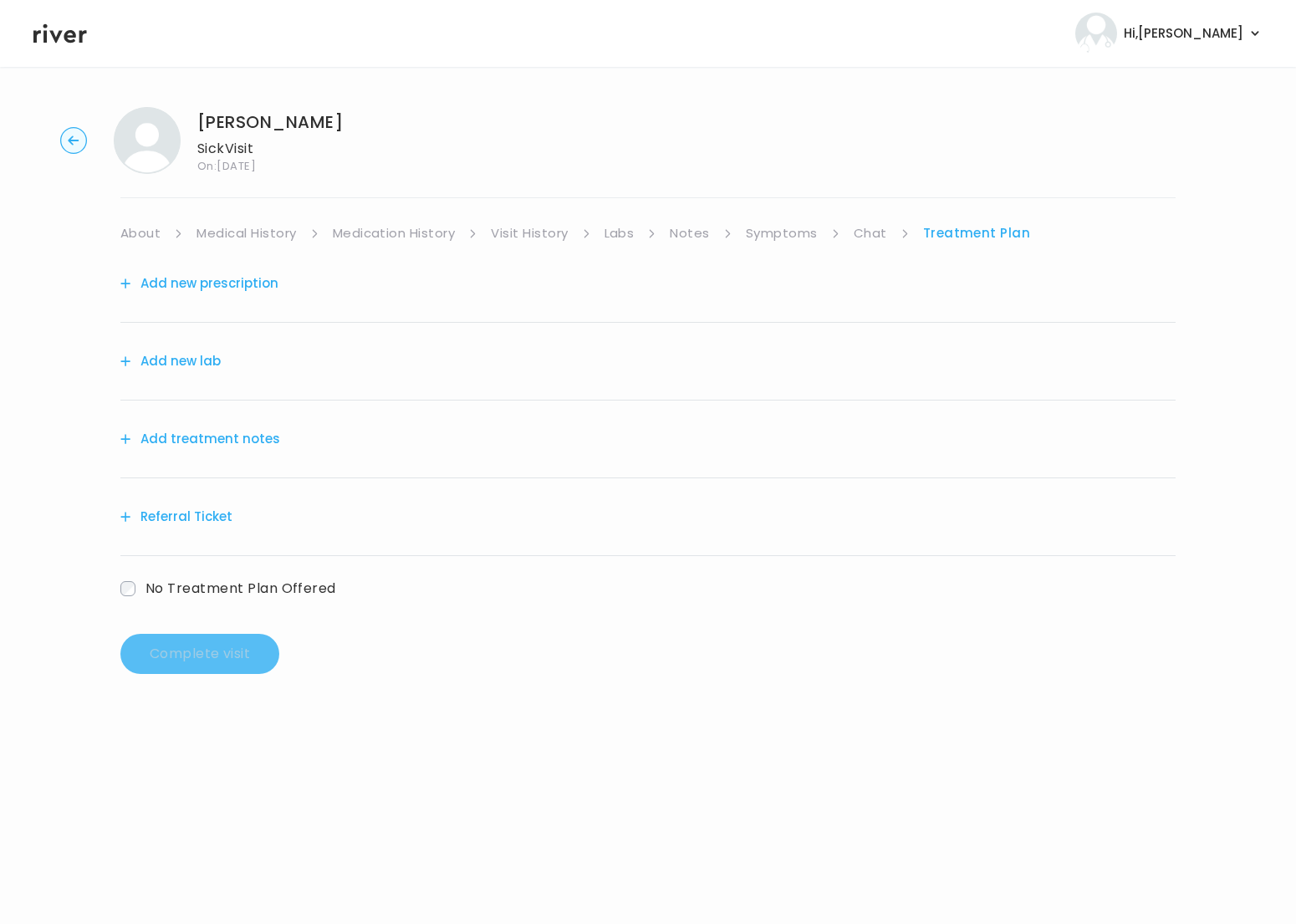
click at [188, 434] on button "Add treatment notes" at bounding box center [200, 439] width 160 height 23
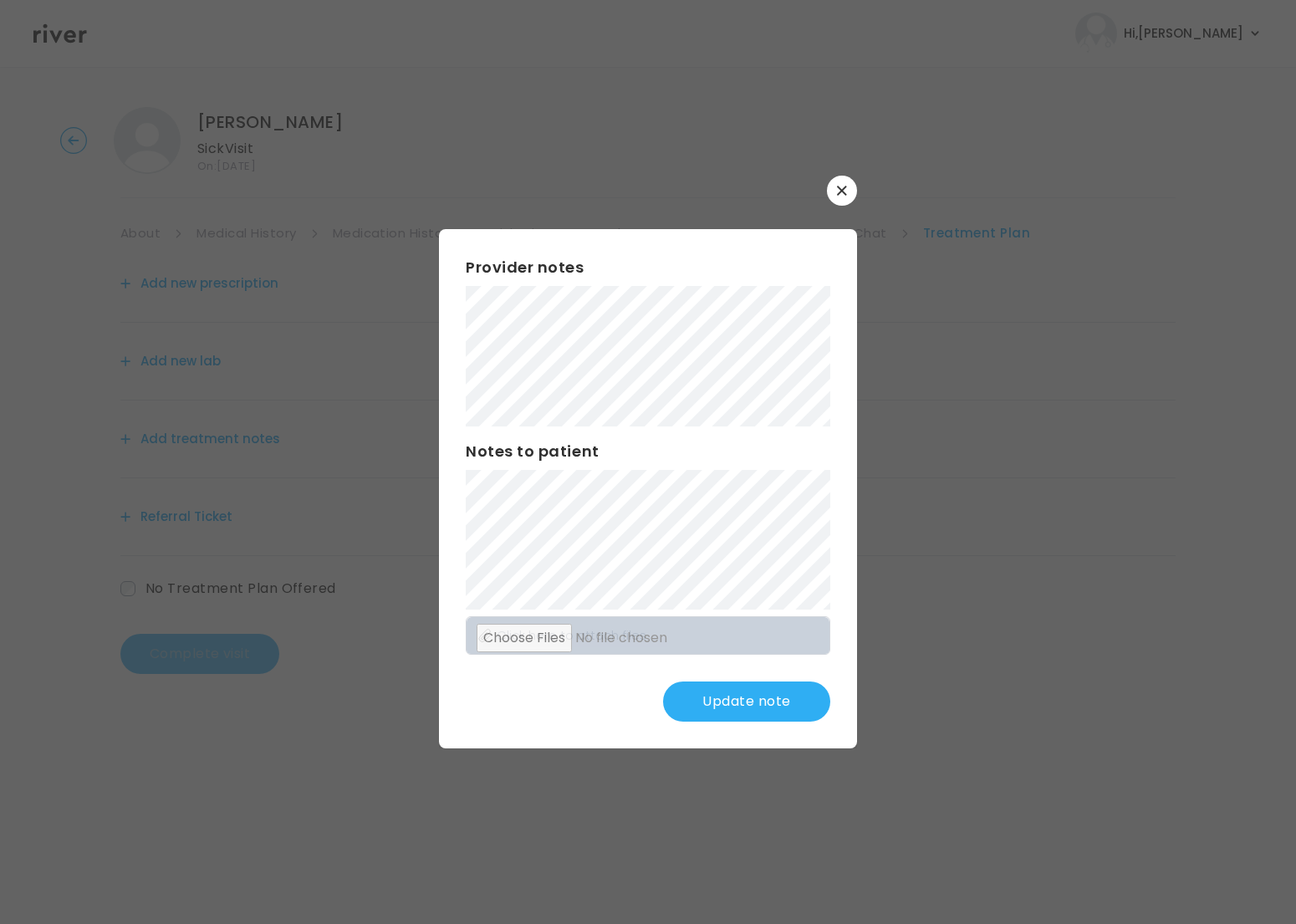
click at [725, 686] on button "Update note" at bounding box center [747, 701] width 167 height 40
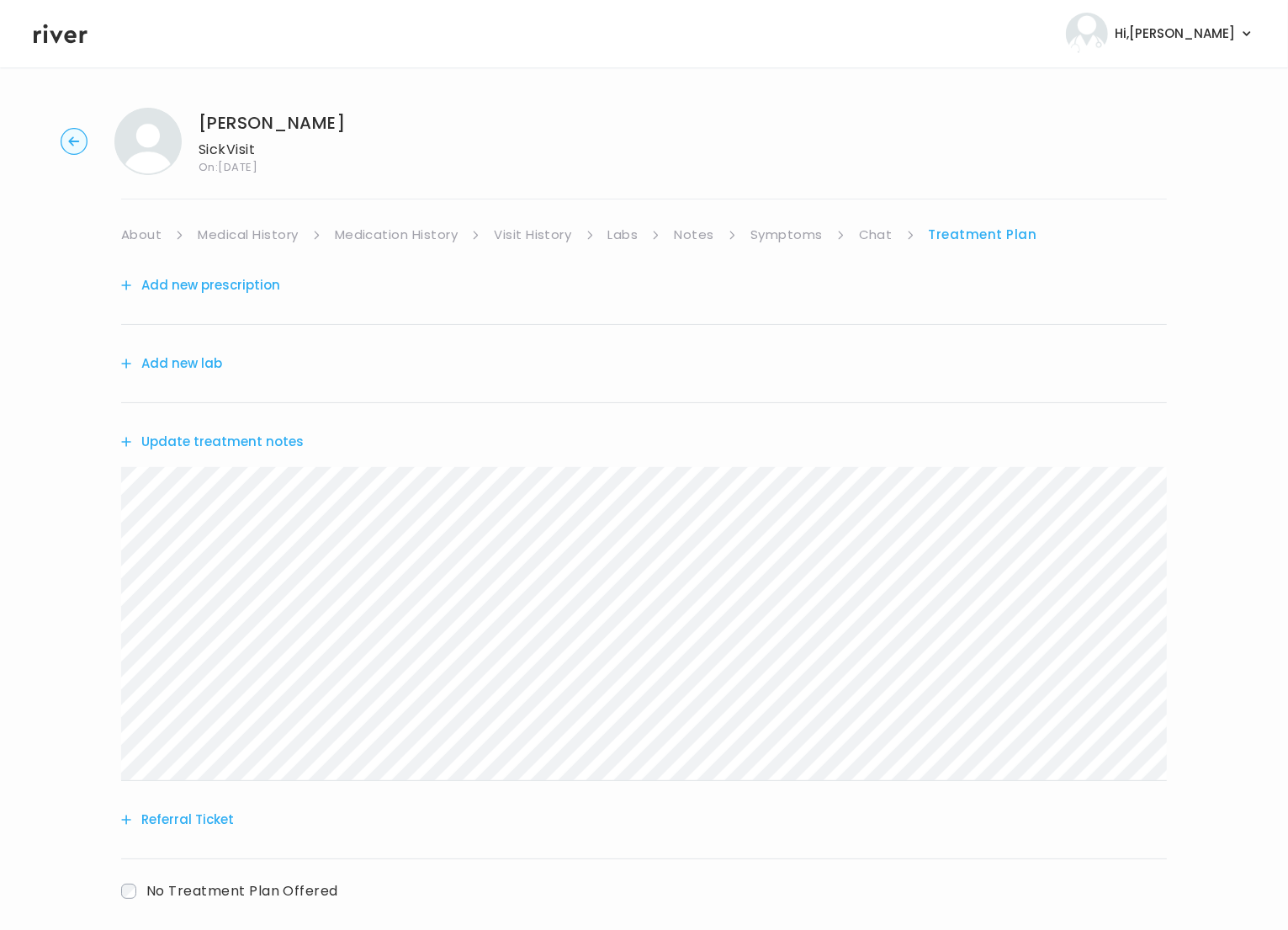
click at [211, 282] on button "Add new prescription" at bounding box center [200, 286] width 159 height 24
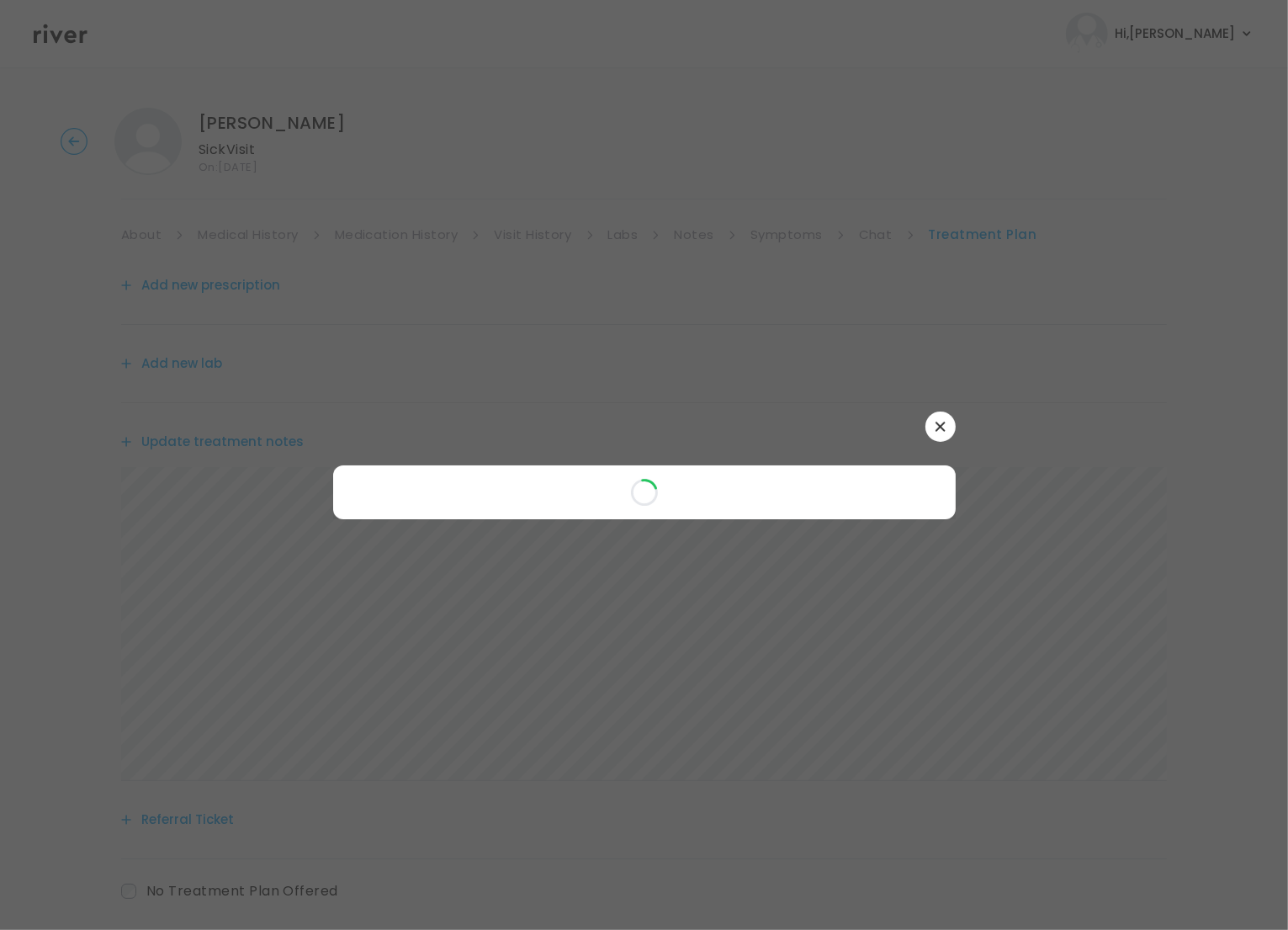
click at [211, 282] on div at bounding box center [644, 465] width 1288 height 930
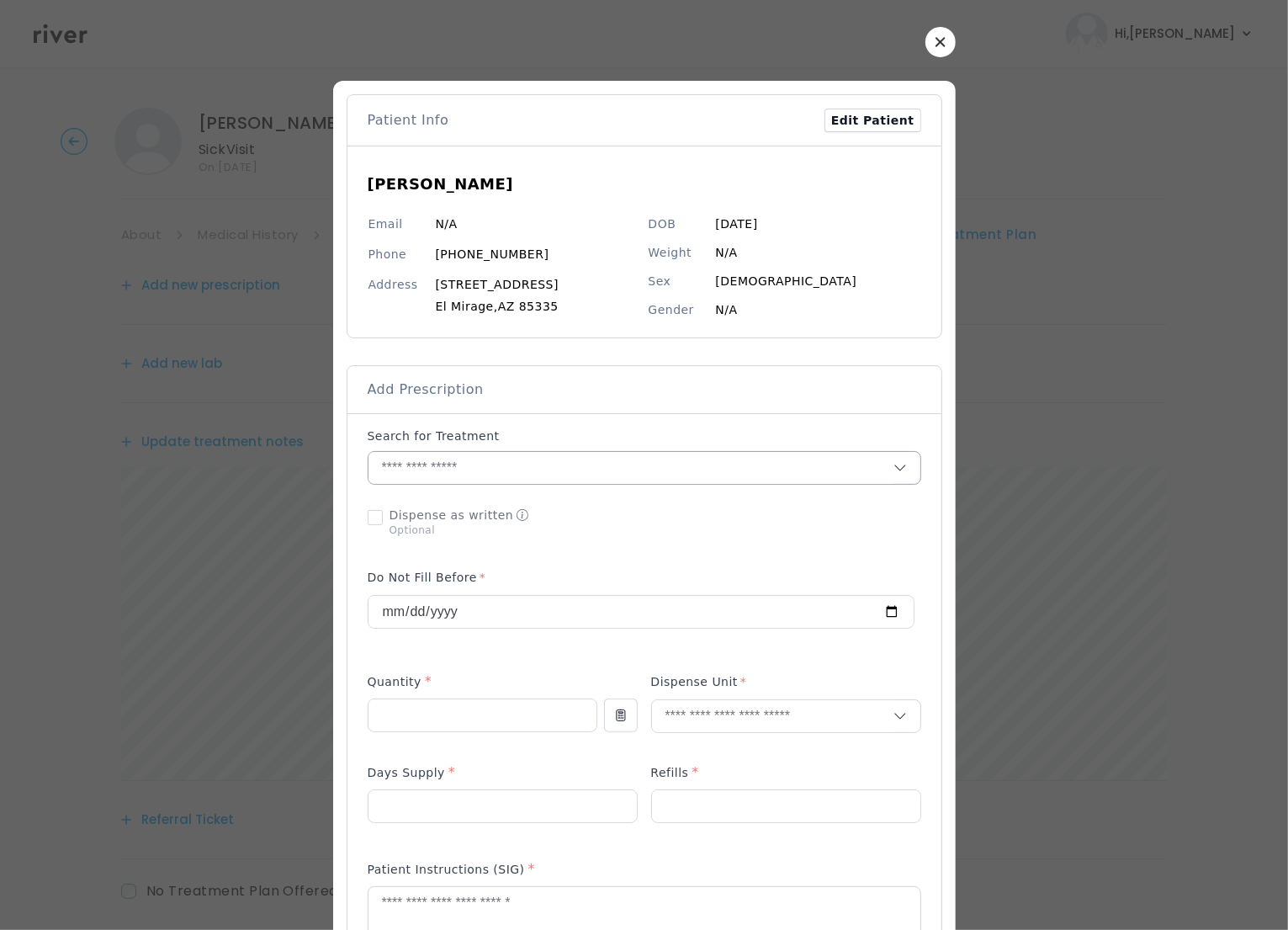
click at [489, 469] on input "text" at bounding box center [630, 468] width 525 height 32
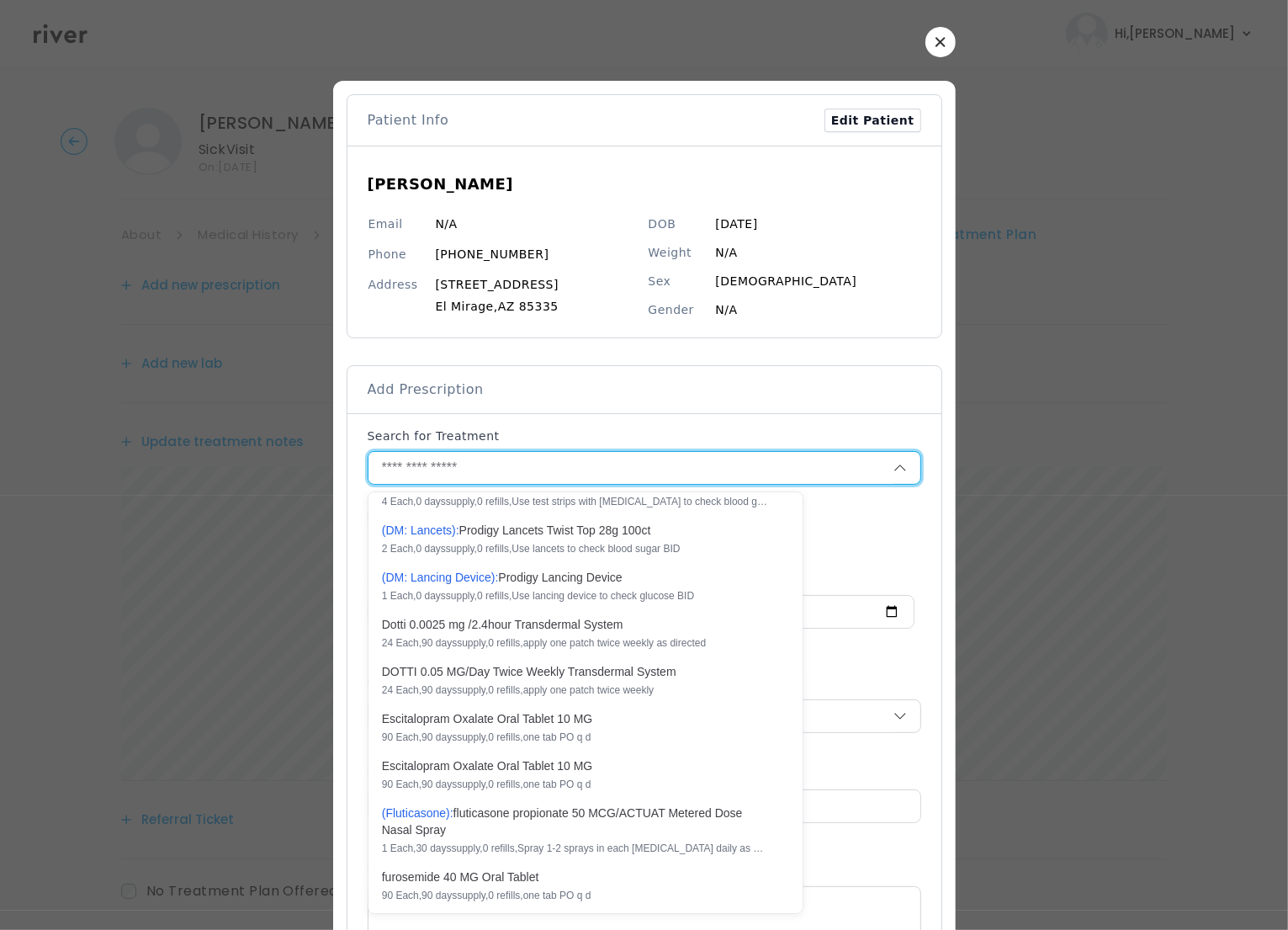
scroll to position [513, 0]
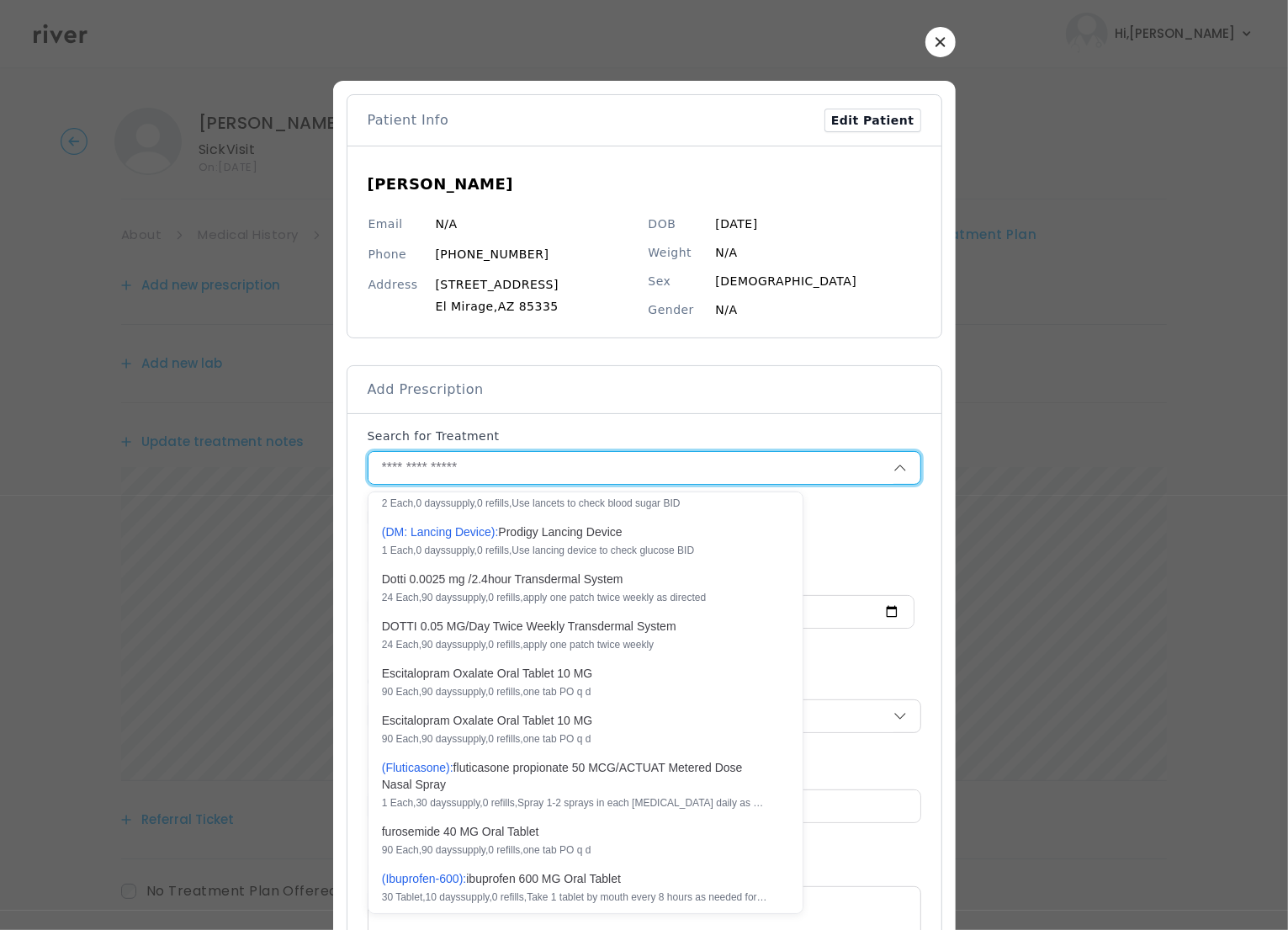
click at [418, 469] on input "text" at bounding box center [630, 468] width 525 height 32
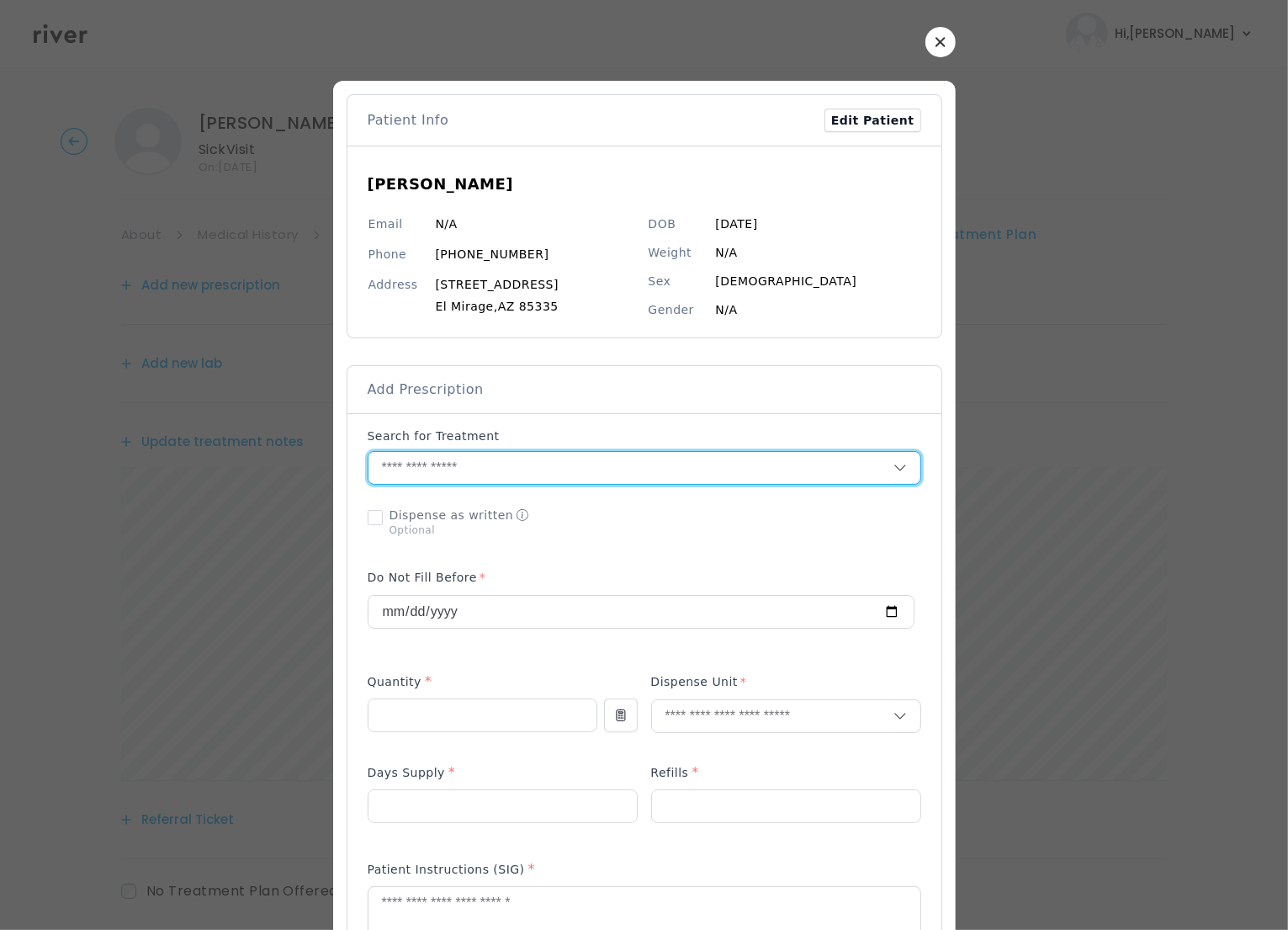
paste input "**********"
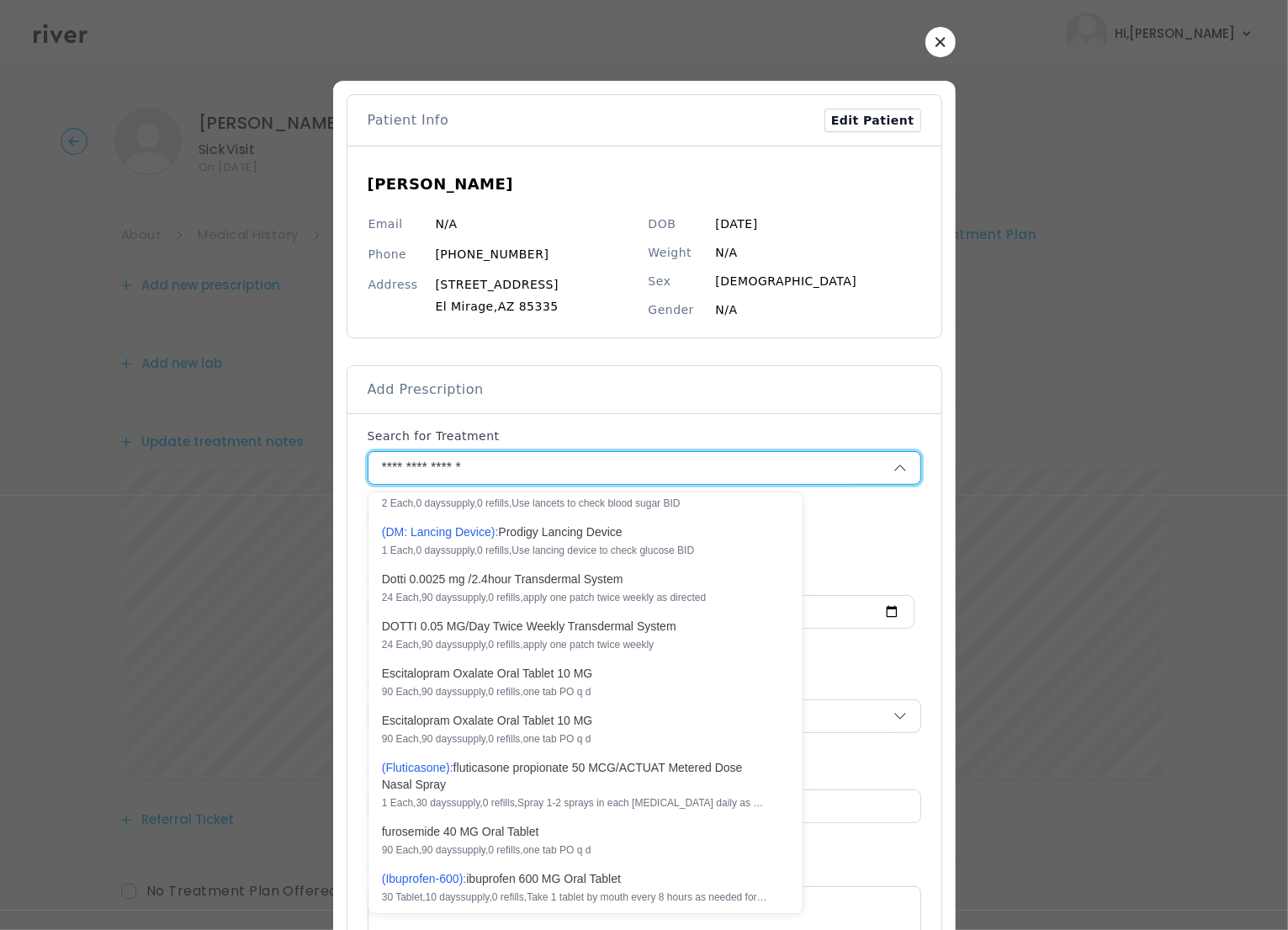
scroll to position [0, 0]
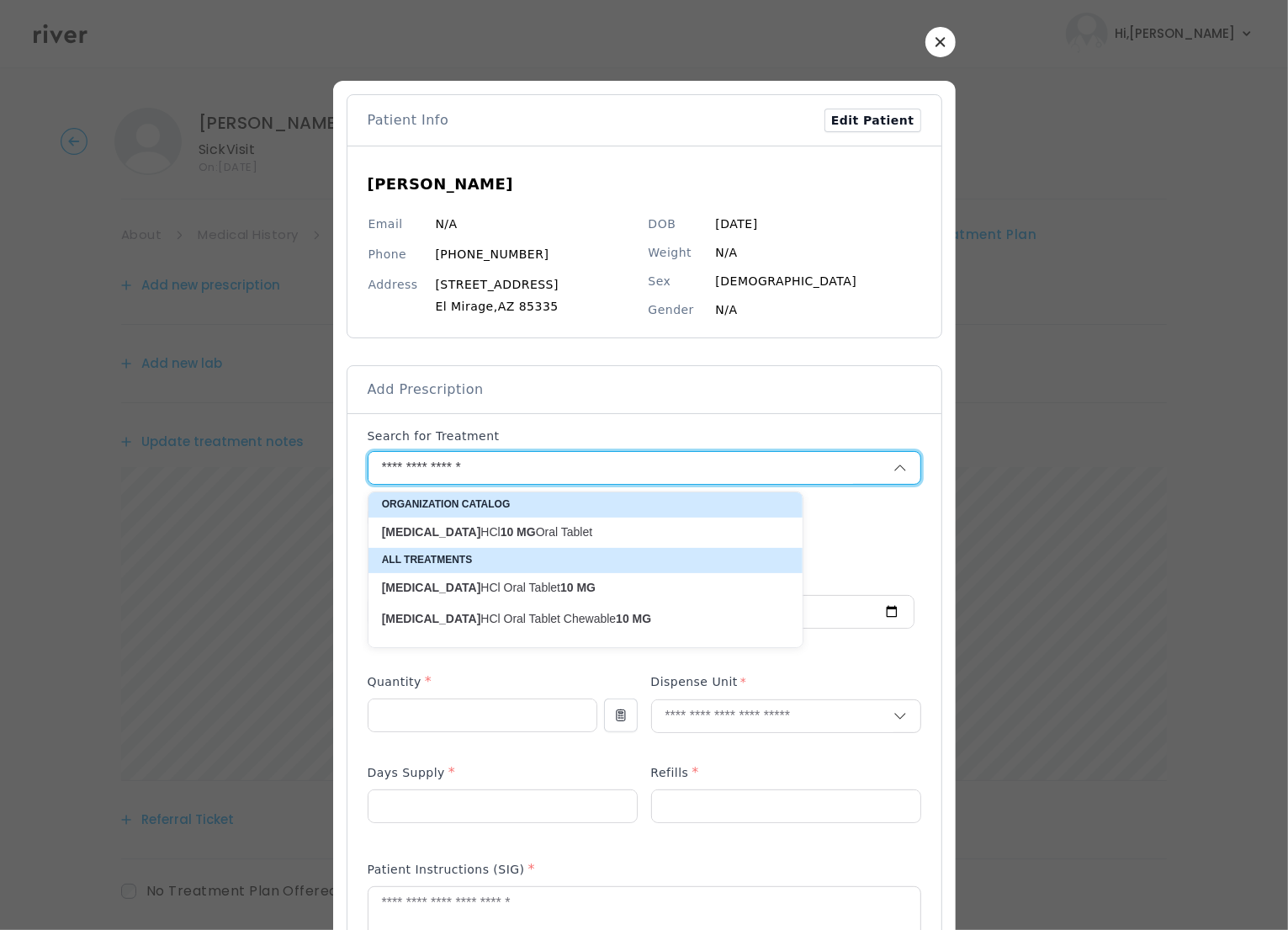
click at [557, 528] on p "cetirizine HCl 10 MG Oral Tablet" at bounding box center [575, 532] width 387 height 16
type input "**********"
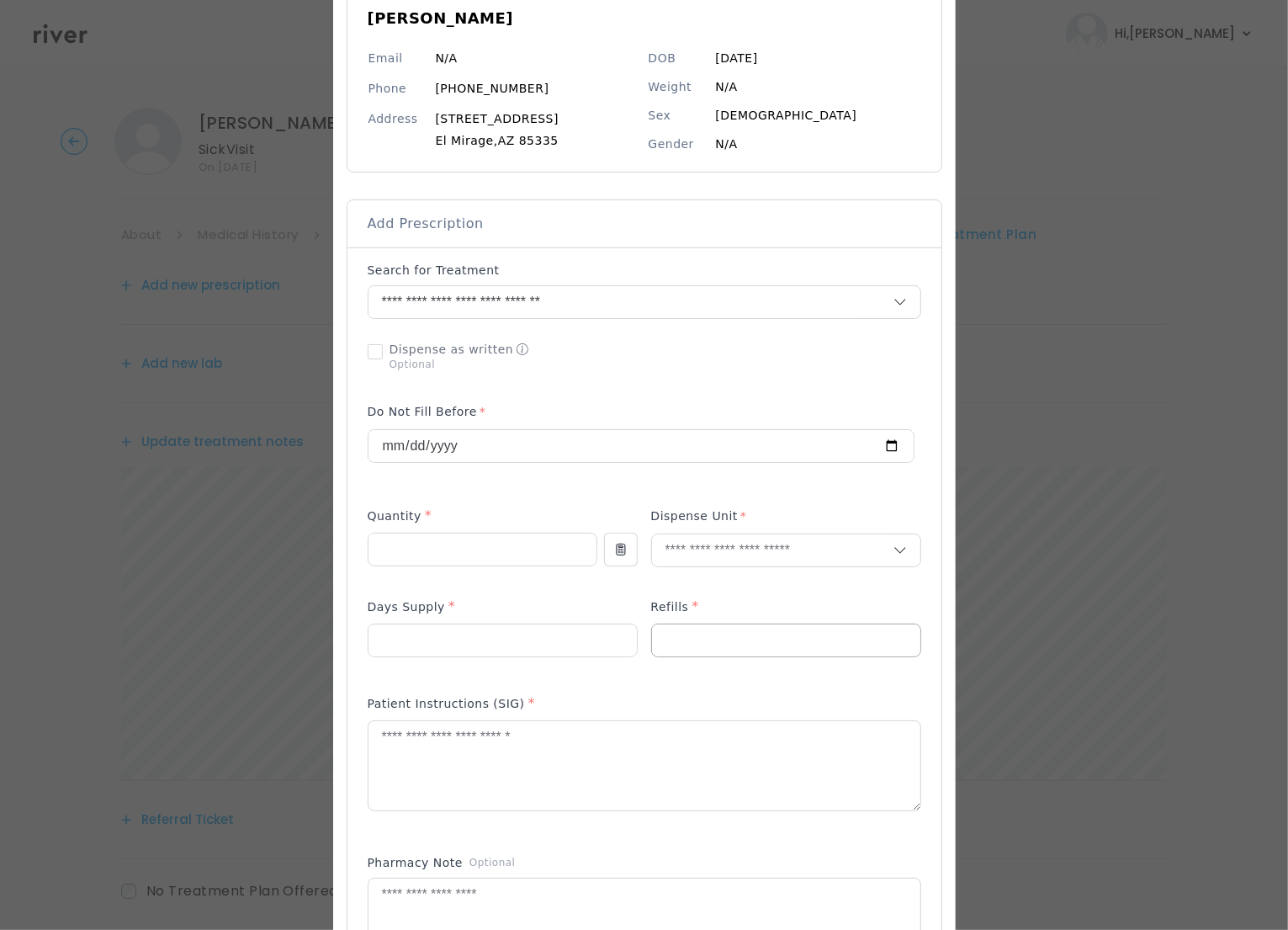
scroll to position [179, 0]
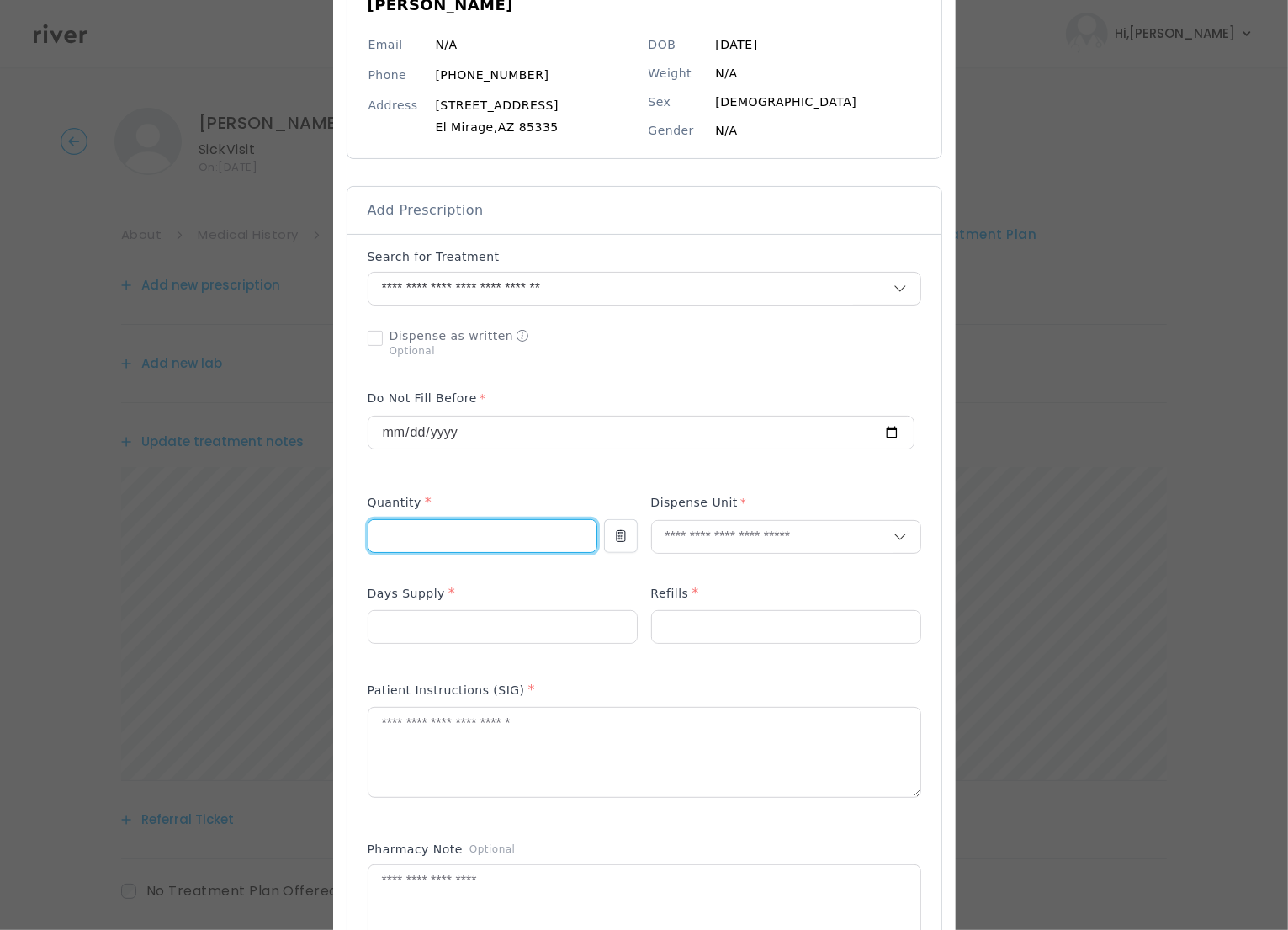
click at [507, 532] on input "number" at bounding box center [482, 536] width 228 height 32
type input "**"
click at [705, 527] on input "text" at bounding box center [772, 537] width 242 height 32
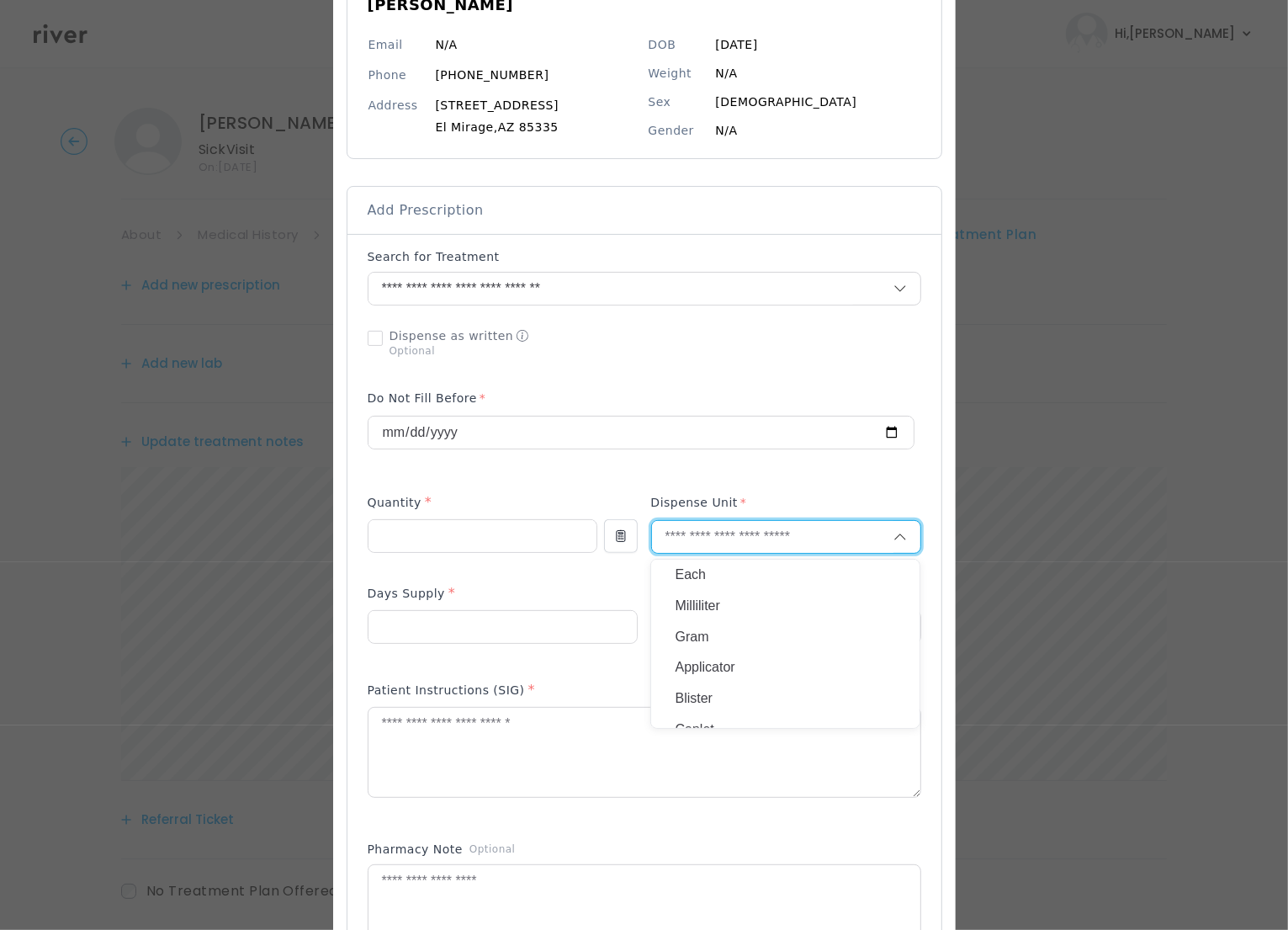
click at [697, 579] on p "Each" at bounding box center [785, 575] width 222 height 24
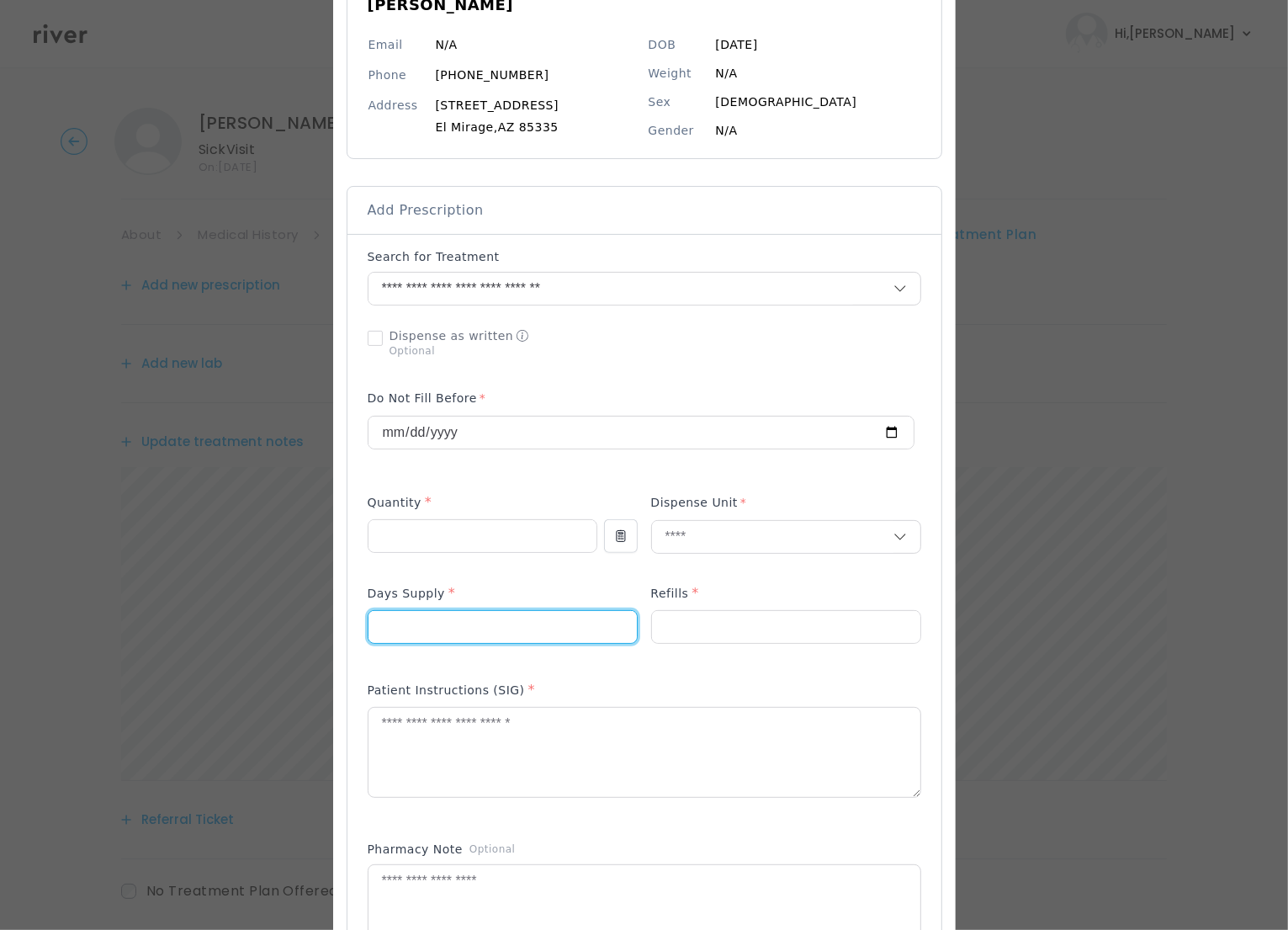
click at [434, 628] on input "number" at bounding box center [502, 627] width 269 height 32
type input "**"
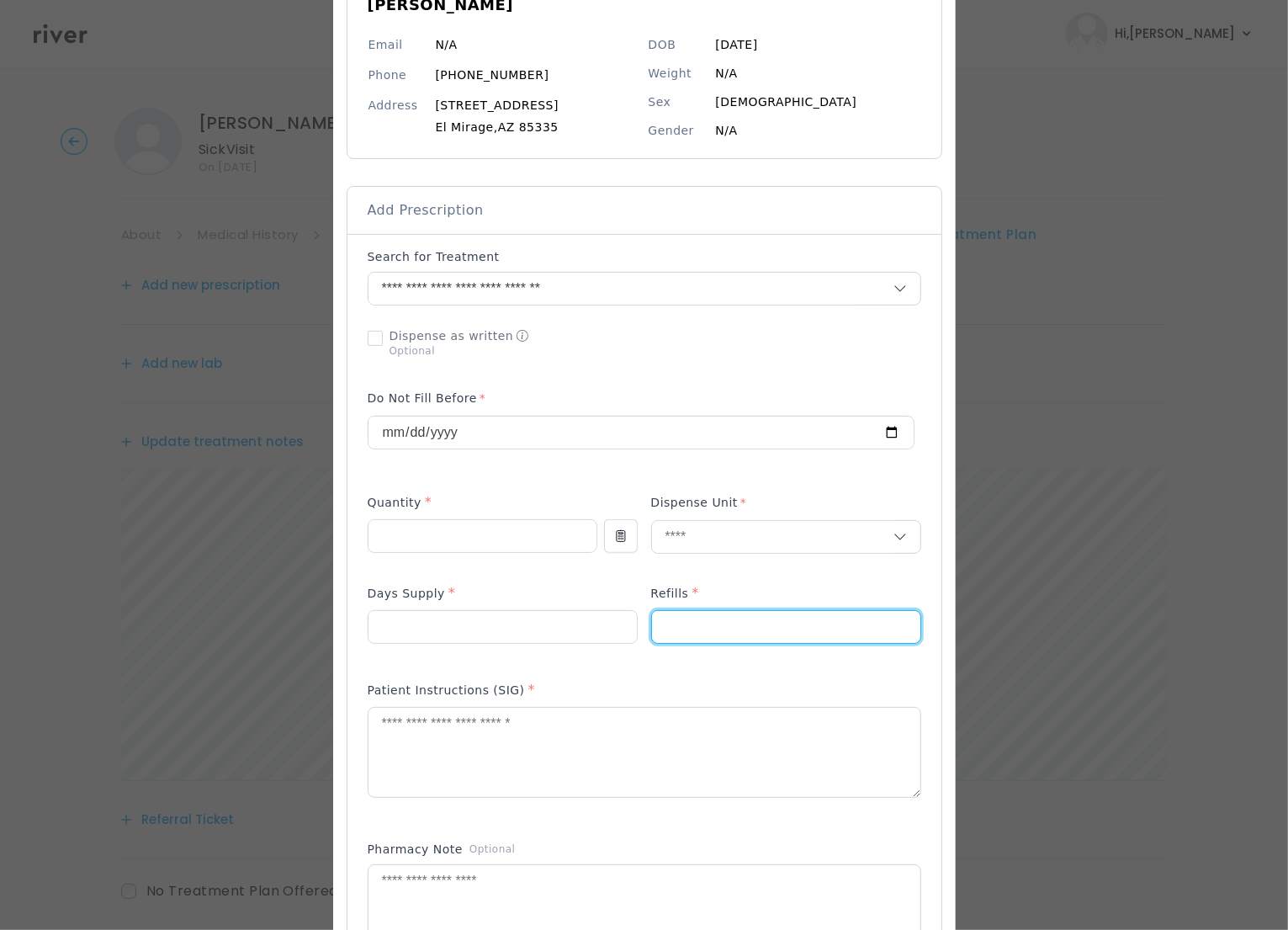
click at [666, 628] on input "number" at bounding box center [786, 627] width 269 height 32
type input "*"
click at [414, 760] on textarea at bounding box center [644, 752] width 552 height 89
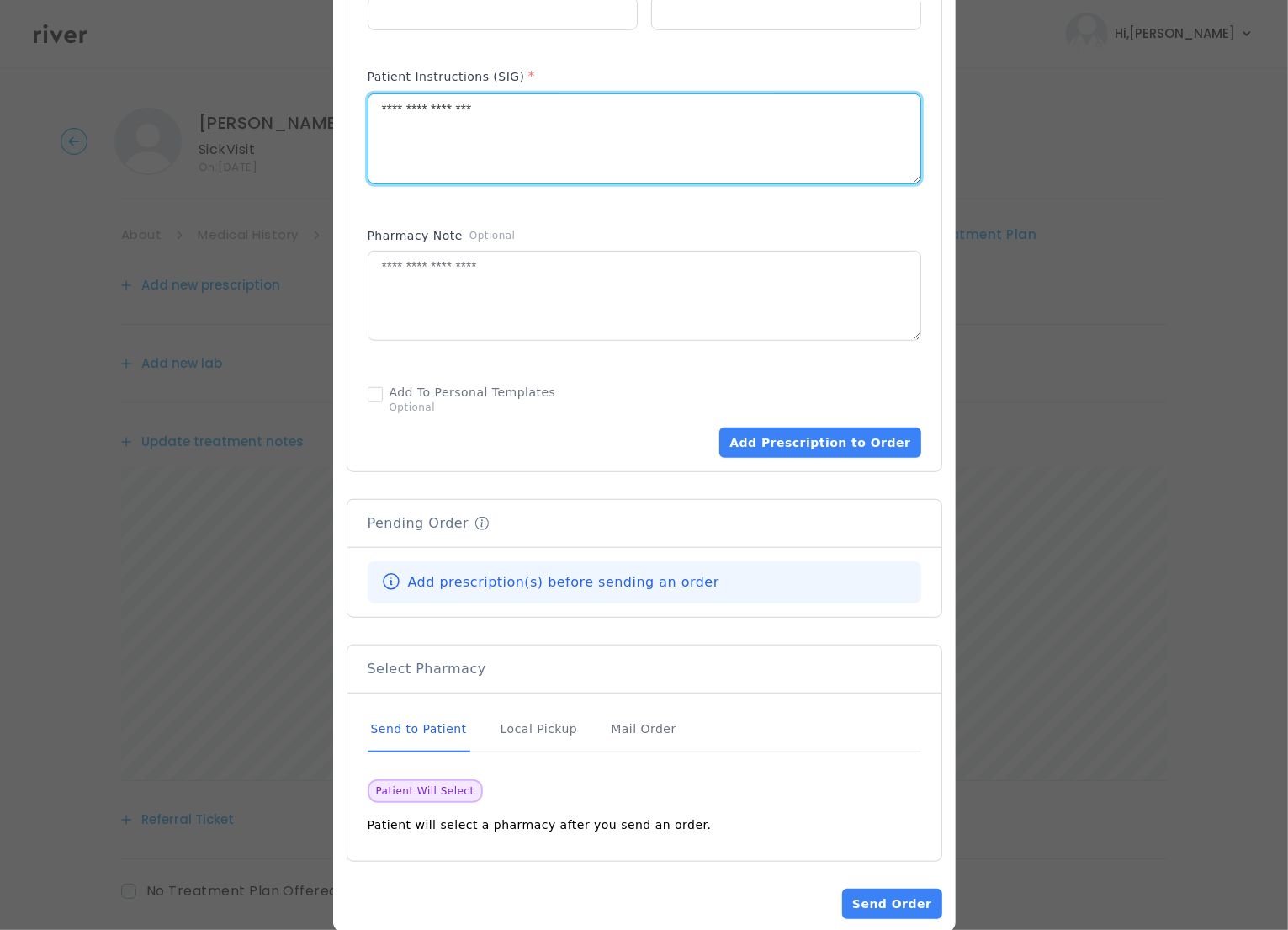
scroll to position [794, 0]
type textarea "**********"
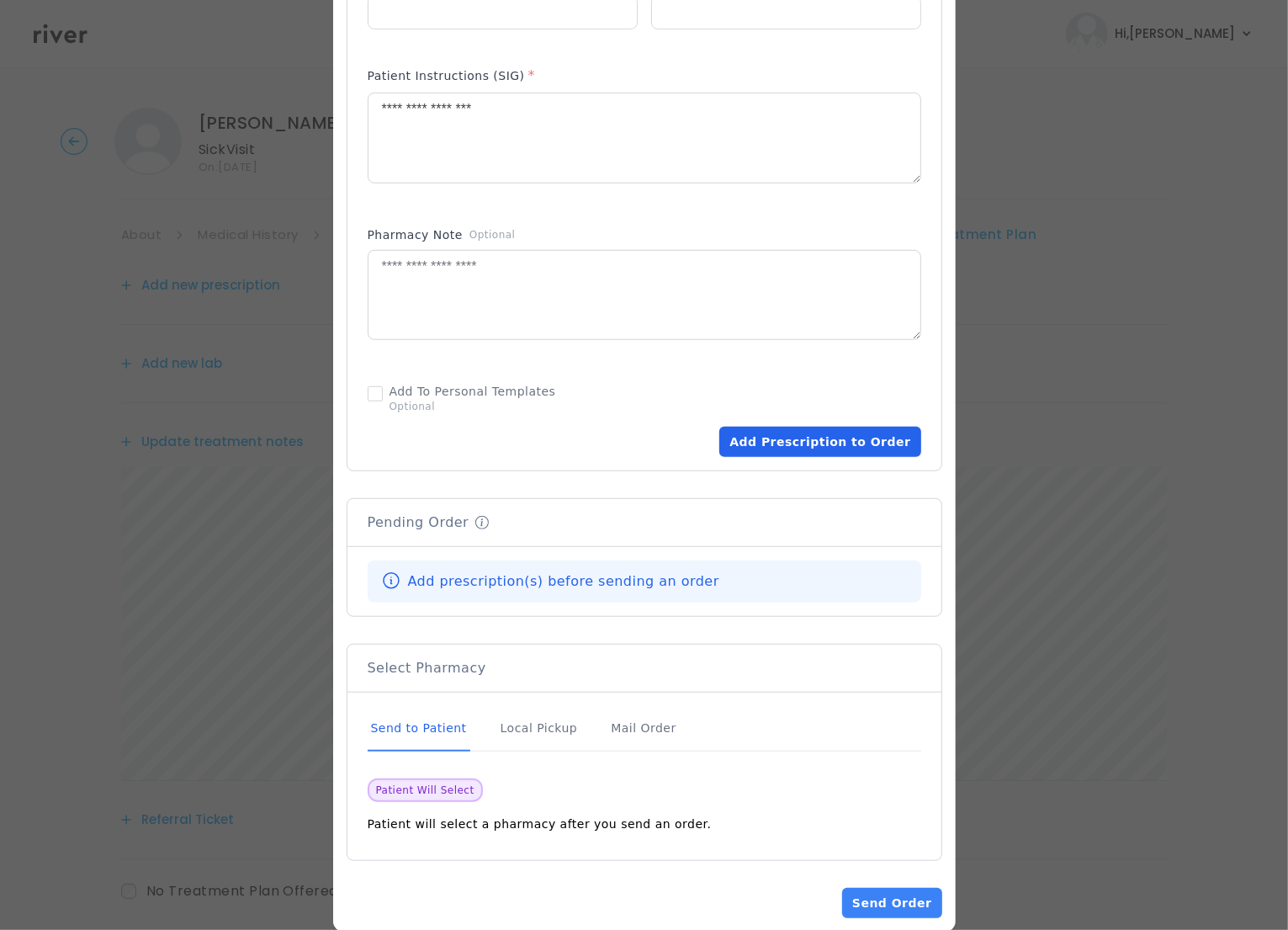
click at [807, 447] on button "Add Prescription to Order" at bounding box center [820, 441] width 201 height 30
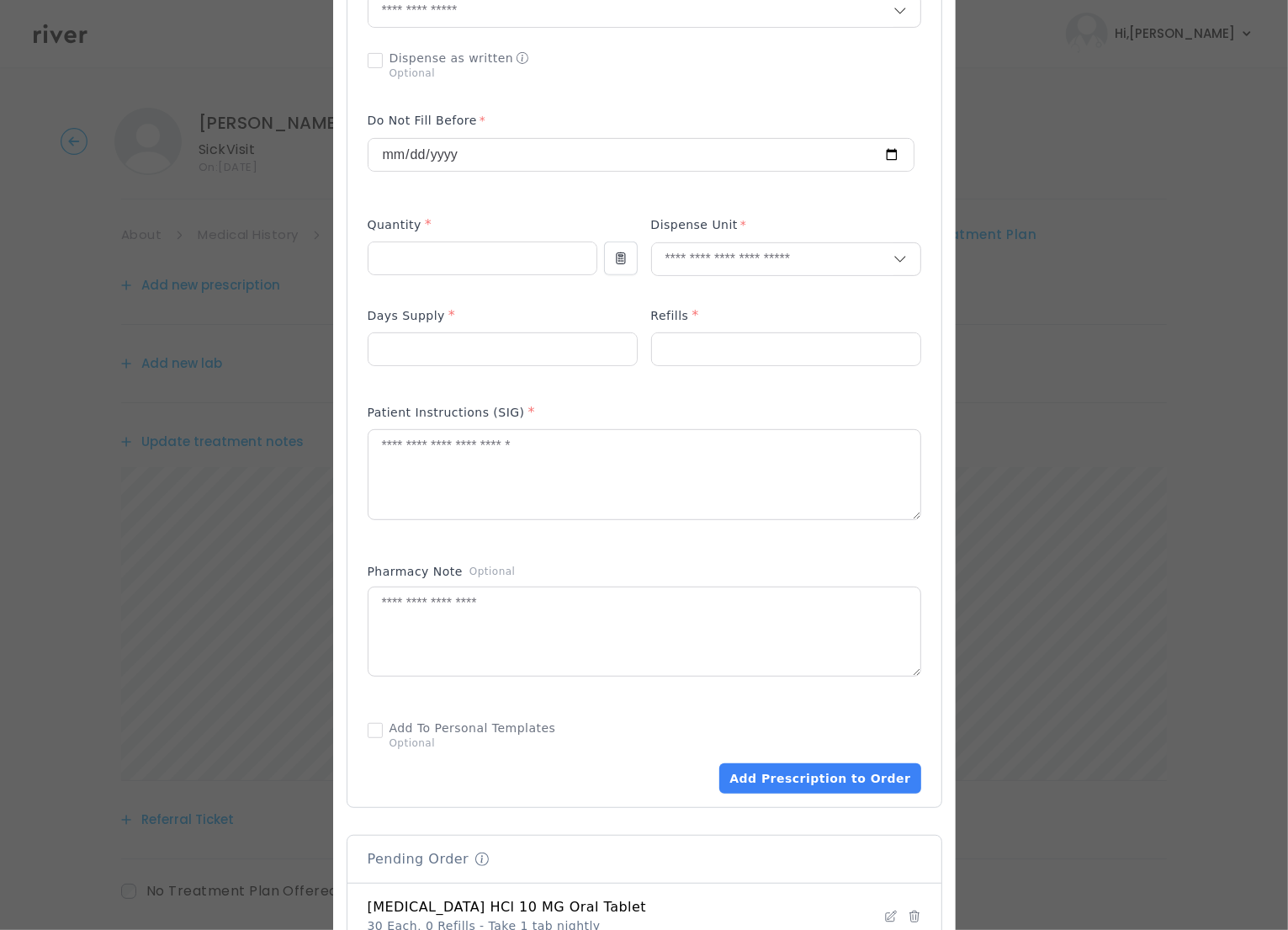
scroll to position [281, 0]
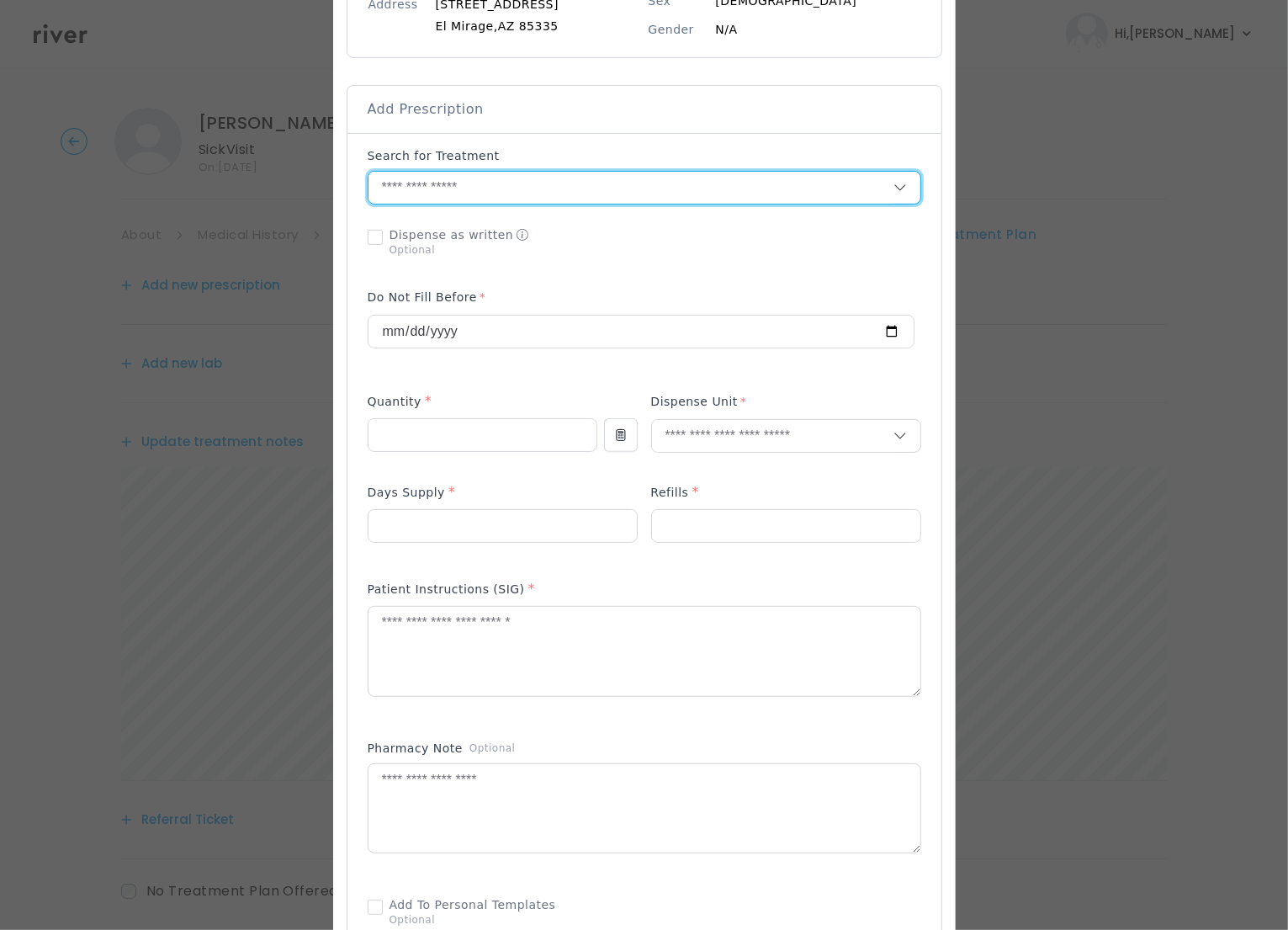
click at [436, 189] on input "text" at bounding box center [630, 188] width 525 height 32
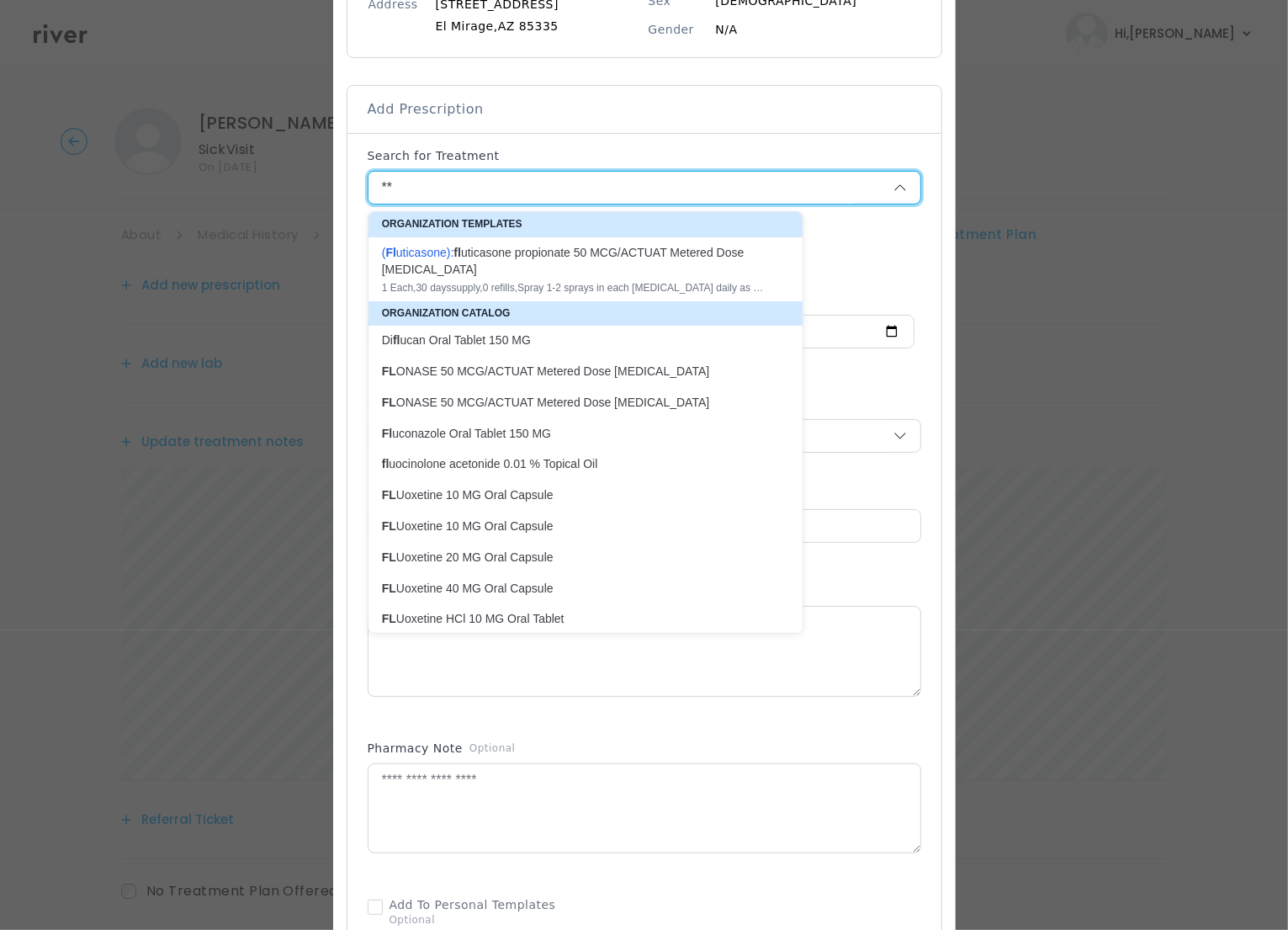
click at [527, 281] on div "1 Each , 30 days supply, 0 refills , Spray 1-2 sprays in each nostril daily as …" at bounding box center [575, 288] width 387 height 13
type input "**********"
type input "*"
type input "**"
type input "*"
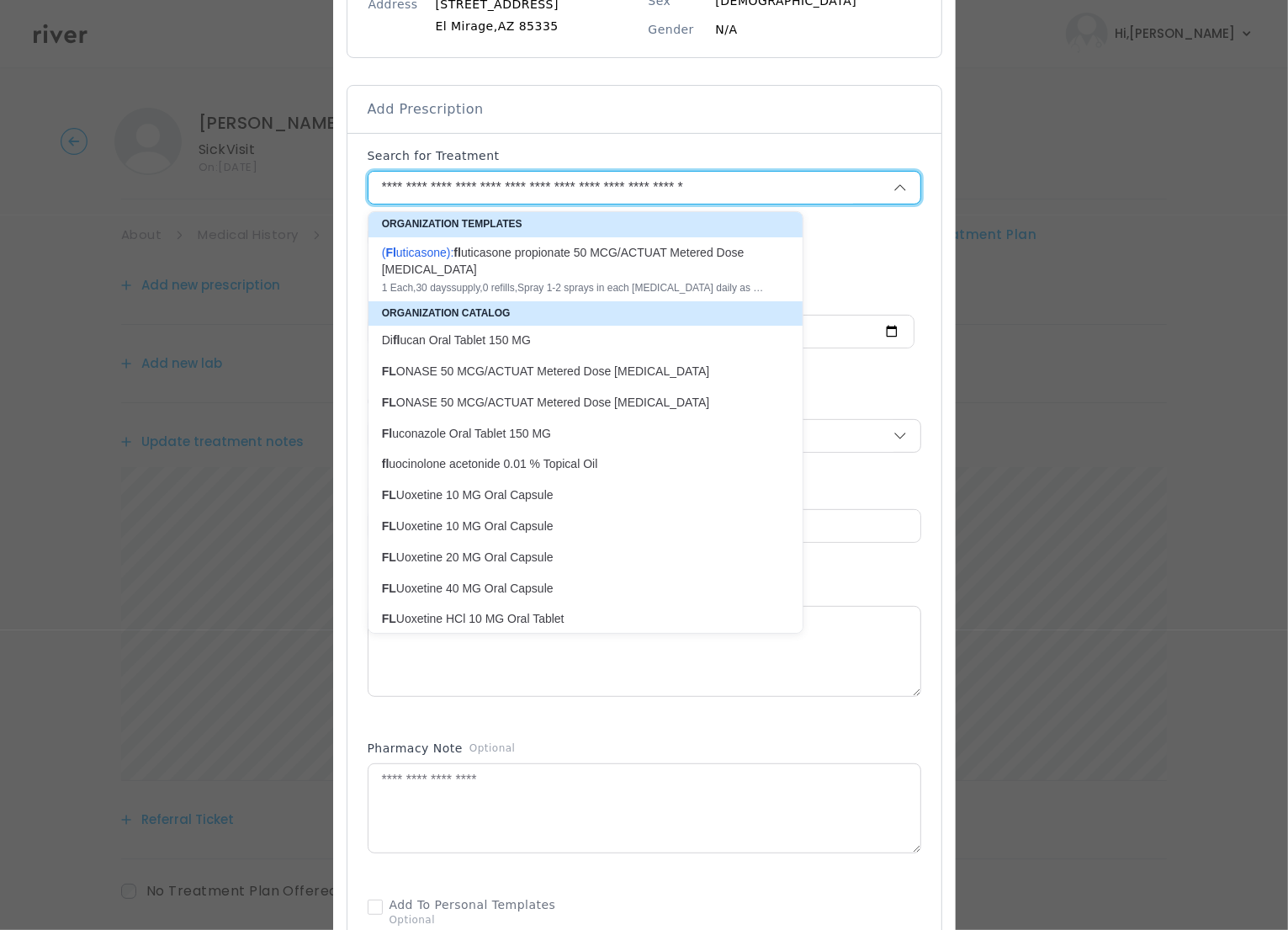
type textarea "**********"
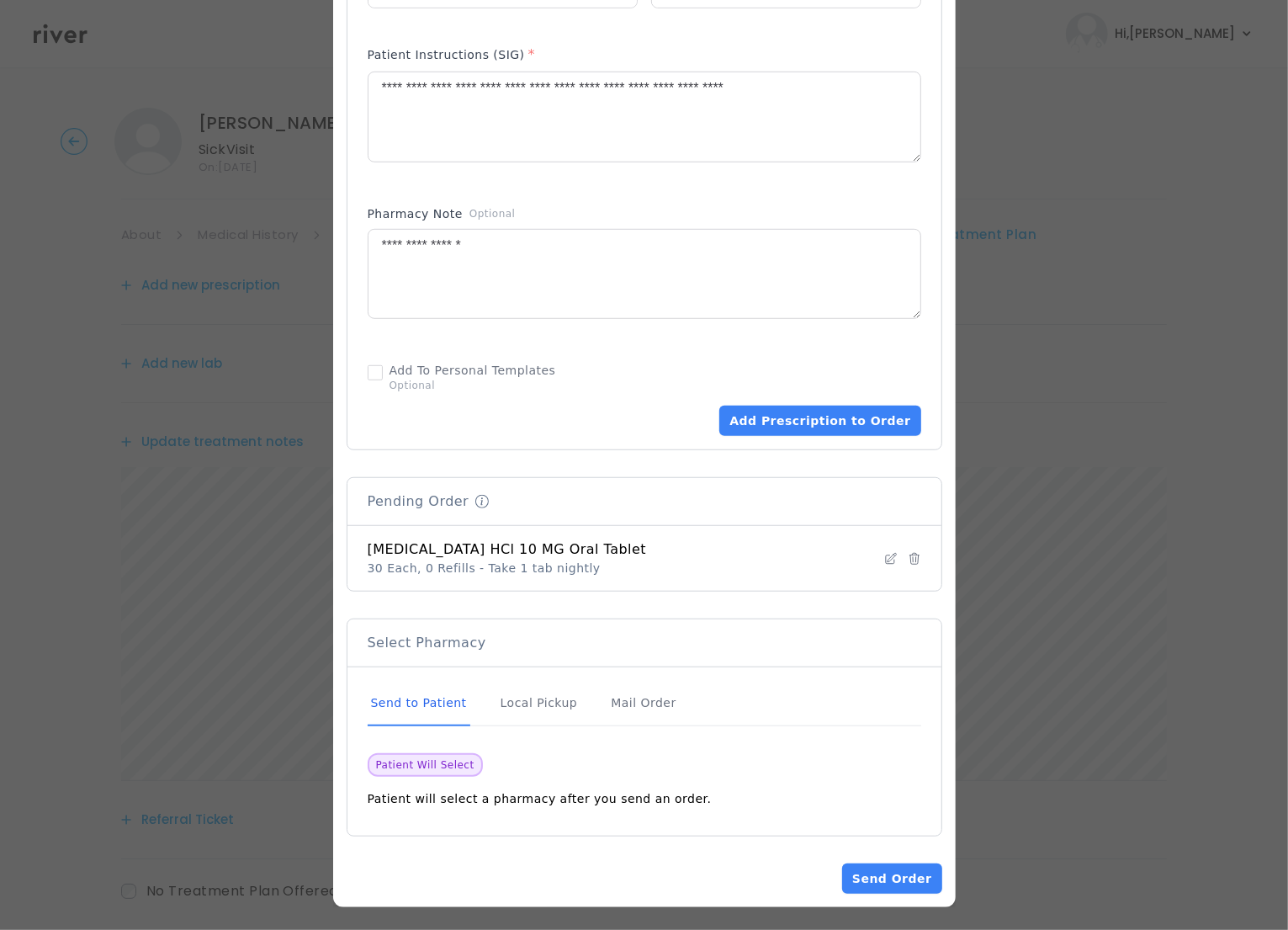
scroll to position [821, 0]
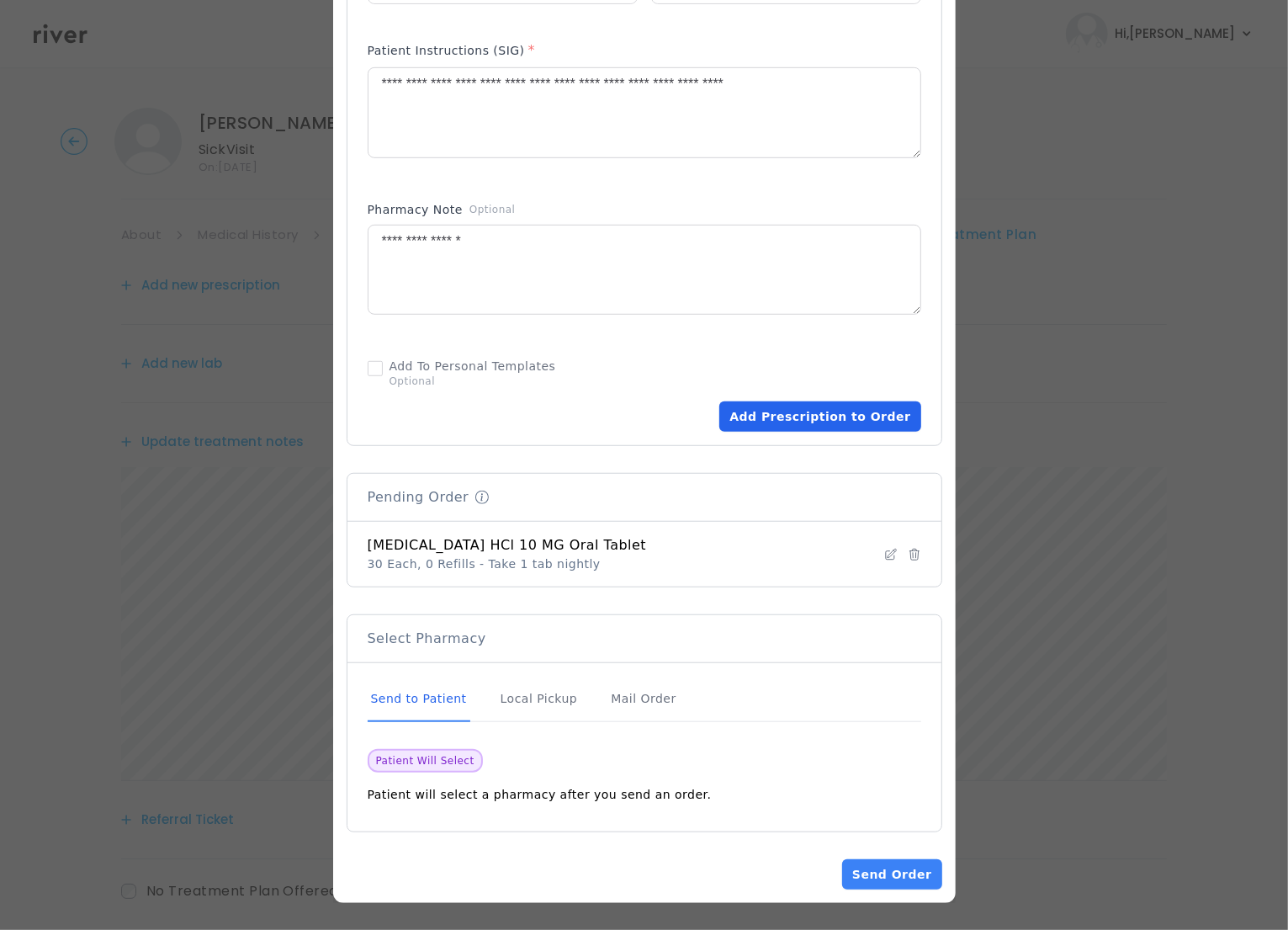
click at [794, 418] on button "Add Prescription to Order" at bounding box center [820, 416] width 201 height 30
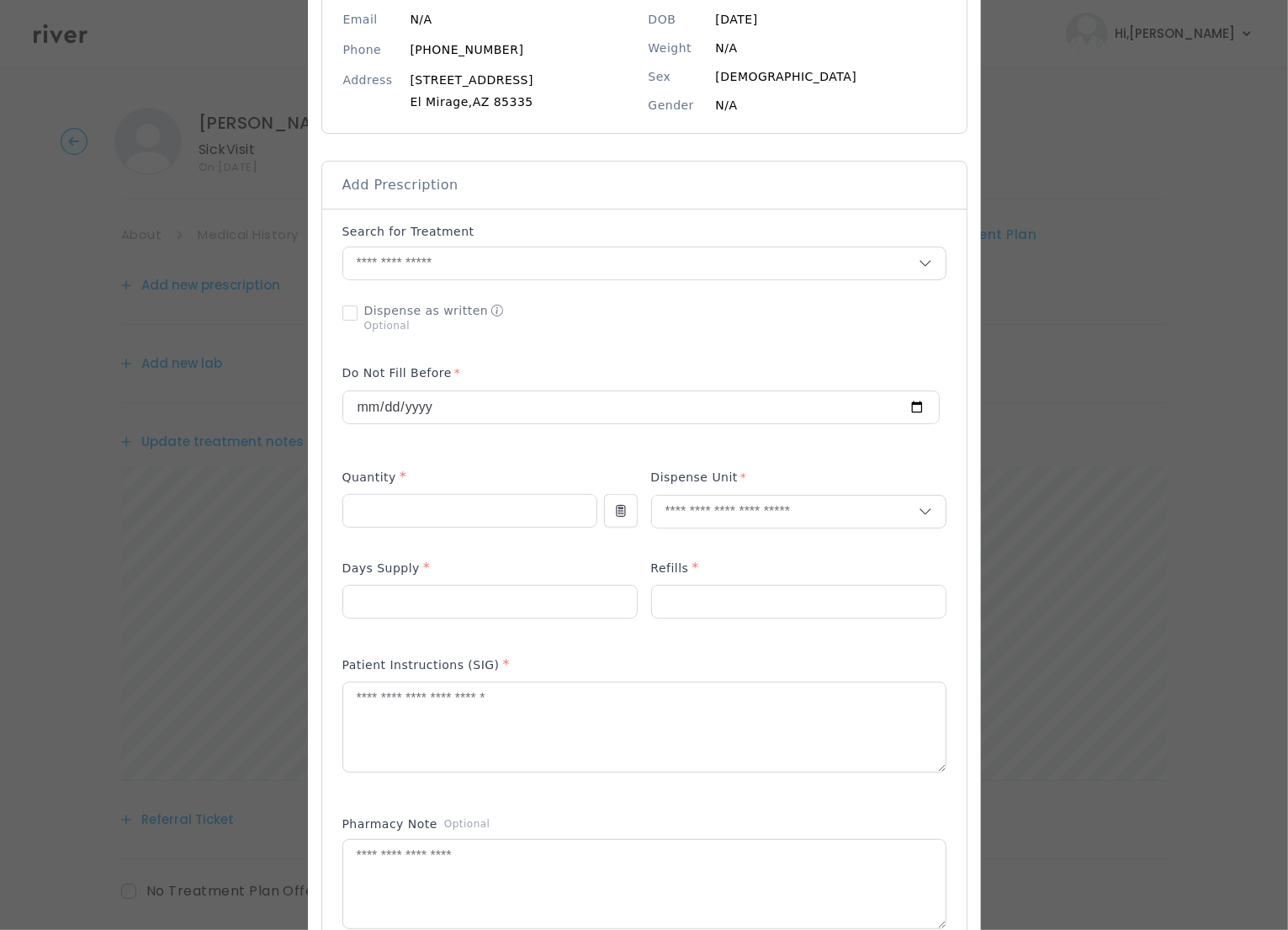
scroll to position [182, 0]
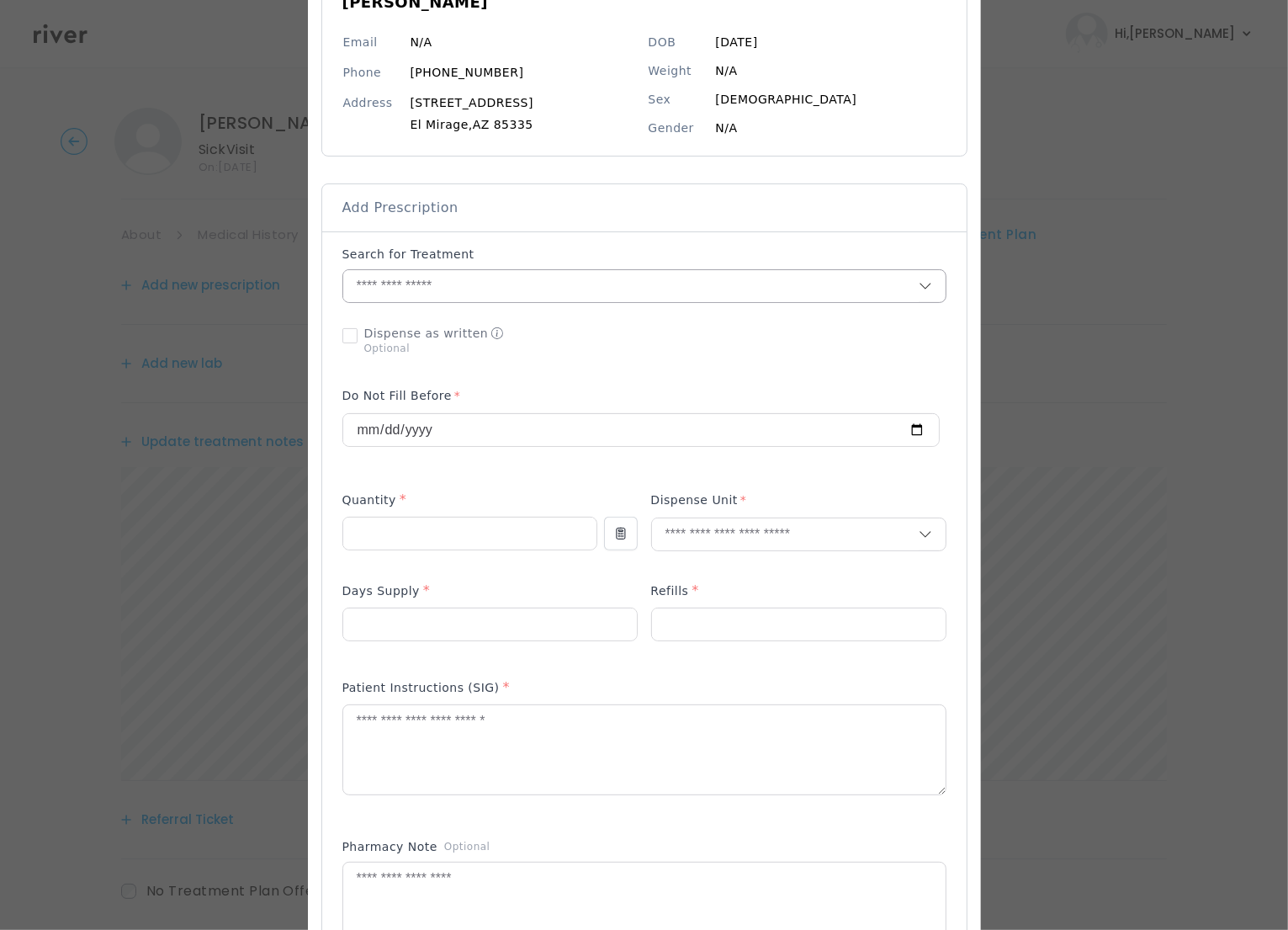
click at [468, 287] on input "text" at bounding box center [630, 286] width 575 height 32
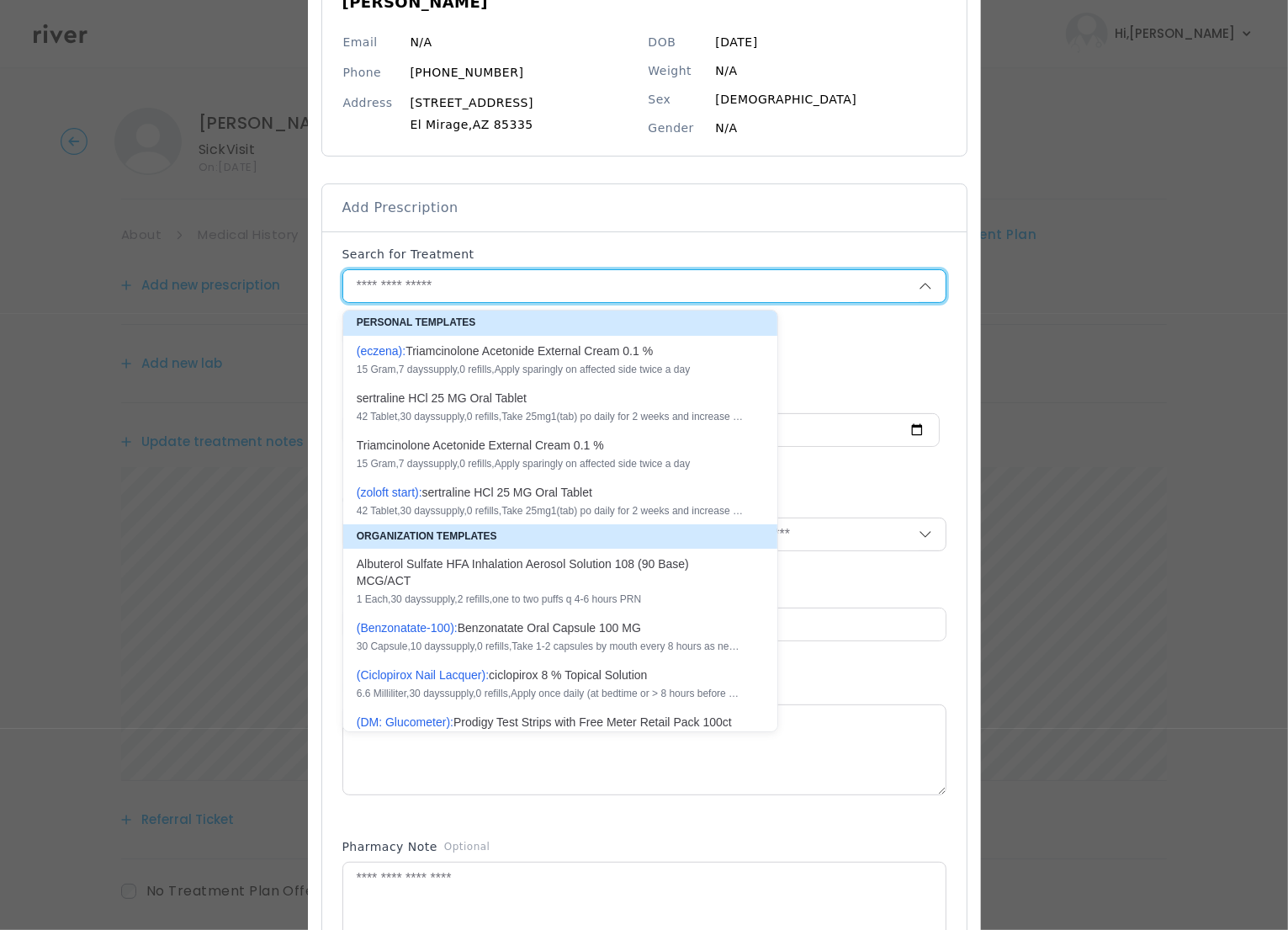
scroll to position [4, 0]
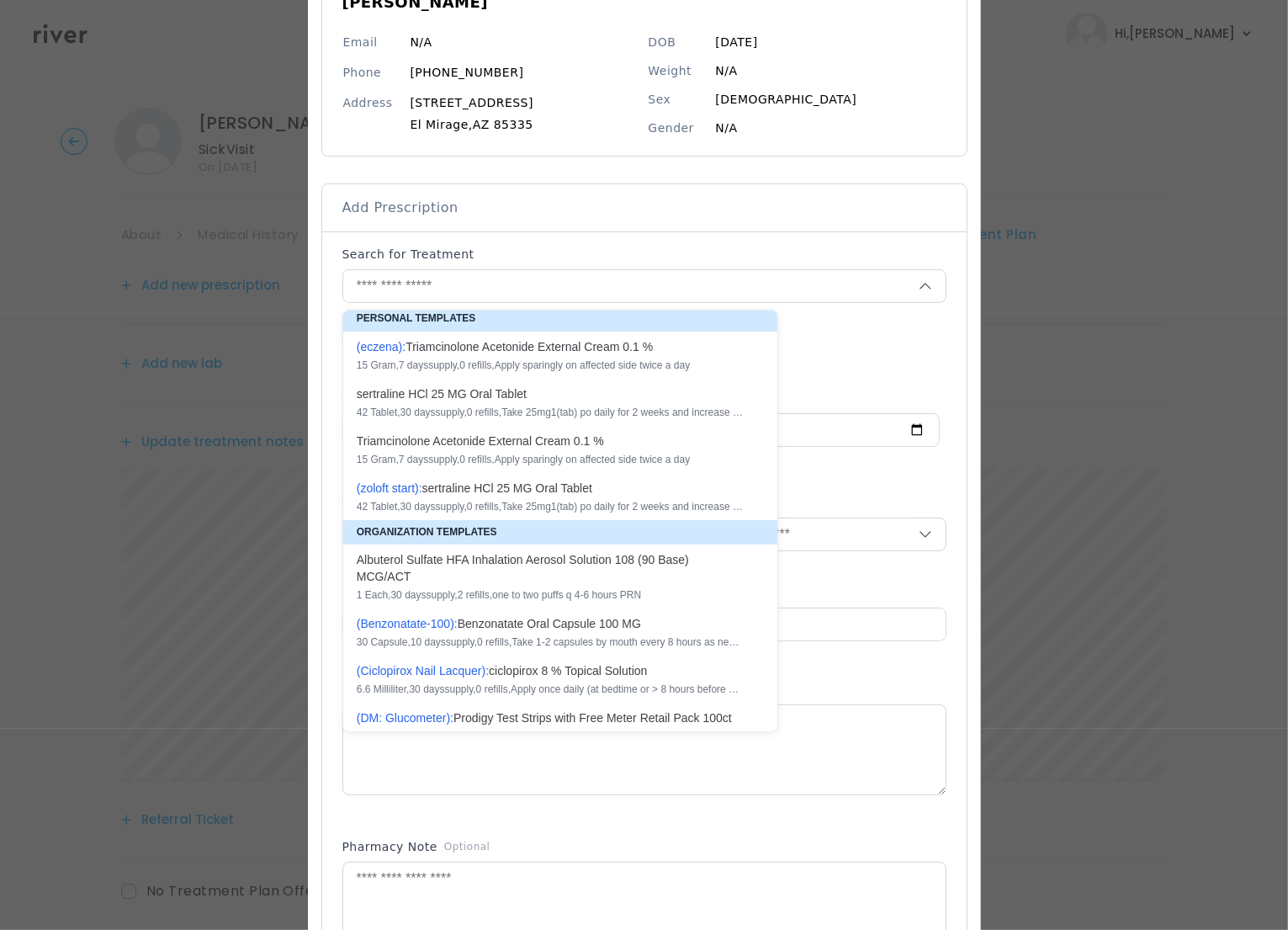
click at [531, 565] on div "A l b u t e r o l S u l f a t e H F A I n h a l a t i o n A e r o s o l S o l u…" at bounding box center [549, 568] width 387 height 34
type input "**********"
type input "*"
type input "**"
type input "*"
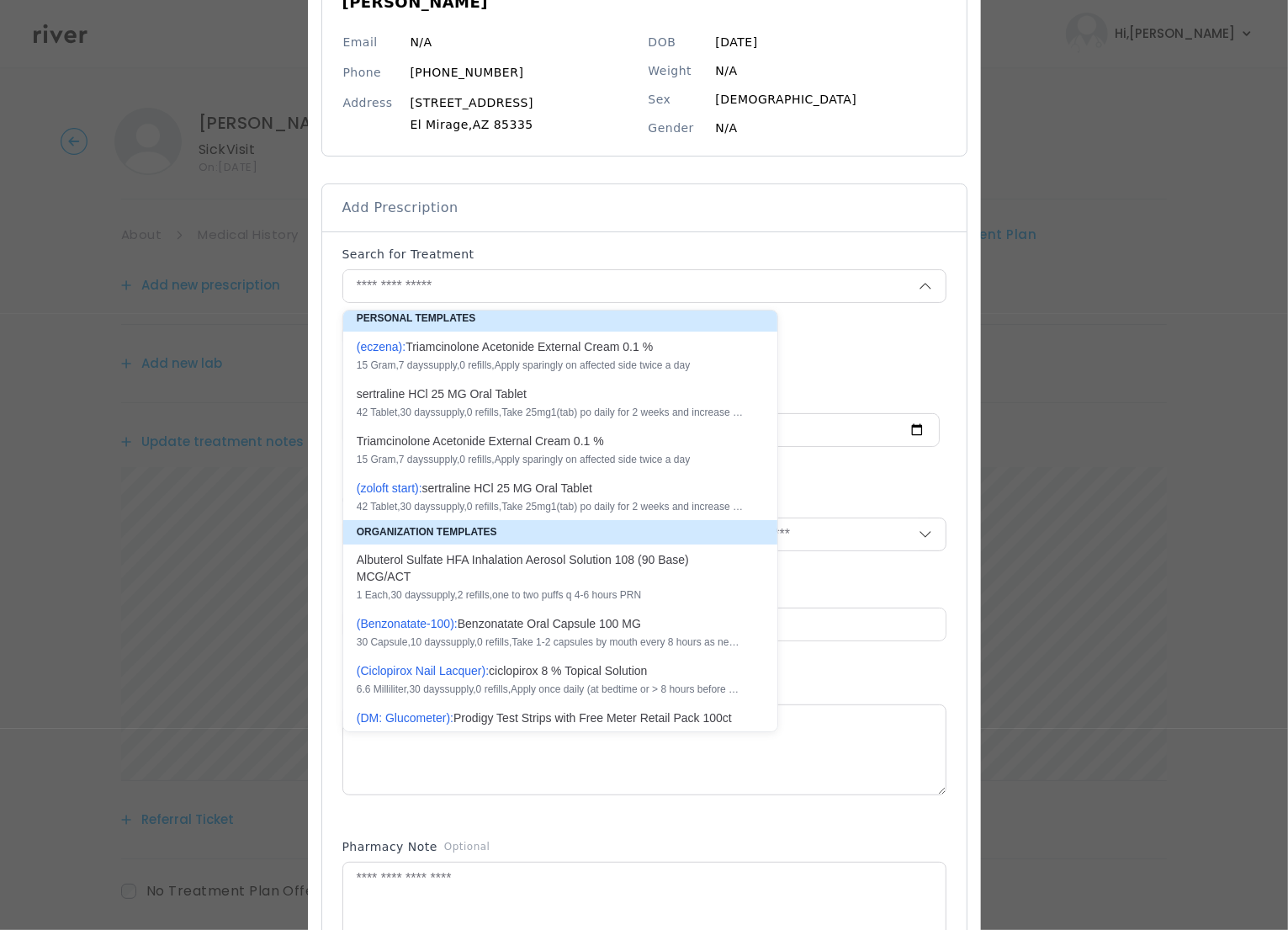
type textarea "**********"
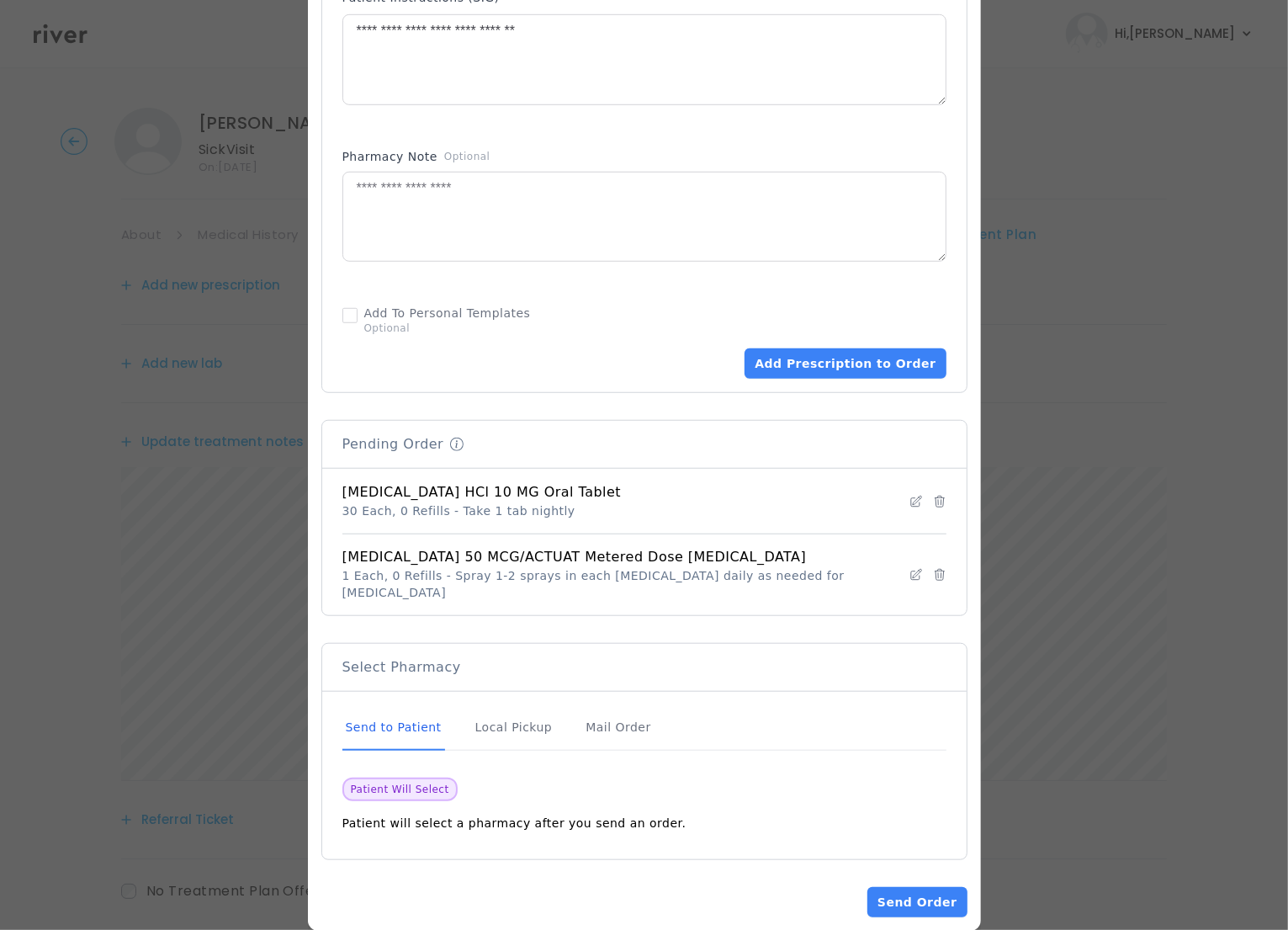
scroll to position [886, 0]
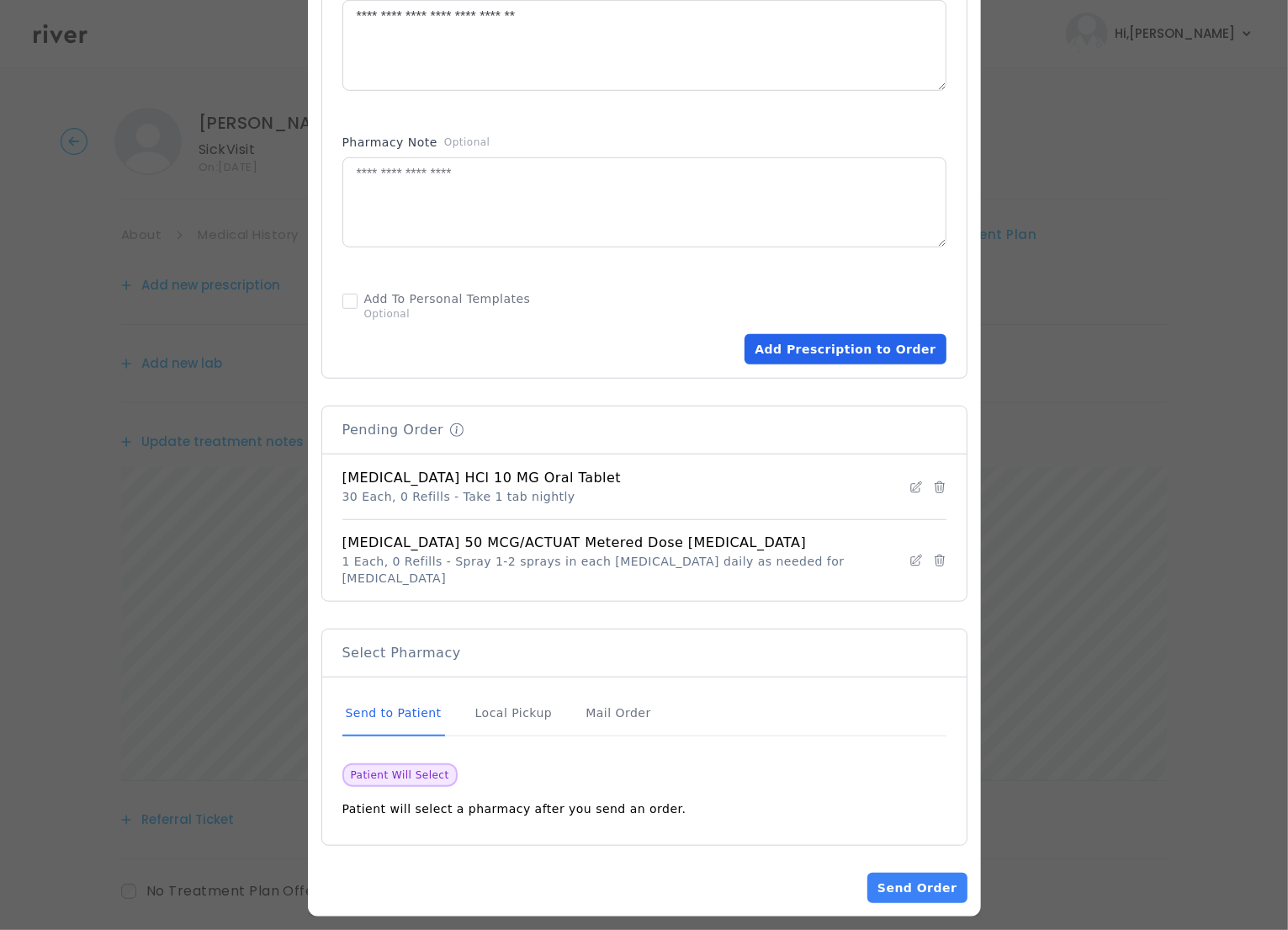
drag, startPoint x: 820, startPoint y: 354, endPoint x: 835, endPoint y: 364, distance: 18.0
click at [820, 355] on button "Add Prescription to Order" at bounding box center [845, 349] width 201 height 30
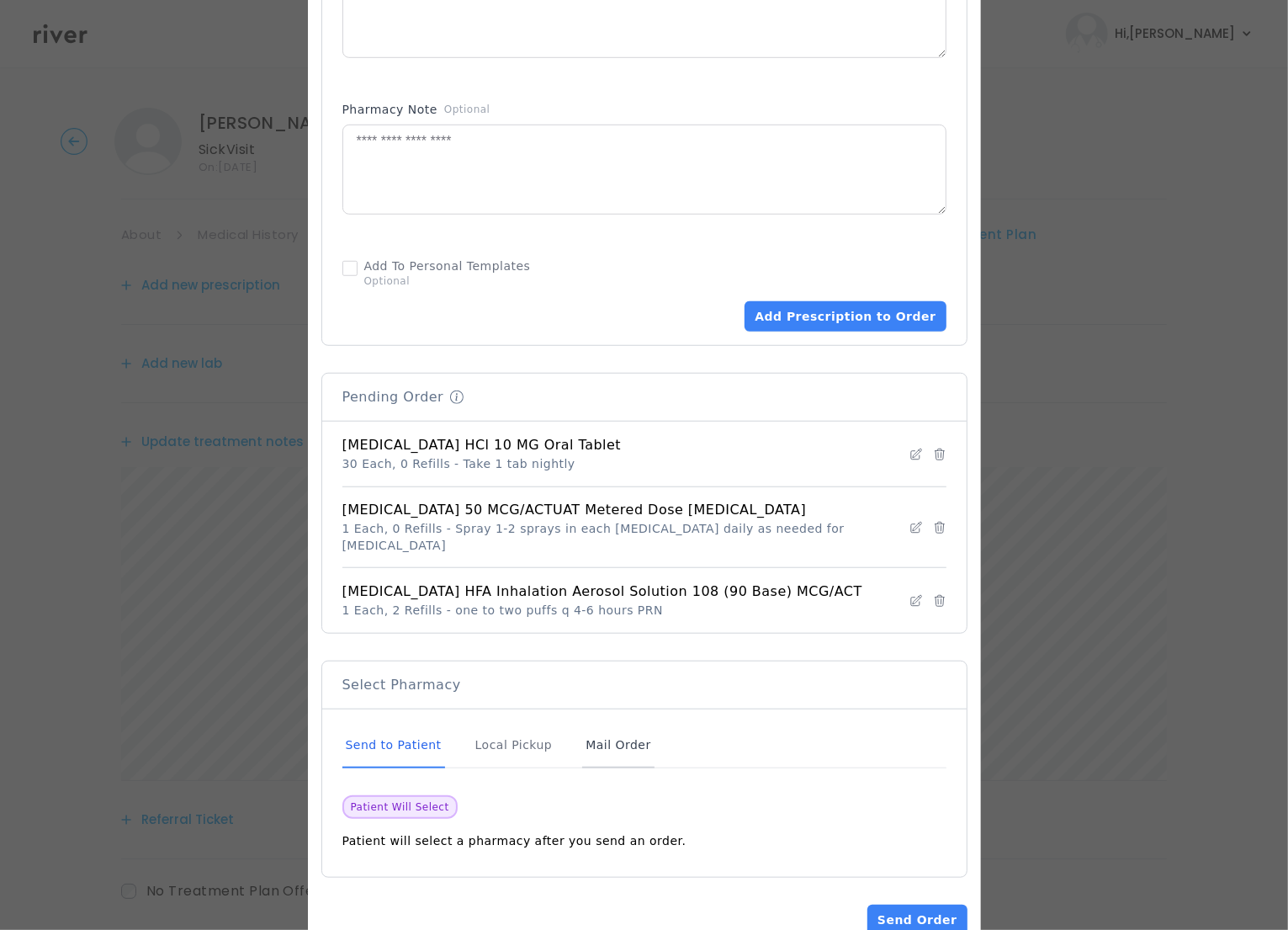
scroll to position [952, 0]
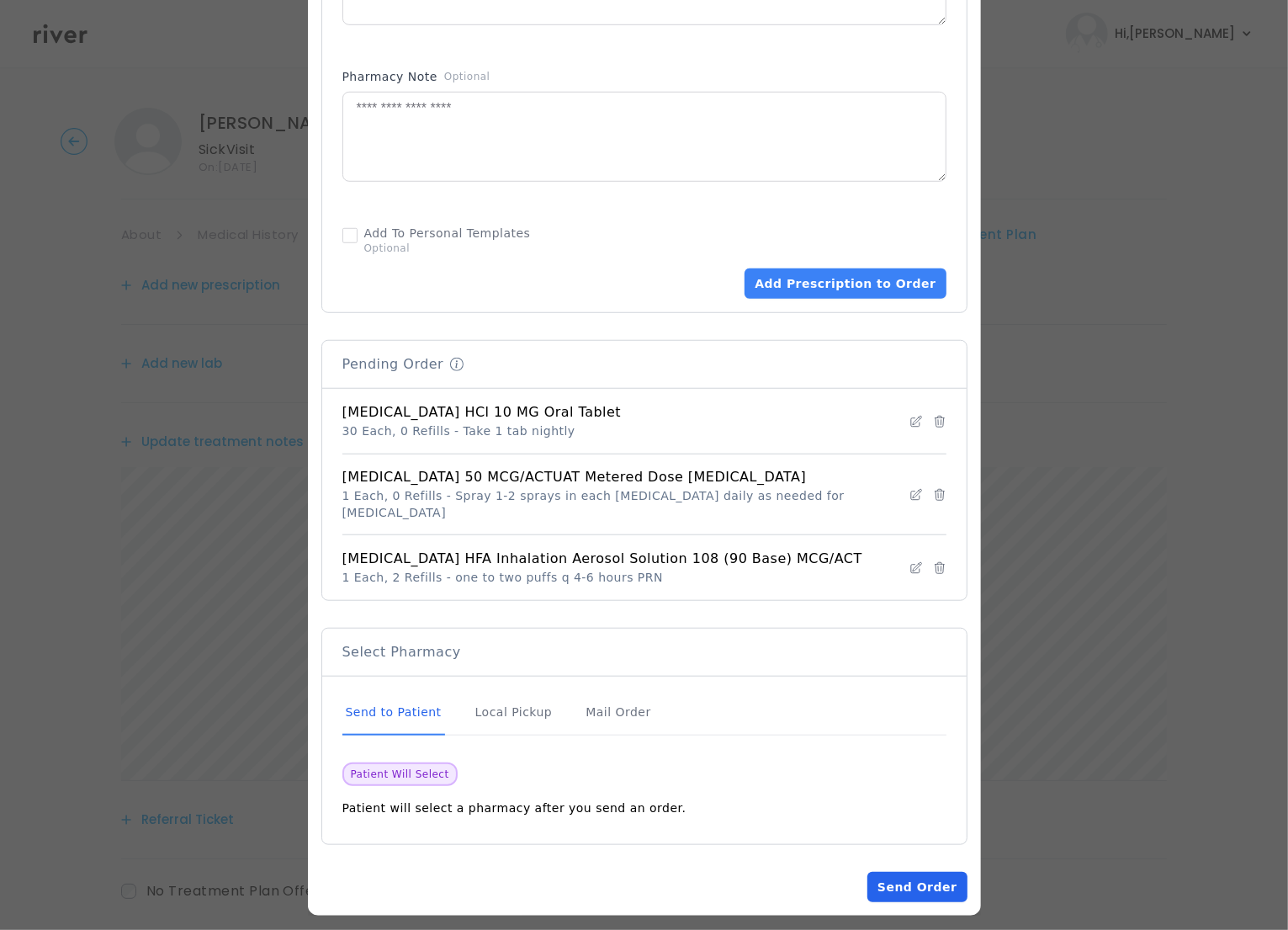
click at [897, 879] on button "Send Order" at bounding box center [917, 887] width 99 height 30
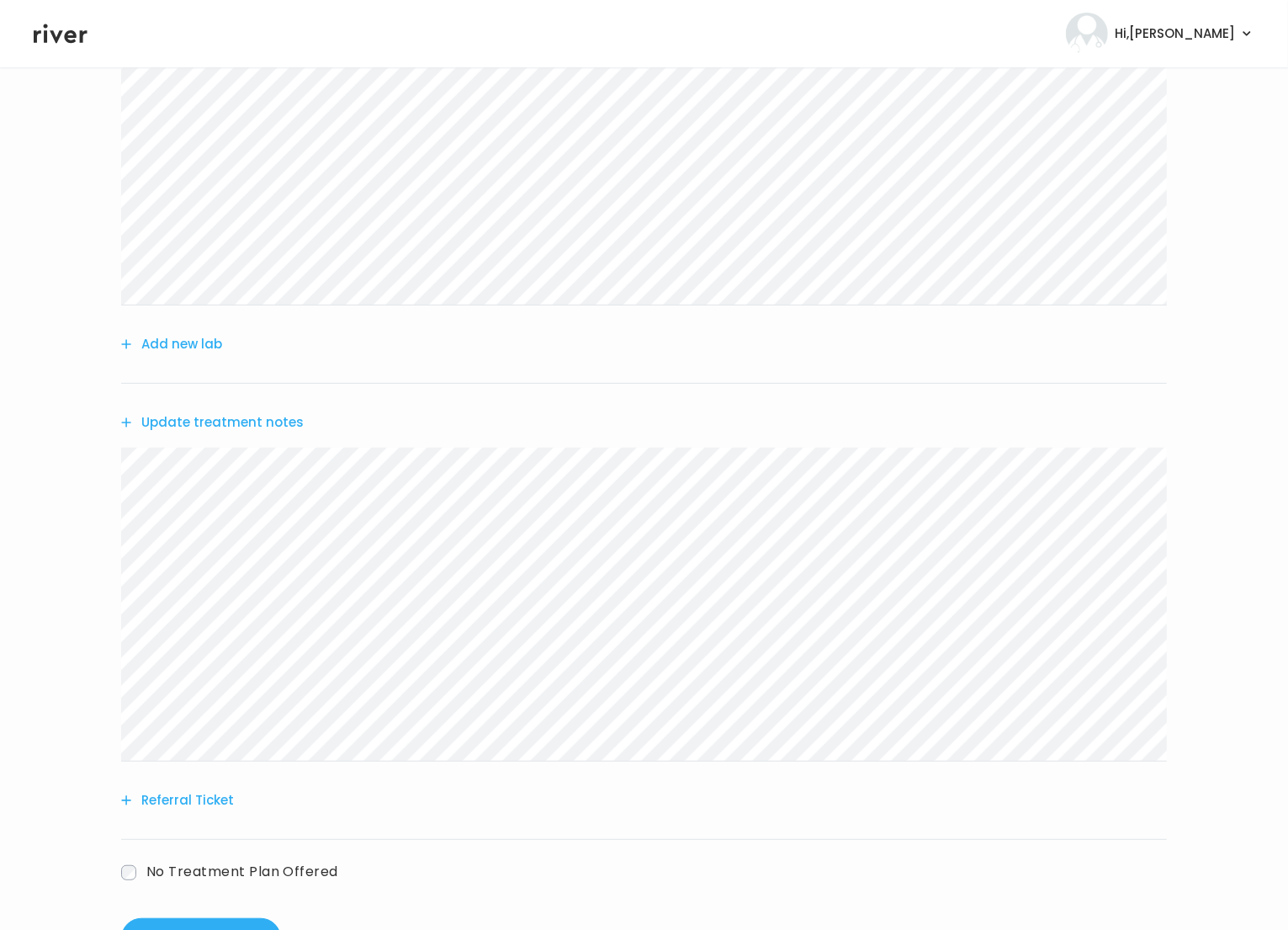
scroll to position [644, 0]
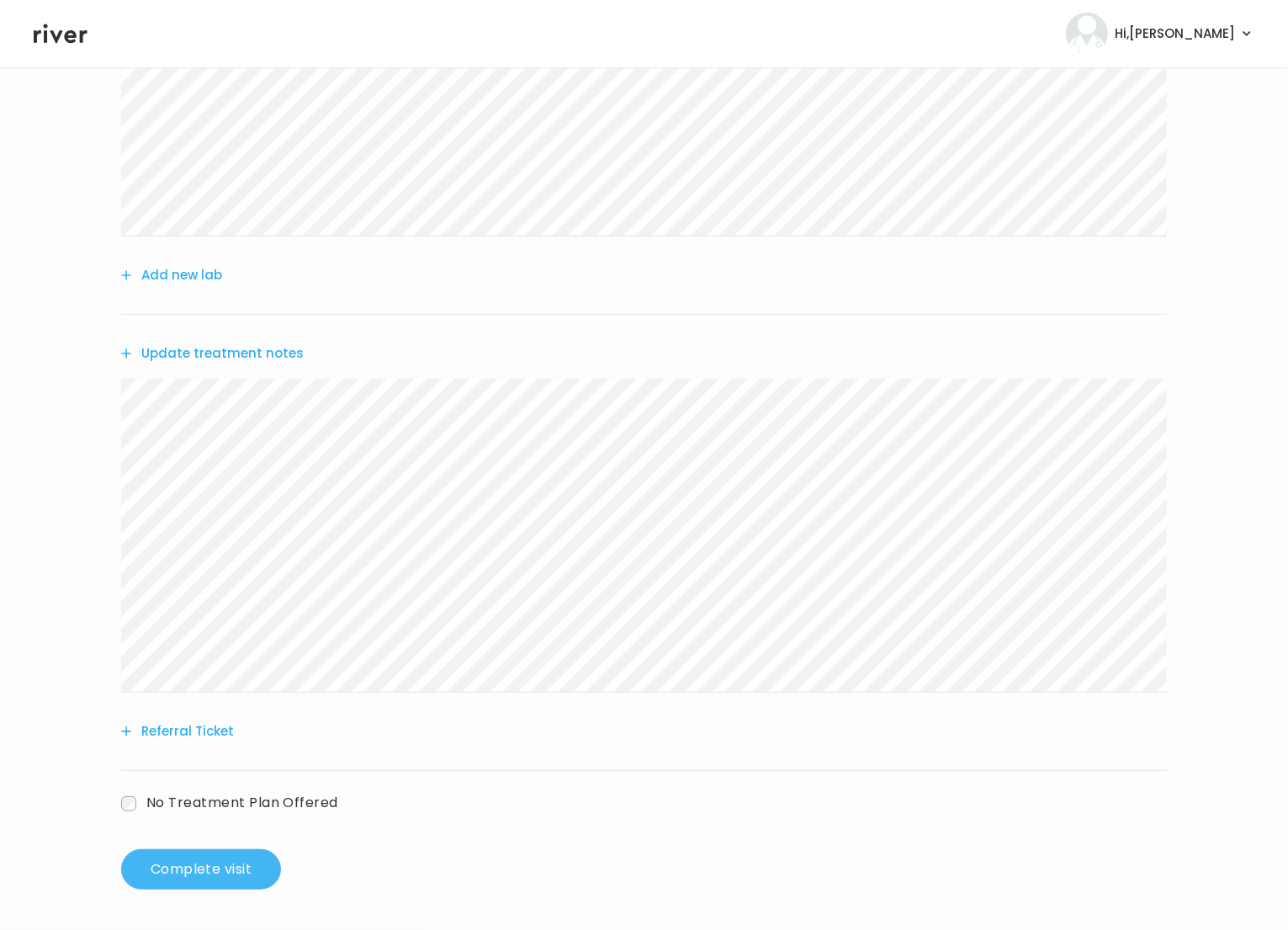
click at [217, 869] on button "Complete visit" at bounding box center [201, 869] width 160 height 40
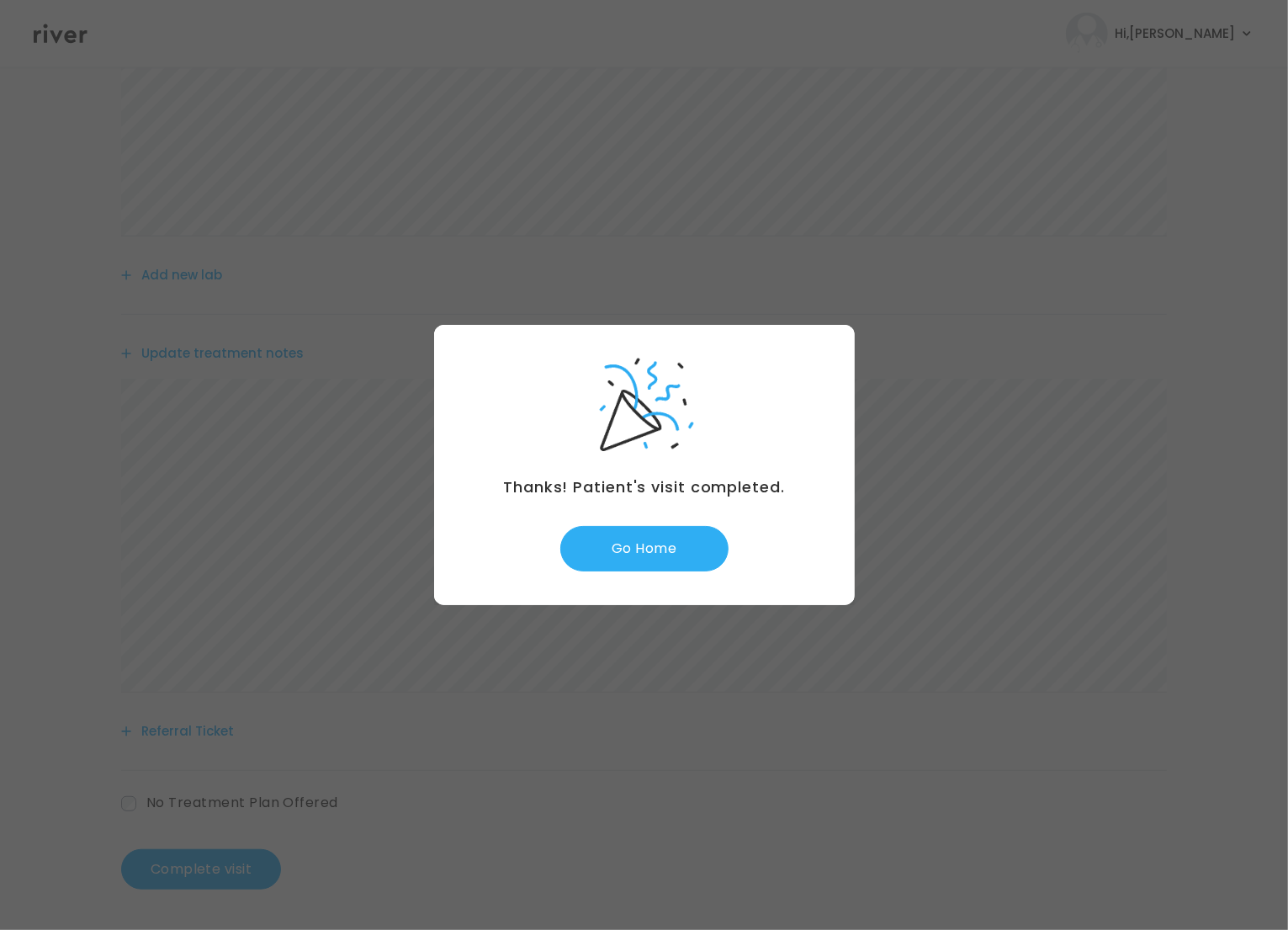
click at [644, 522] on div "Thanks! Patient's visit completed. Go Home" at bounding box center [644, 464] width 420 height 281
click at [648, 536] on button "Go Home" at bounding box center [644, 548] width 168 height 45
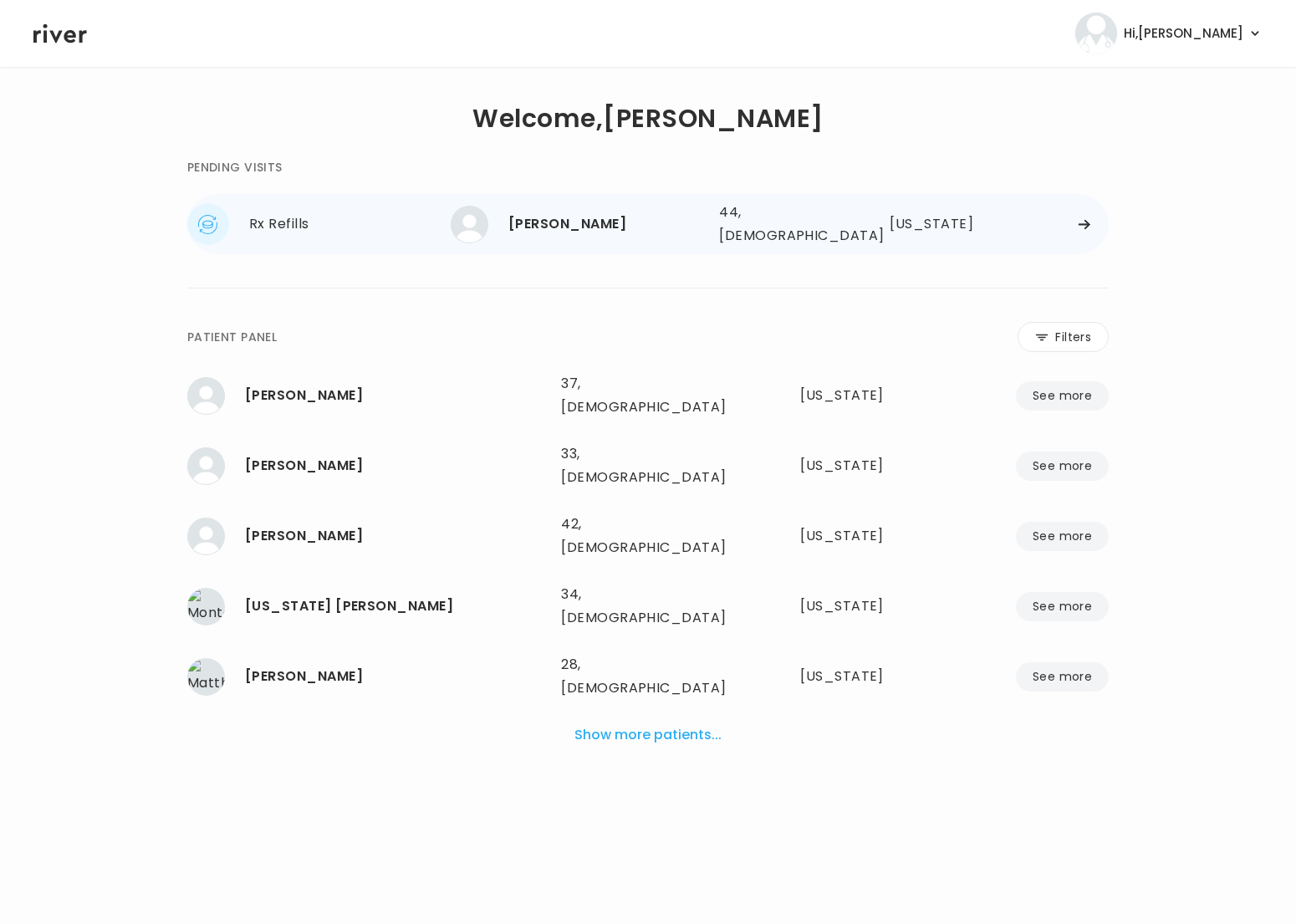
click at [1015, 220] on div at bounding box center [1048, 224] width 121 height 13
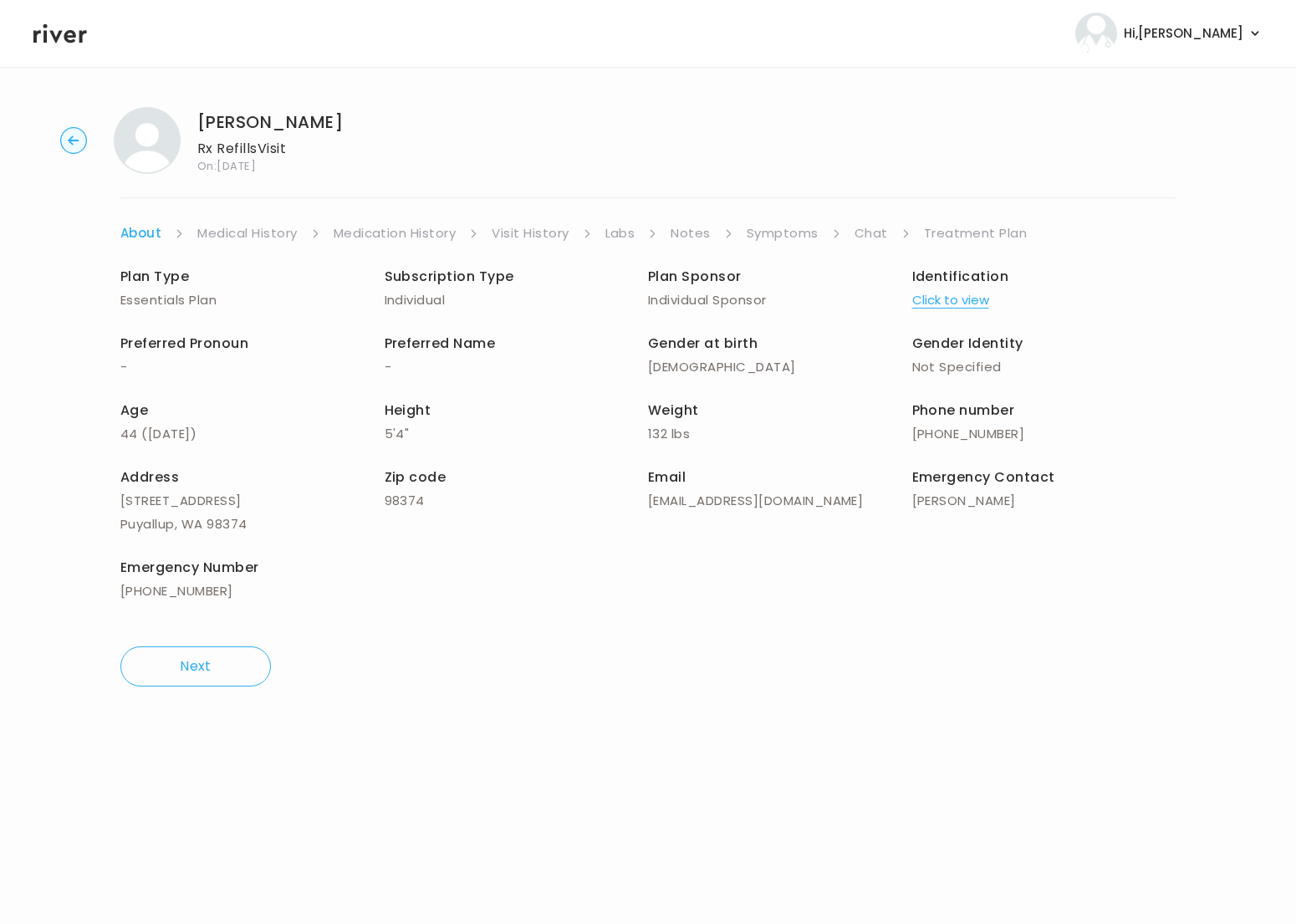
click at [993, 230] on link "Treatment Plan" at bounding box center [976, 234] width 104 height 23
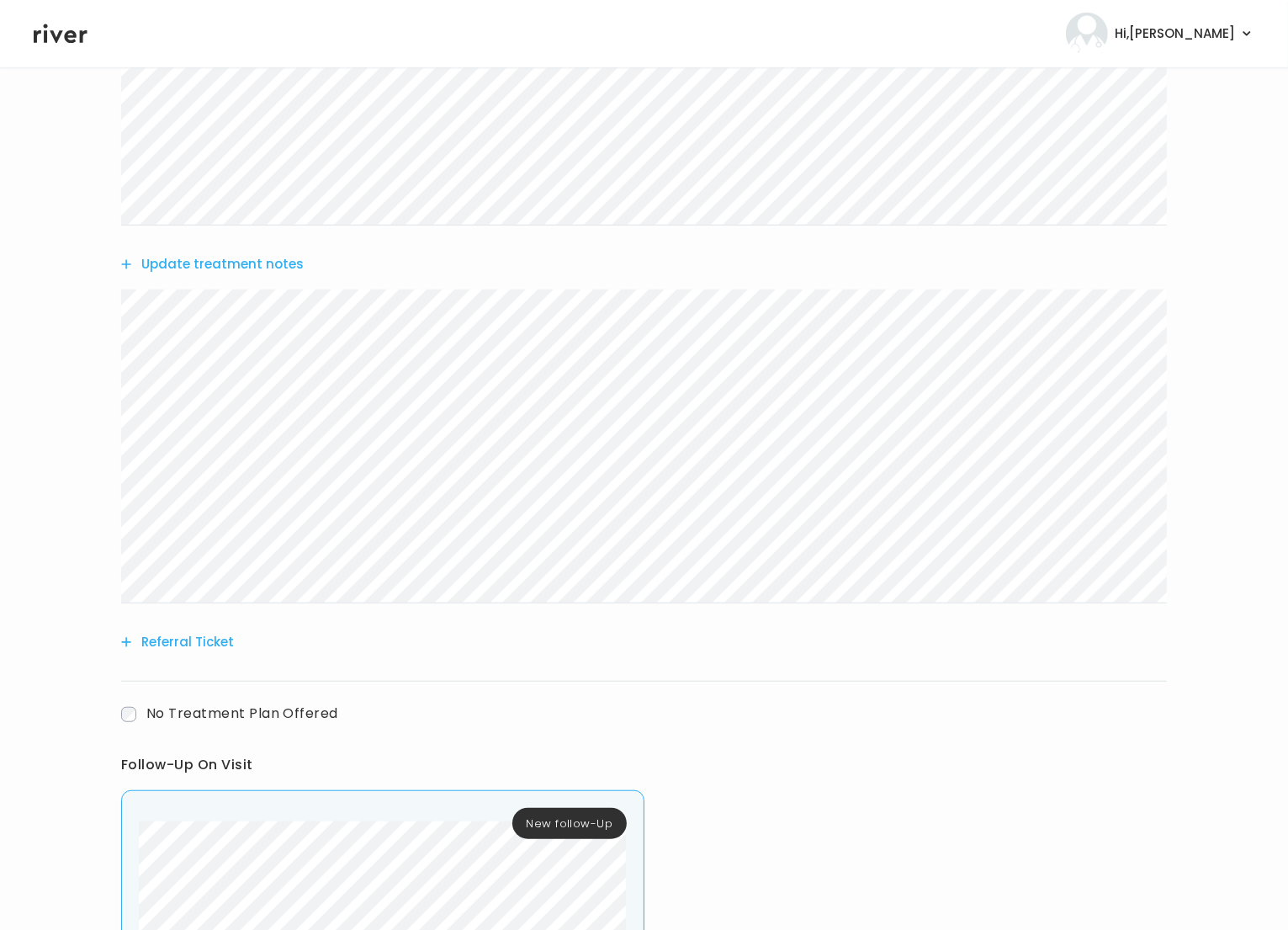
scroll to position [1068, 0]
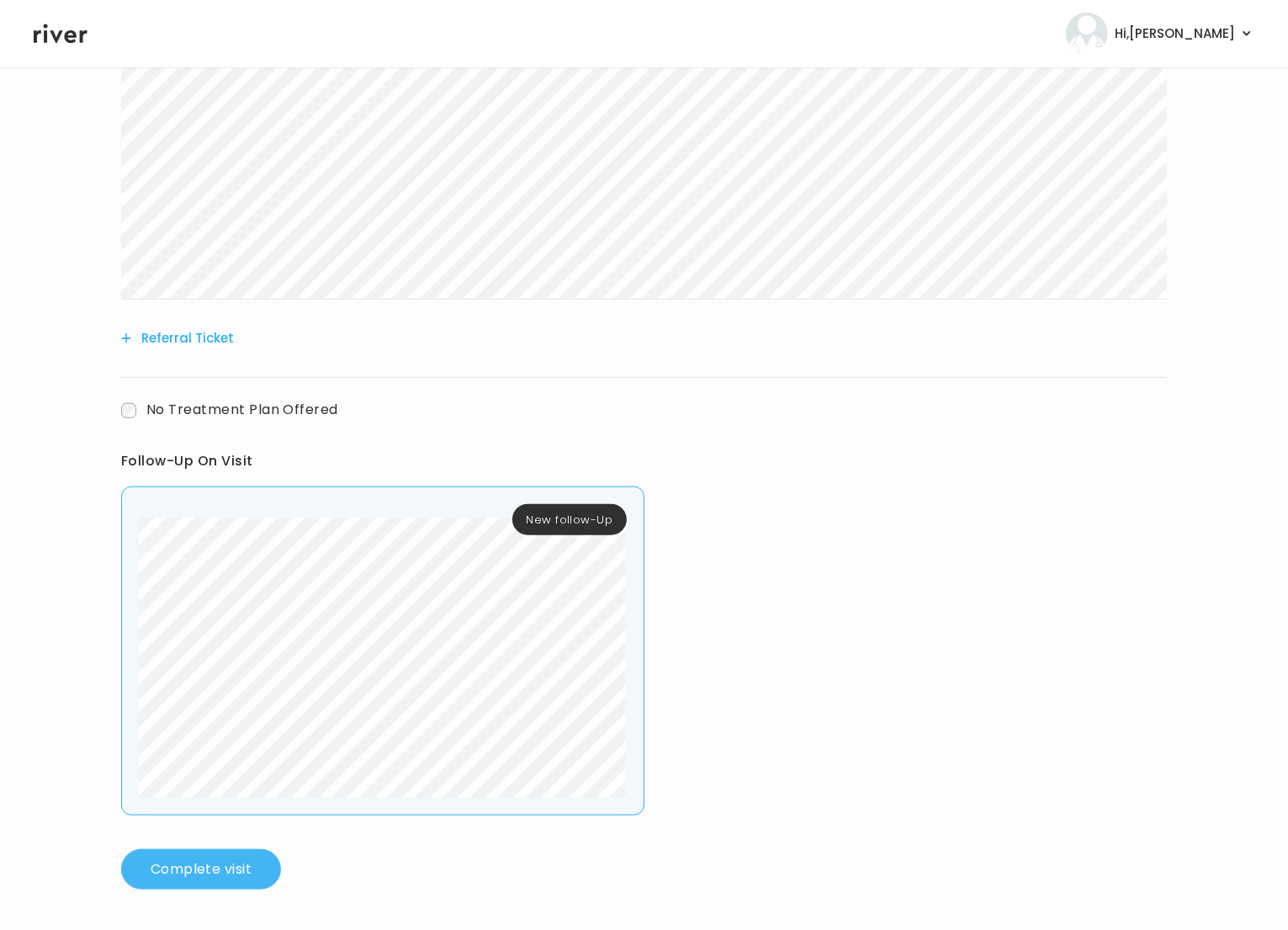
click at [239, 854] on button "Complete visit" at bounding box center [201, 869] width 160 height 40
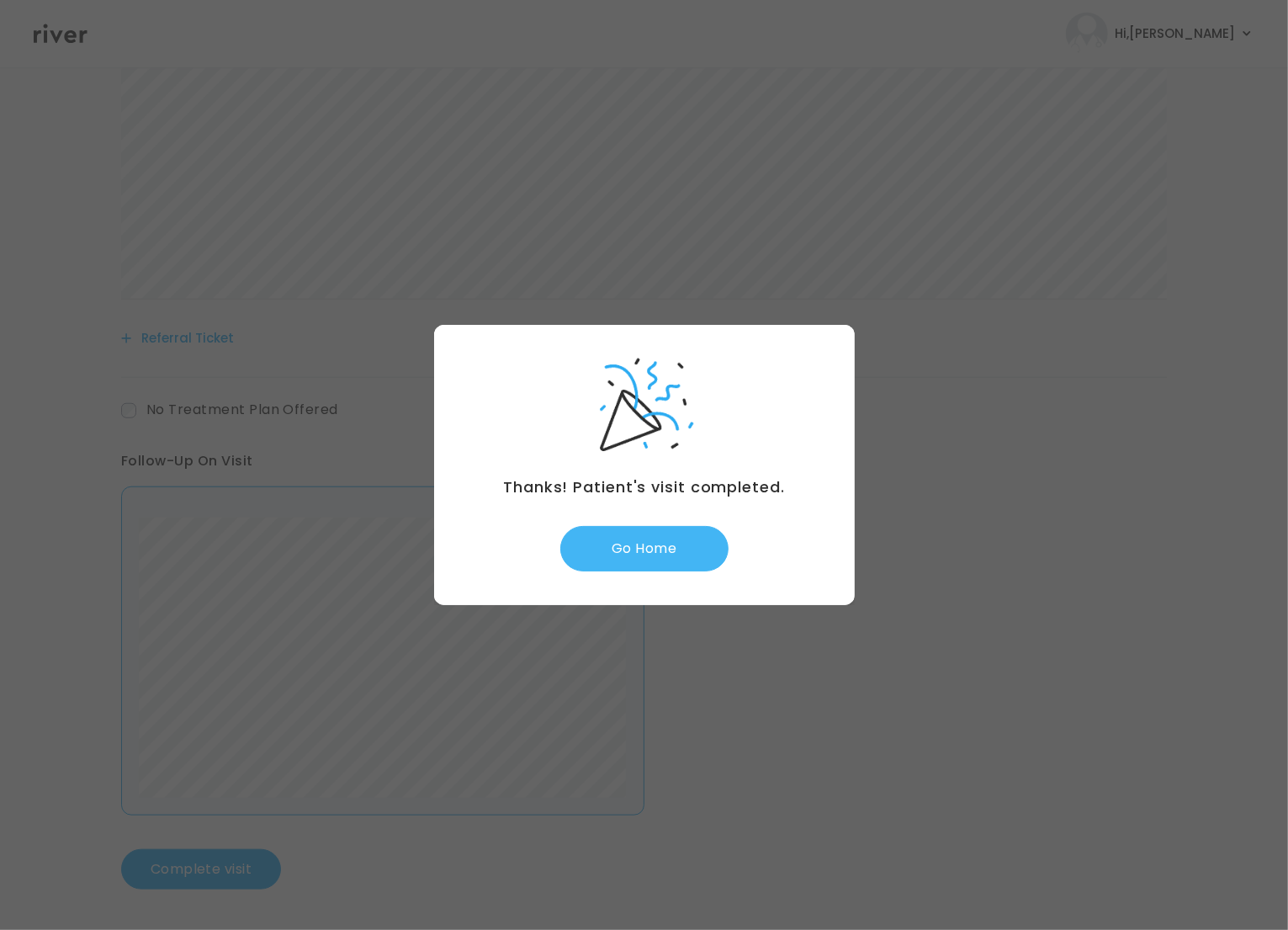
click at [645, 565] on button "Go Home" at bounding box center [644, 548] width 168 height 45
